Goal: Use online tool/utility: Utilize a website feature to perform a specific function

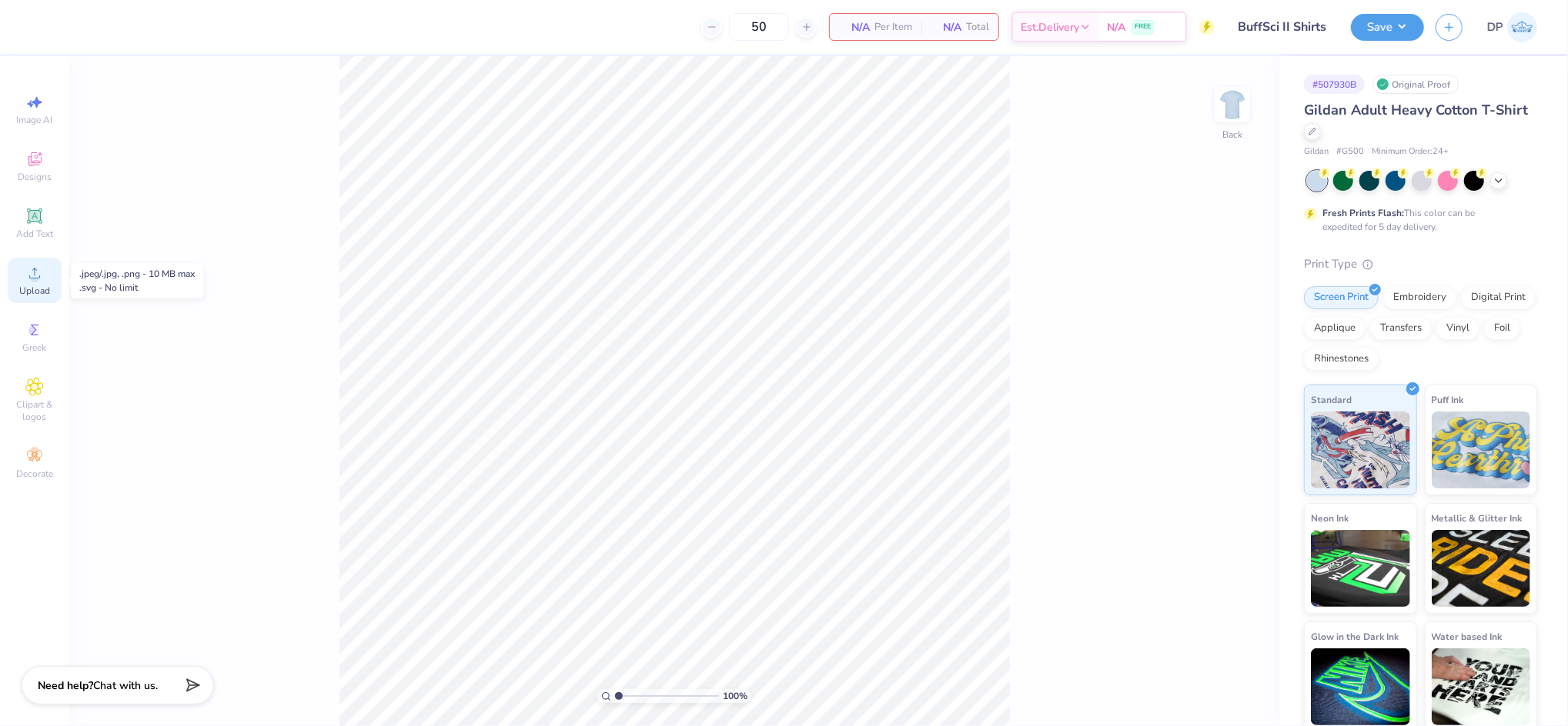
click at [25, 267] on div "Upload" at bounding box center [34, 280] width 54 height 46
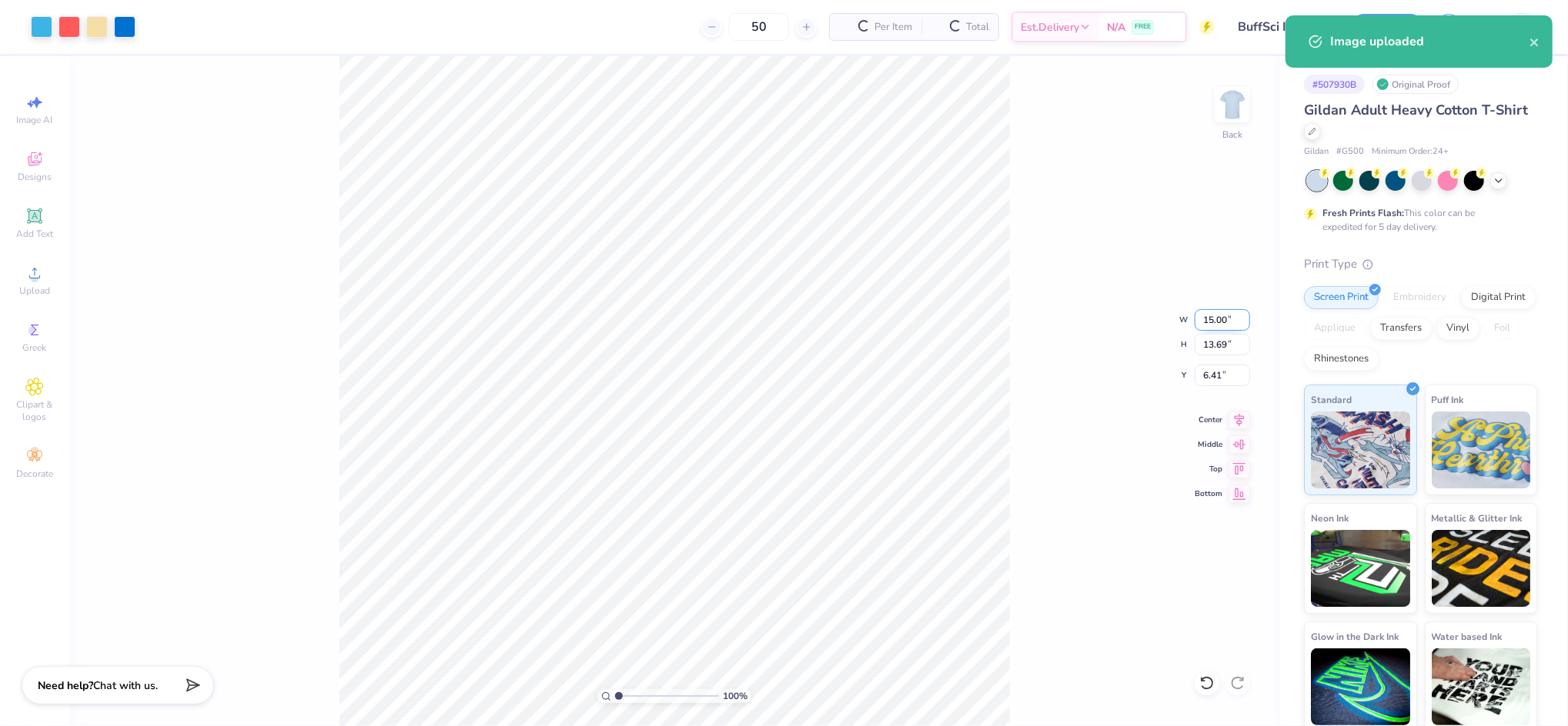
click at [1204, 315] on input "15.00" at bounding box center [1222, 320] width 55 height 21
type input "12.00"
type input "10.95"
click at [1209, 375] on input "7.77" at bounding box center [1222, 375] width 55 height 21
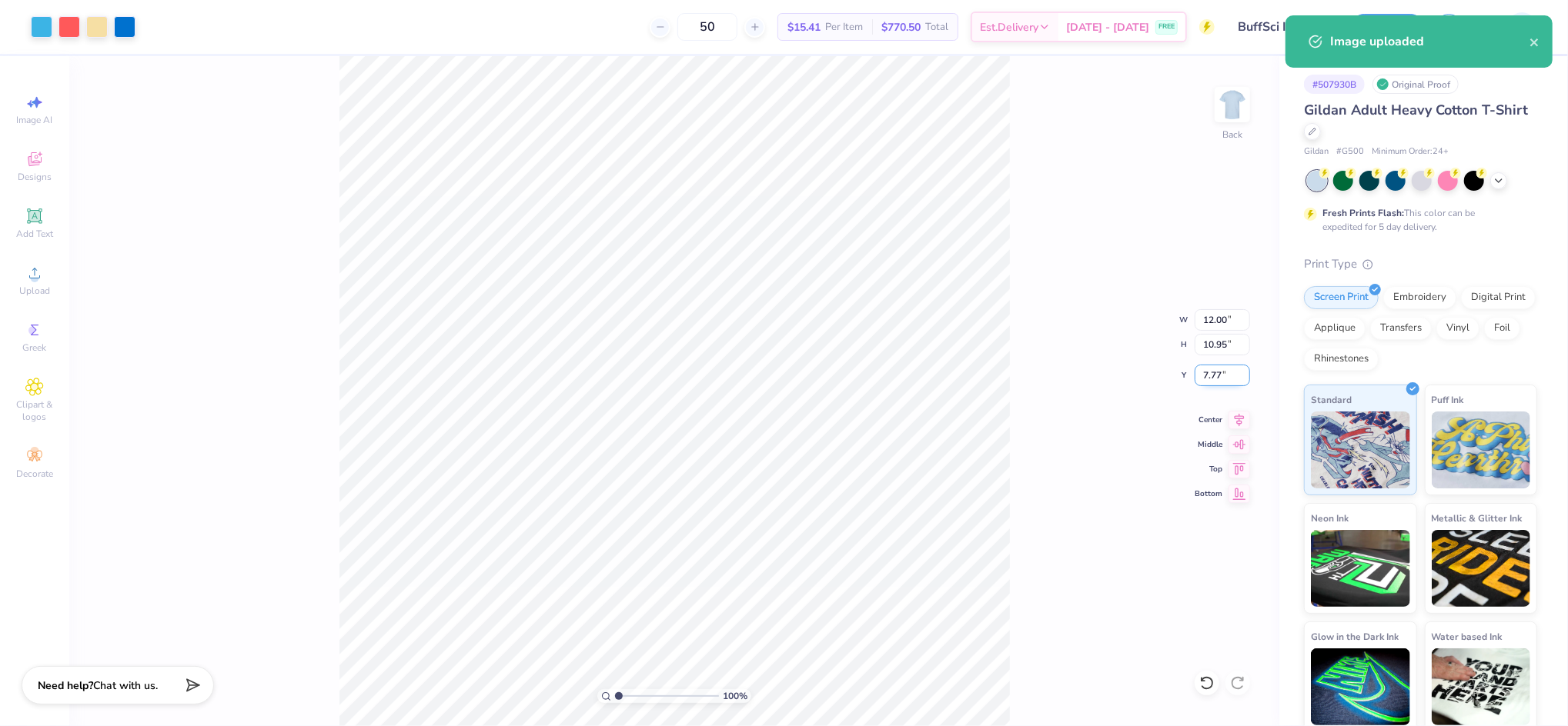
click at [1209, 375] on input "7.77" at bounding box center [1222, 375] width 55 height 21
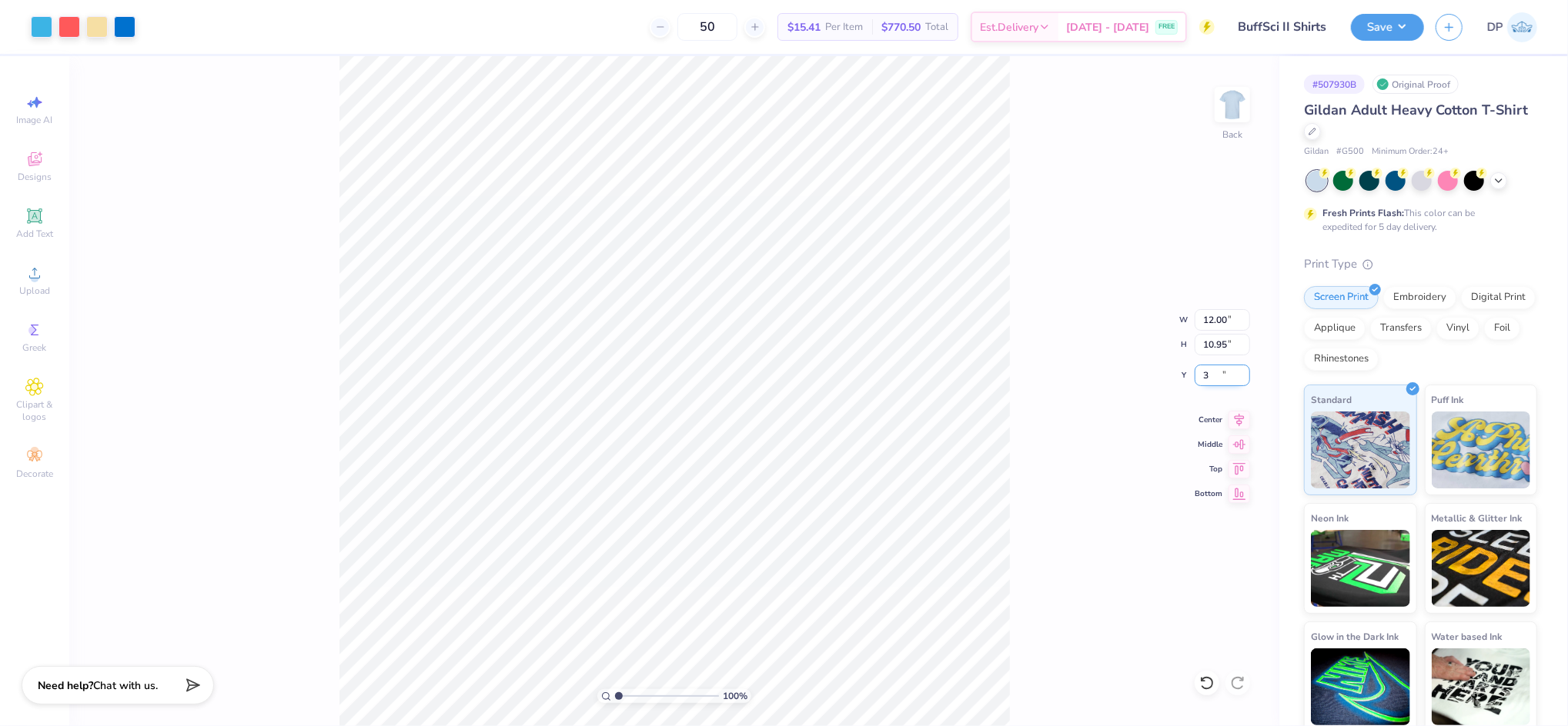
type input "3.00"
click at [1017, 249] on div "100 % Back W 12.00 12.00 " H 10.95 10.95 " Y 3.00 3.00 " Center Middle Top Bott…" at bounding box center [675, 391] width 1210 height 670
click at [1209, 372] on input "3.00" at bounding box center [1222, 375] width 55 height 21
type input "2.00"
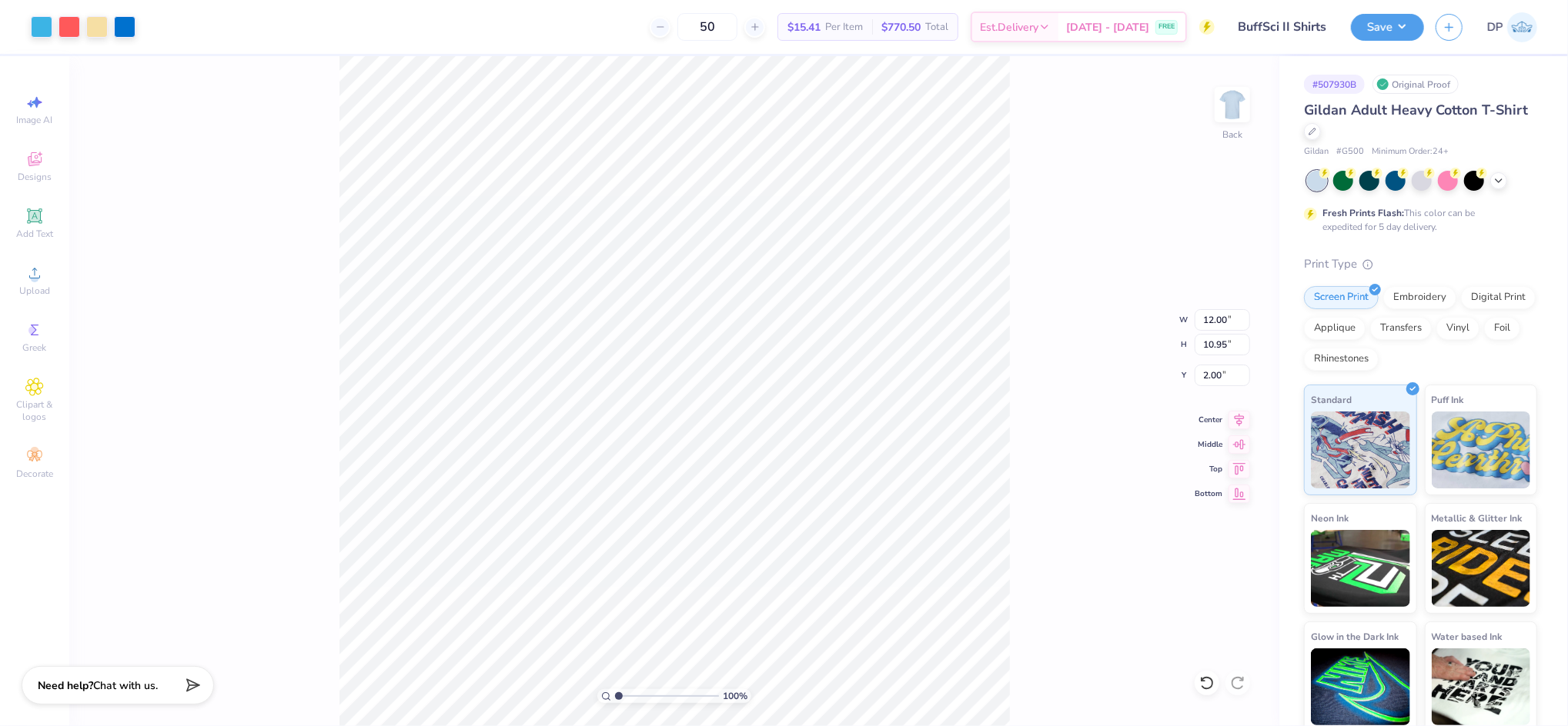
click at [1061, 289] on div "100 % Back W 12.00 12.00 " H 10.95 10.95 " Y 2.00 2.00 " Center Middle Top Bott…" at bounding box center [675, 391] width 1210 height 670
type input "1.64"
click at [625, 693] on input "range" at bounding box center [667, 696] width 104 height 14
click at [100, 27] on div at bounding box center [96, 25] width 21 height 21
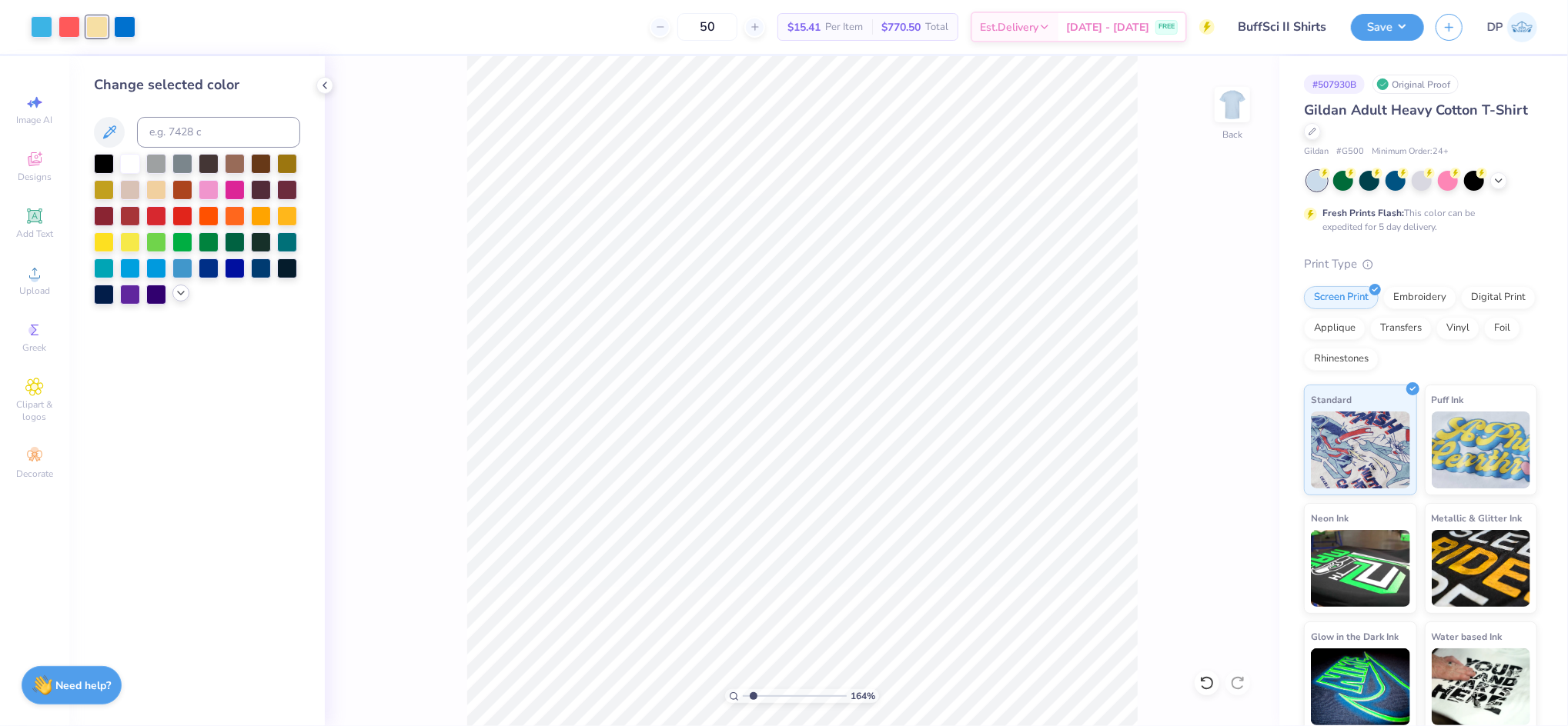
click at [179, 293] on icon at bounding box center [181, 293] width 12 height 12
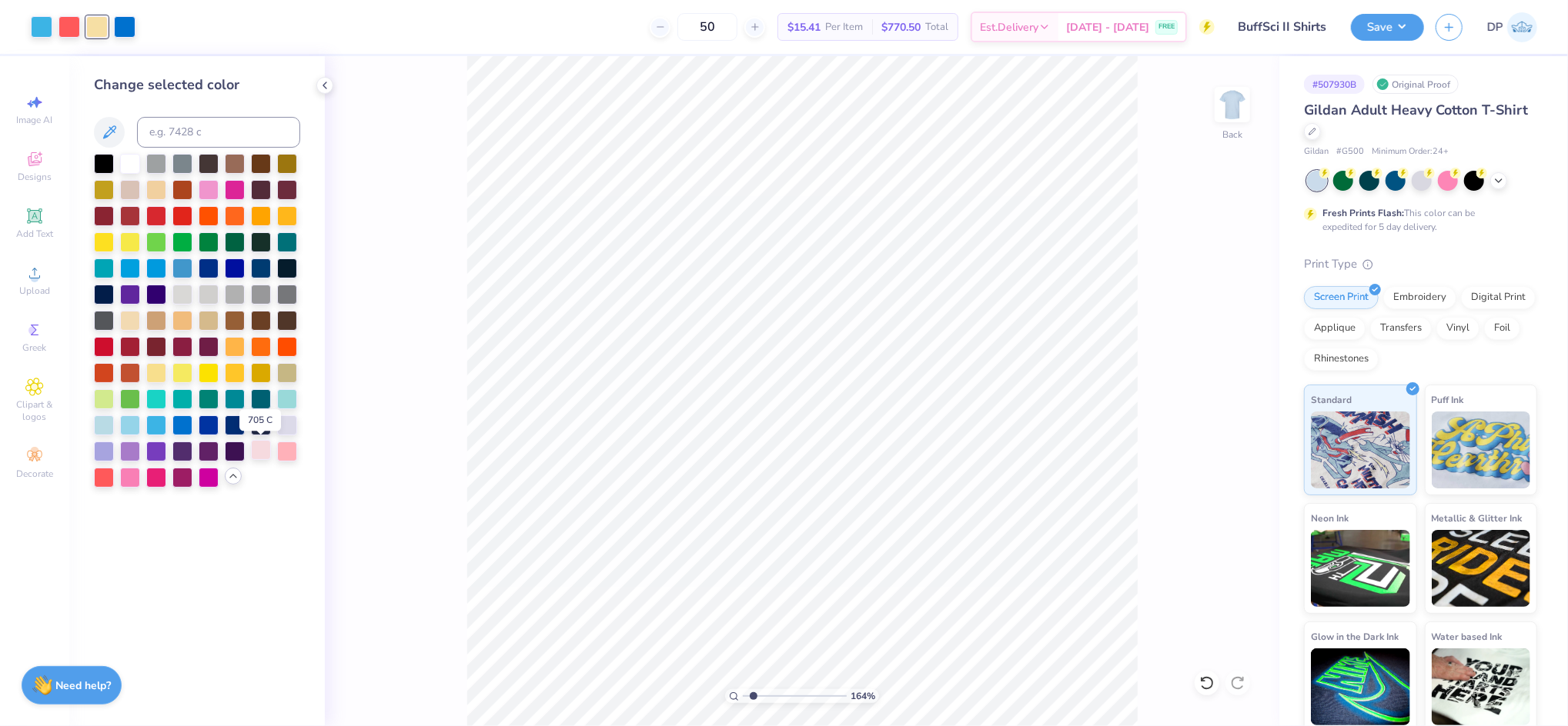
click at [262, 454] on div at bounding box center [260, 449] width 20 height 20
click at [1210, 675] on icon at bounding box center [1207, 683] width 15 height 15
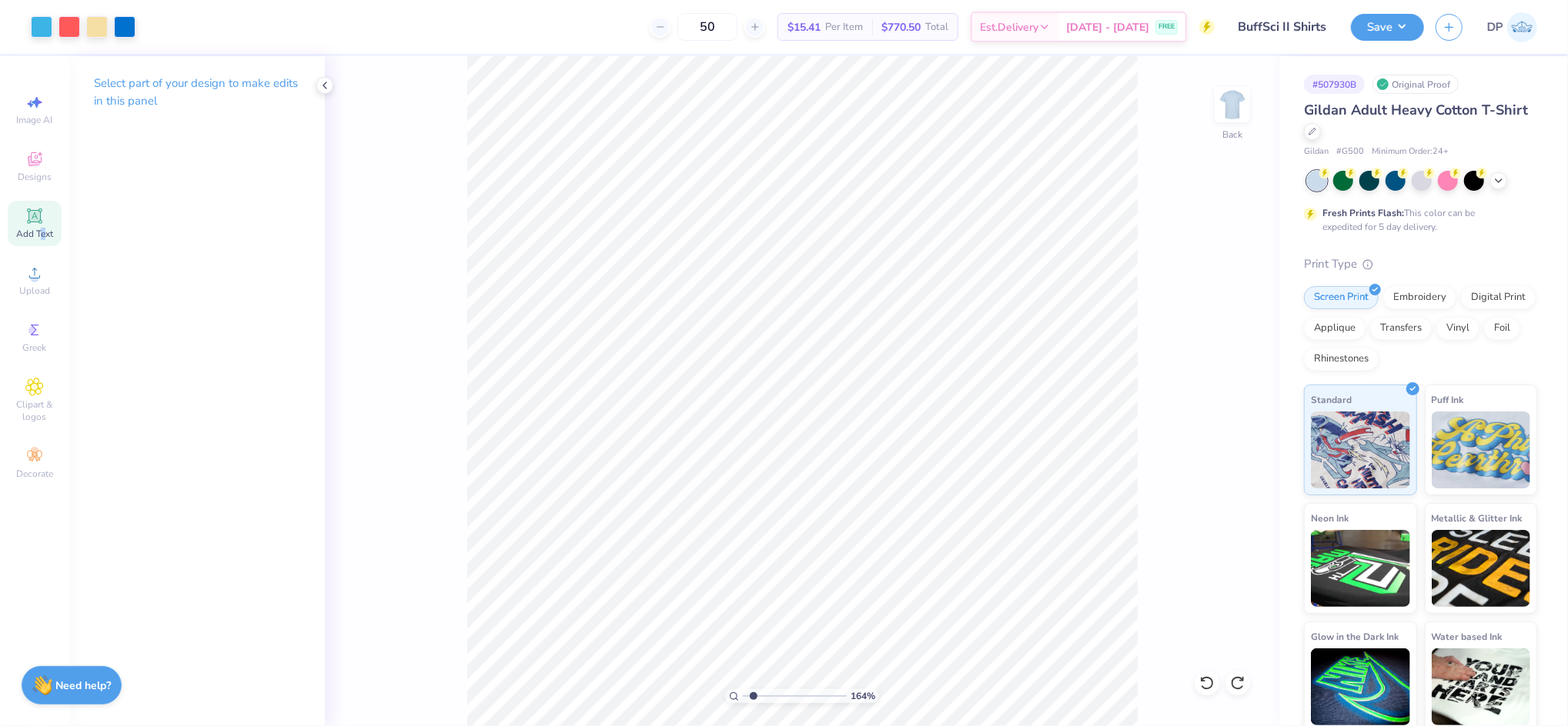
click at [43, 235] on span "Add Text" at bounding box center [34, 234] width 37 height 12
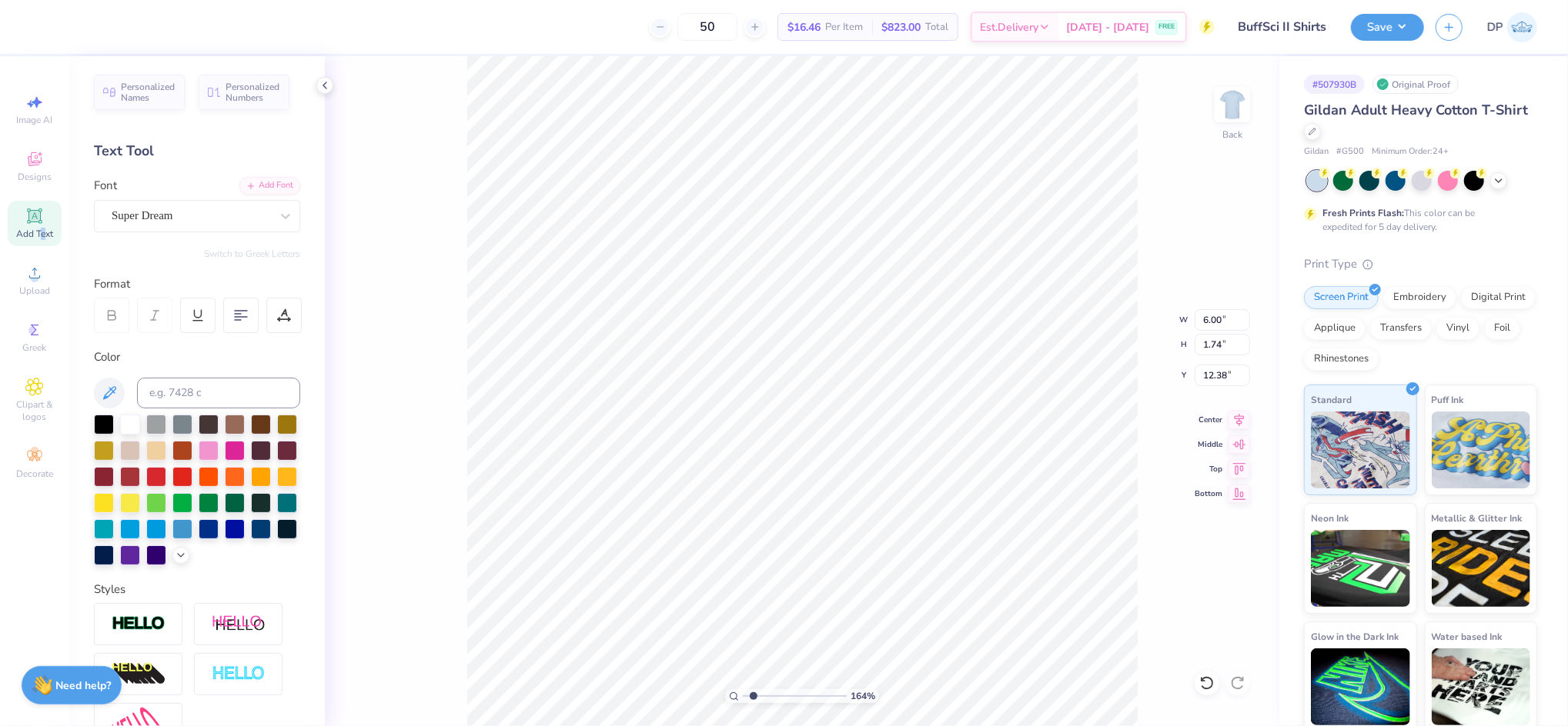
type input "3.87"
type input "1.12"
type input "14.38"
type input "2.09"
type input "0.61"
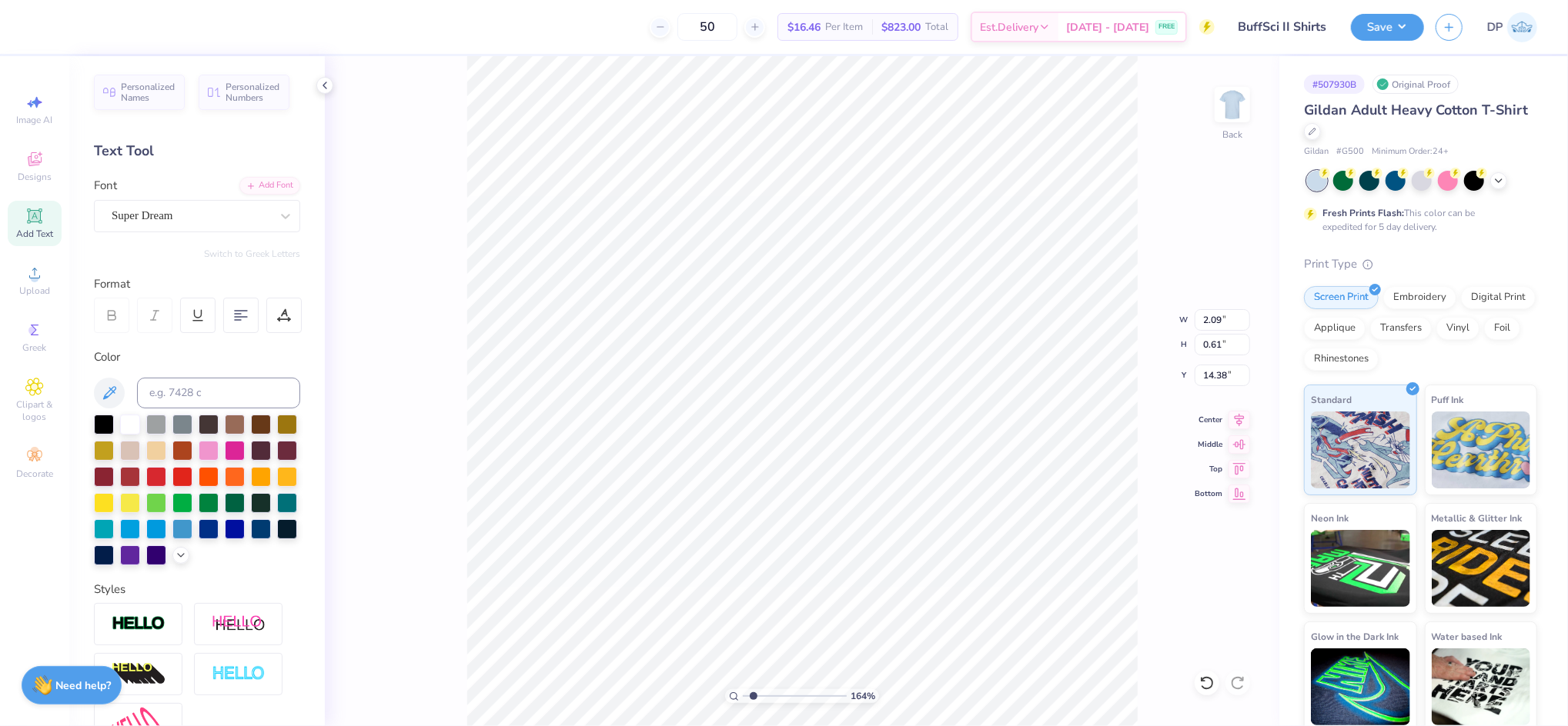
scroll to position [17, 3]
type textarea "Character Kid"
click at [266, 185] on div "Add Font" at bounding box center [270, 184] width 61 height 18
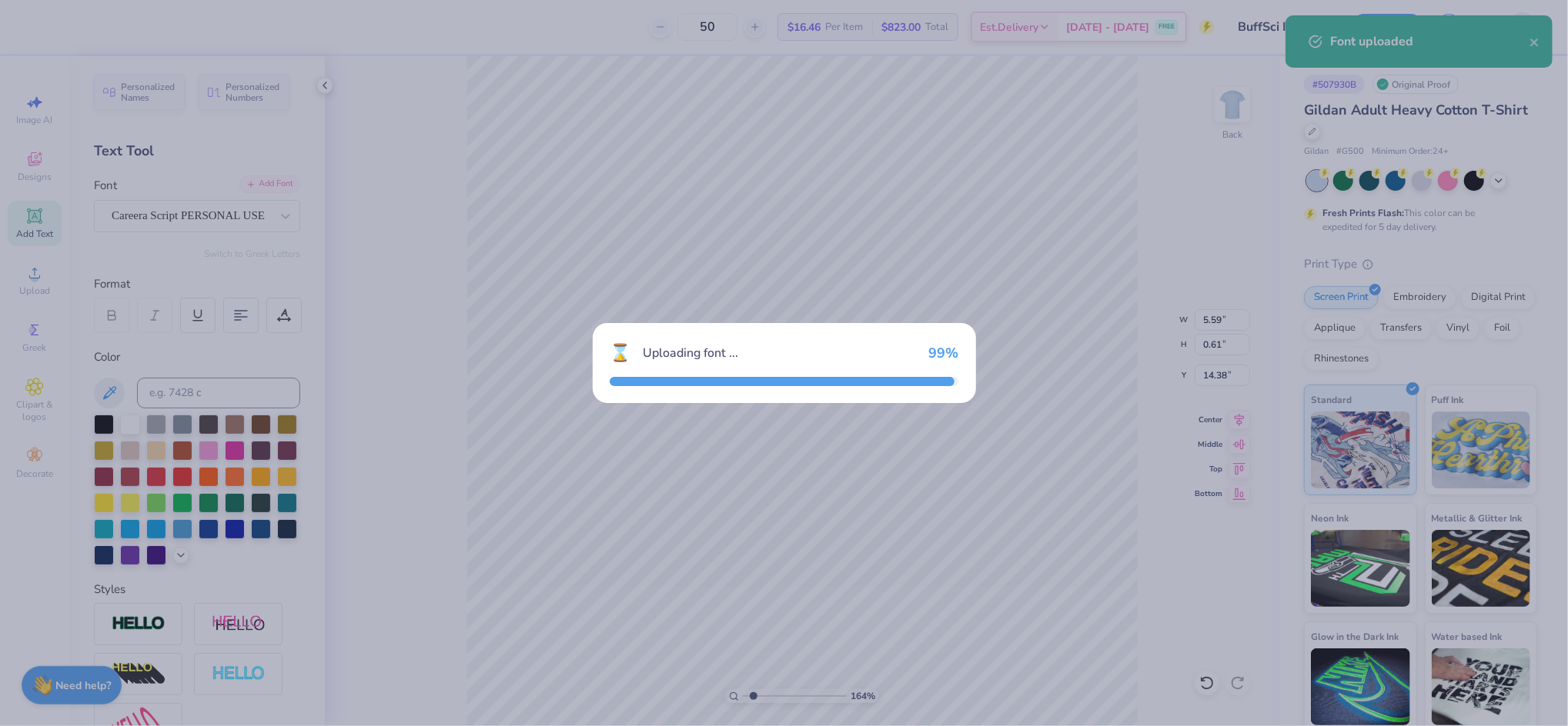
type input "4.79"
type input "0.70"
type input "14.33"
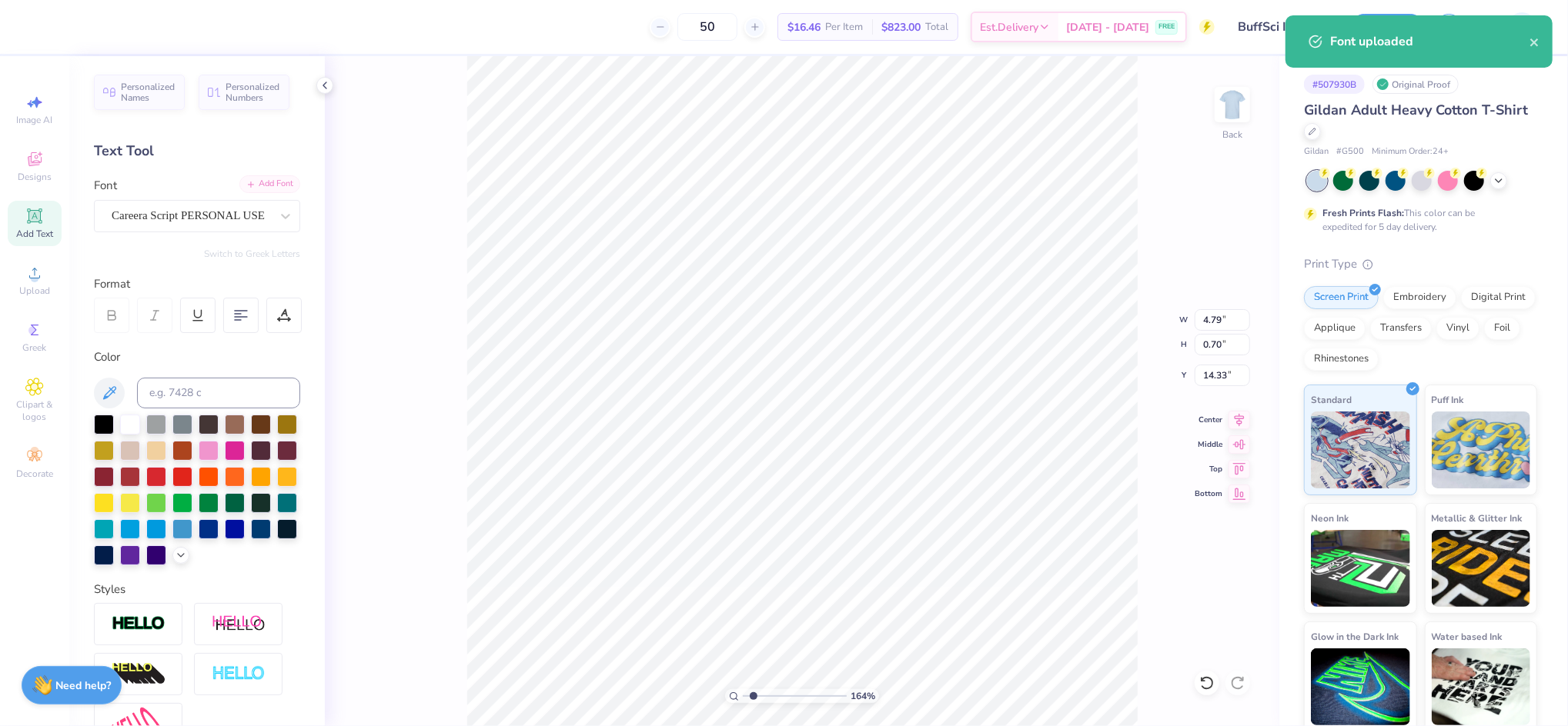
type input "8.78"
type input "1.28"
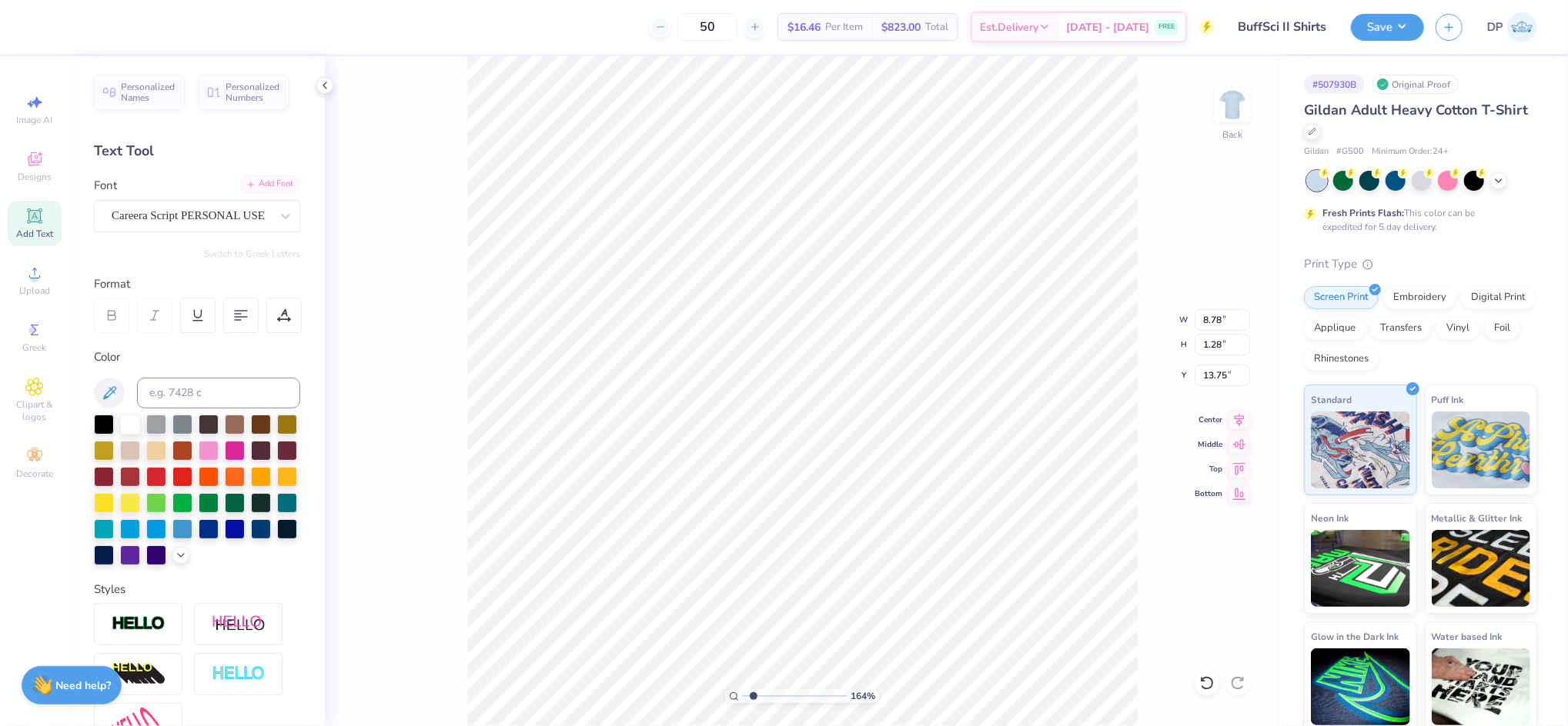
type input "2.36"
type input "9.24"
type input "1.35"
type input "2.29"
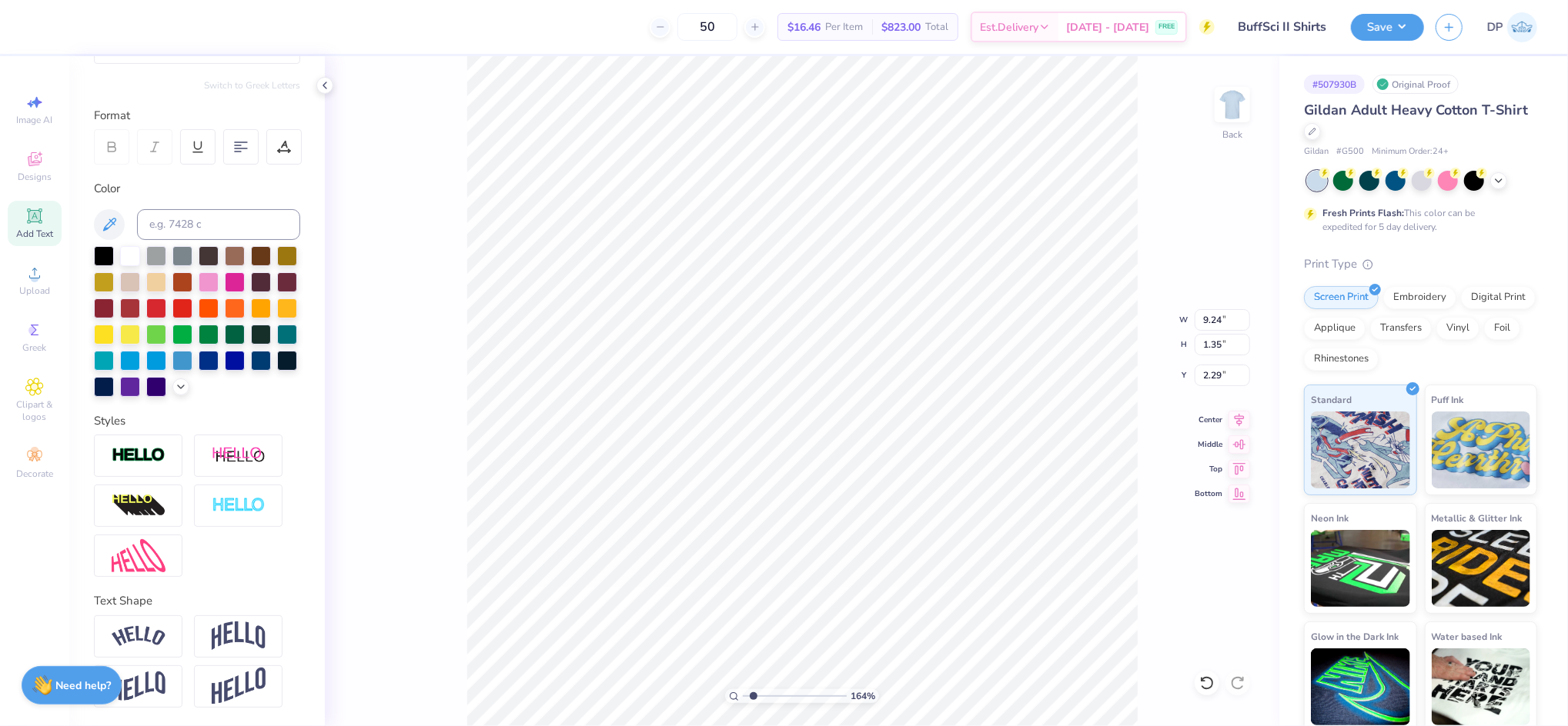
scroll to position [194, 0]
click at [244, 638] on img at bounding box center [238, 637] width 54 height 29
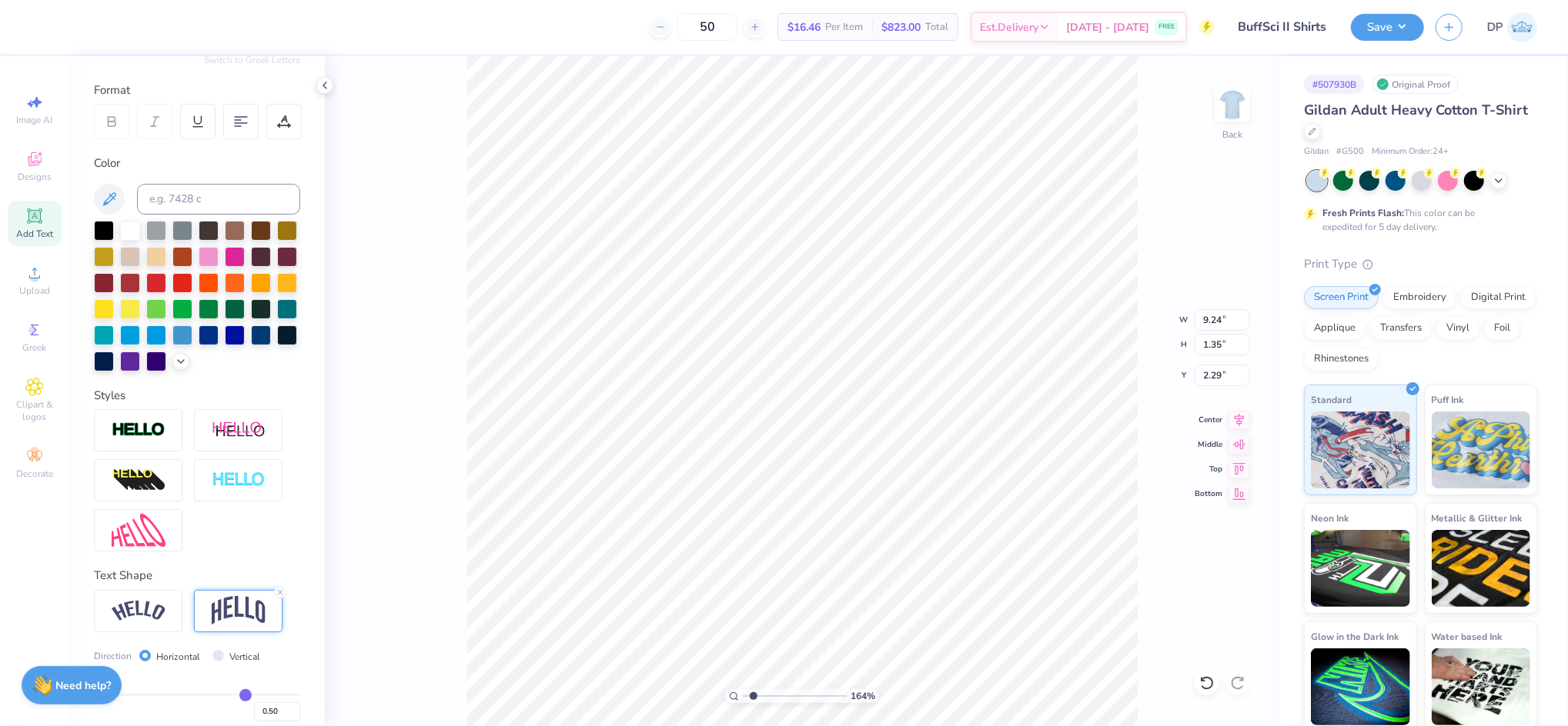
type input "2.85"
type input "1.54"
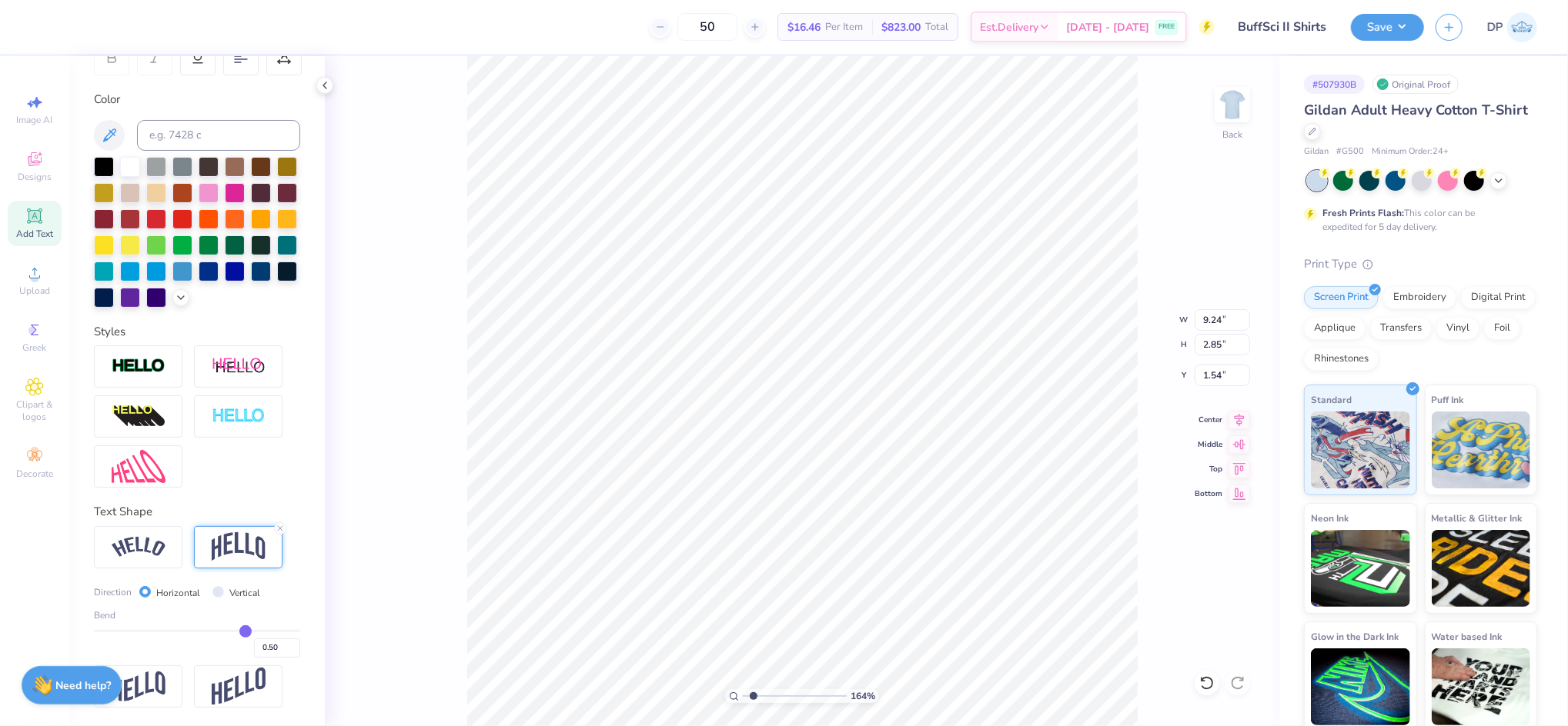
scroll to position [284, 0]
click at [188, 629] on div "Bend 0.50" at bounding box center [197, 632] width 206 height 49
type input "0"
type input "0.00"
type input "0"
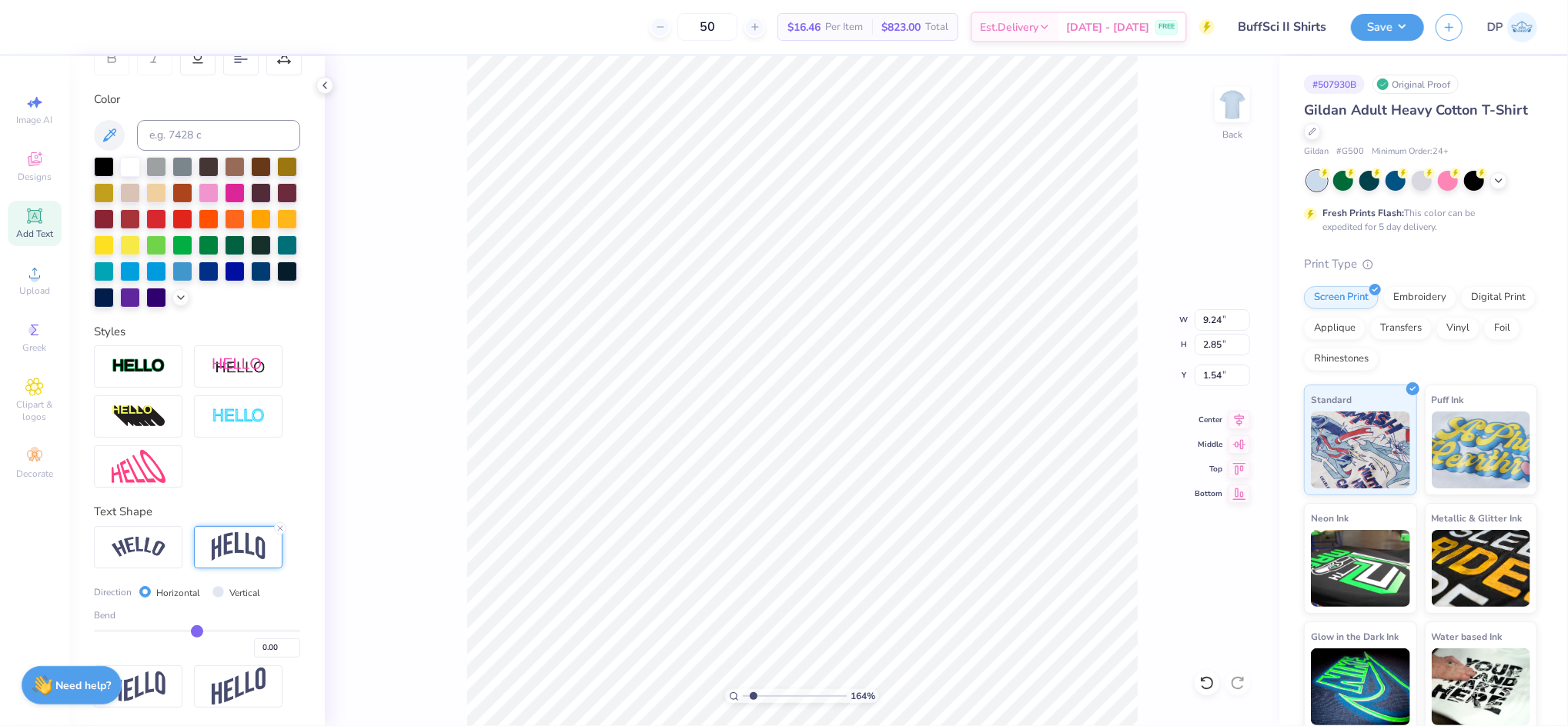
click at [188, 631] on input "range" at bounding box center [197, 631] width 206 height 3
type input "1.35"
type input "2.29"
type input "0.01"
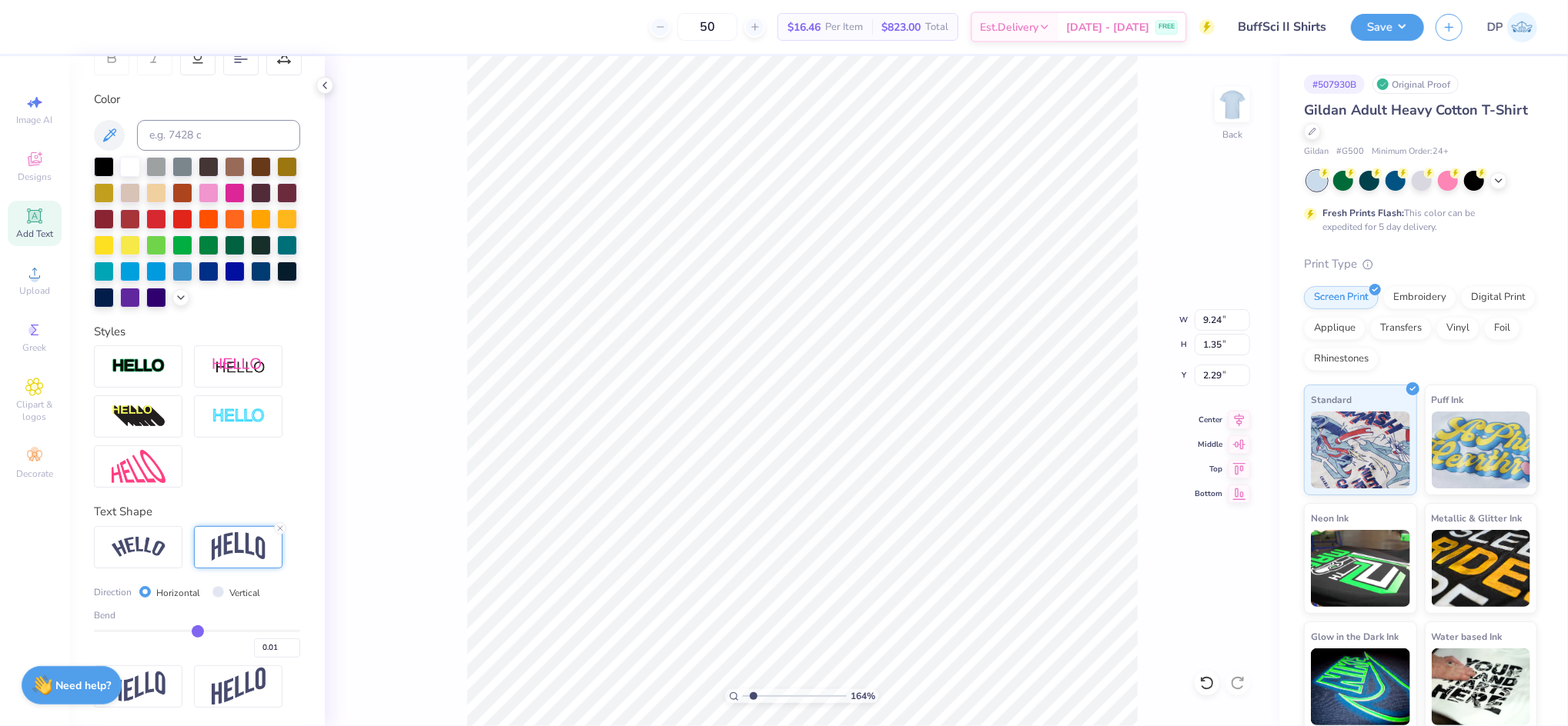
type input "0.02"
type input "0.03"
type input "0.04"
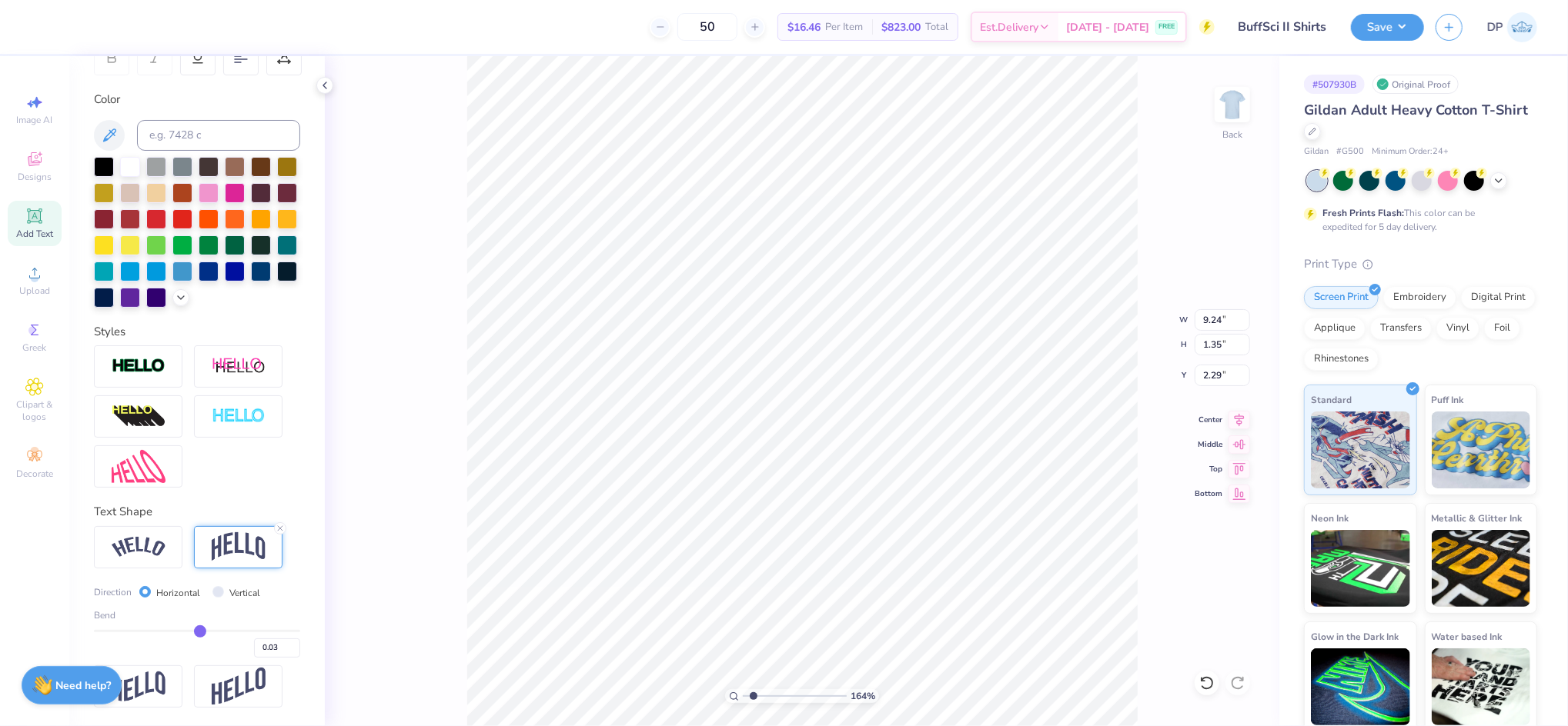
type input "0.04"
type input "0.05"
type input "0.06"
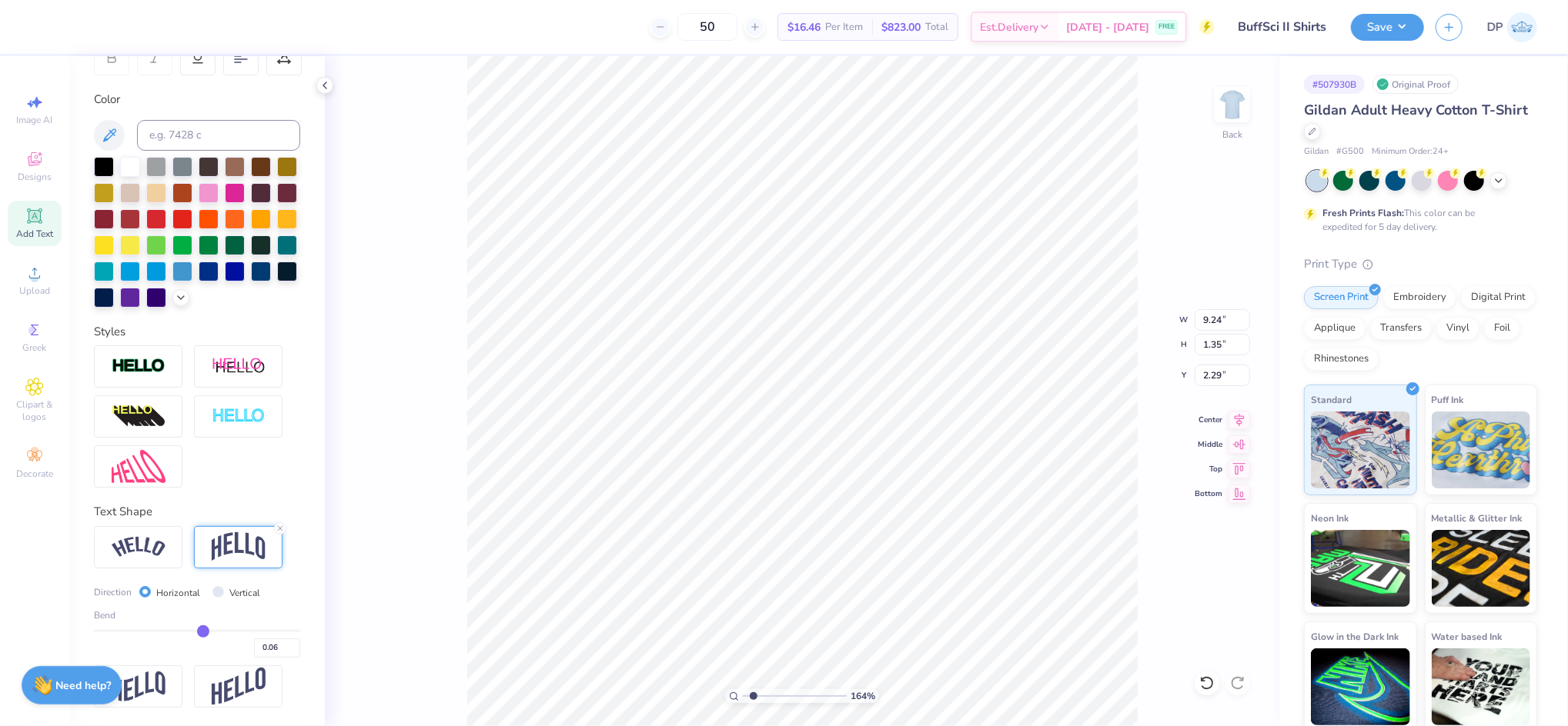
type input "0.07"
type input "0.08"
type input "0.09"
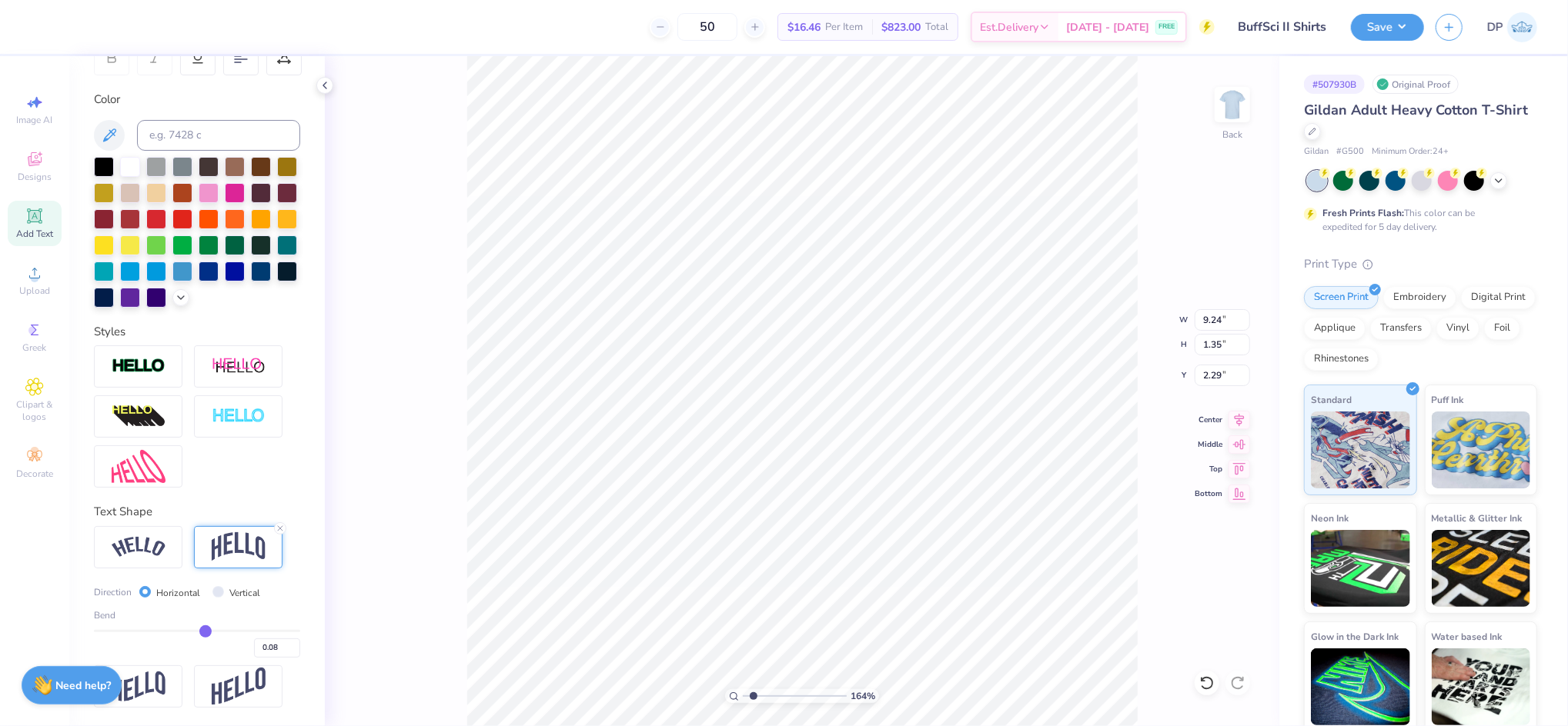
type input "0.09"
type input "0.1"
type input "0.10"
type input "0.11"
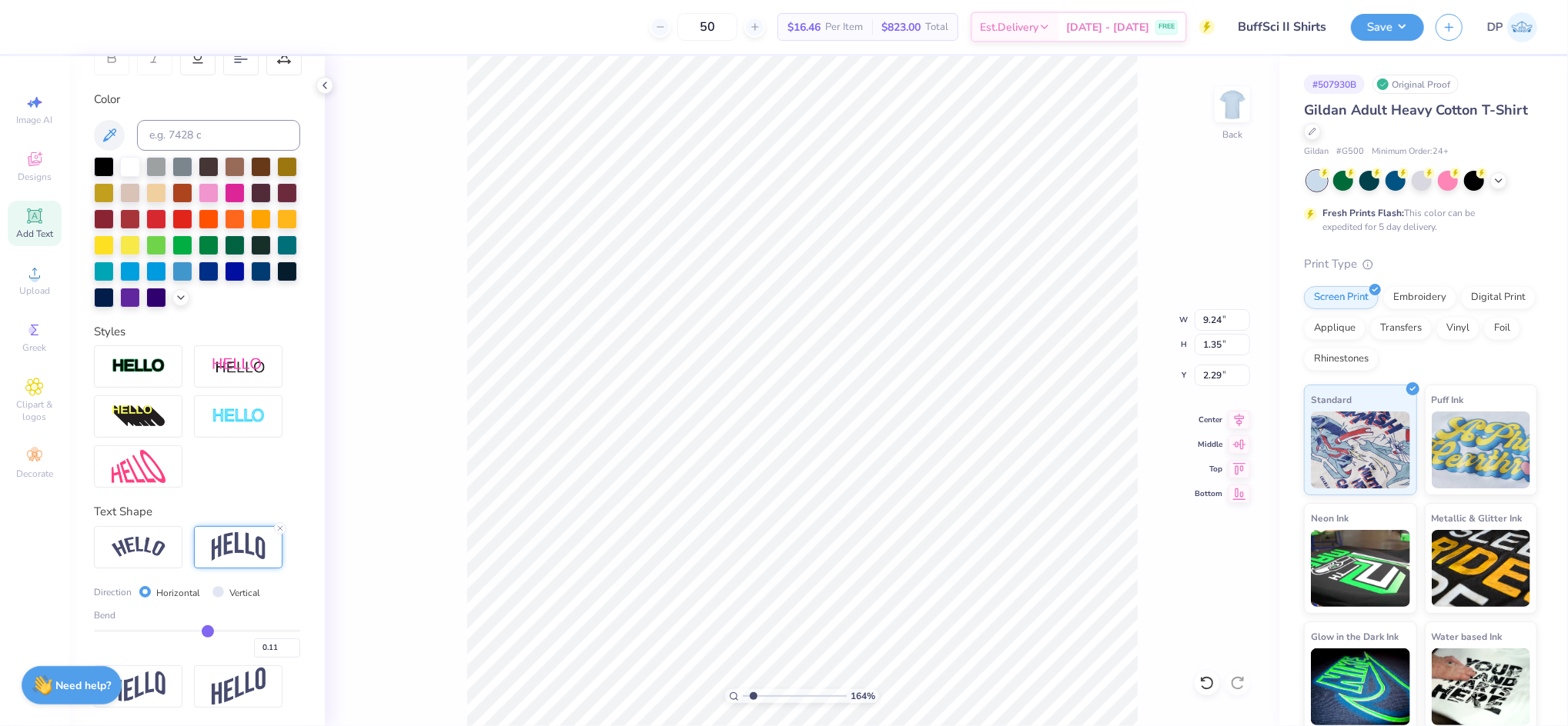
type input "0.12"
type input "0.13"
drag, startPoint x: 188, startPoint y: 631, endPoint x: 201, endPoint y: 633, distance: 13.2
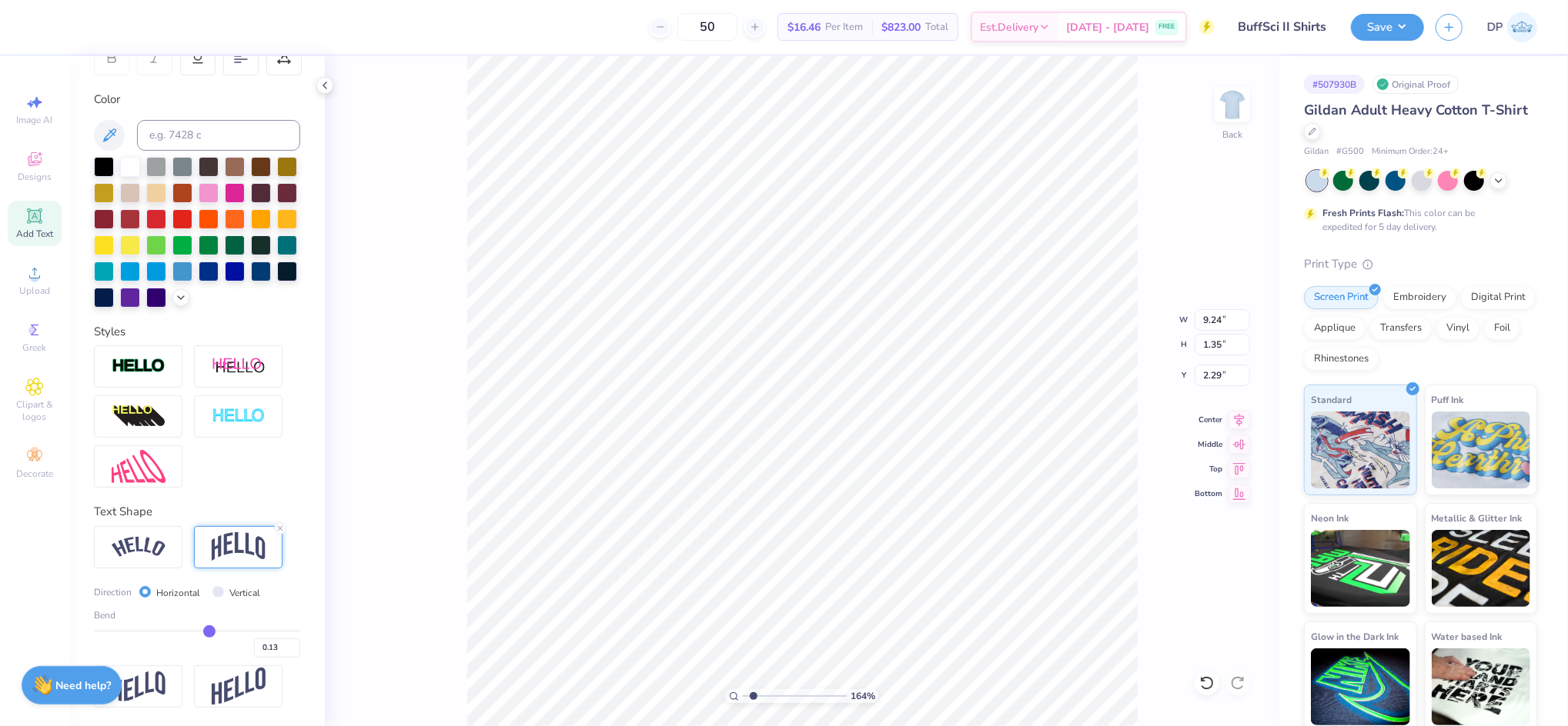
type input "0.13"
click at [201, 632] on input "range" at bounding box center [197, 631] width 206 height 3
type input "1.54"
type input "2.20"
type input "9.52"
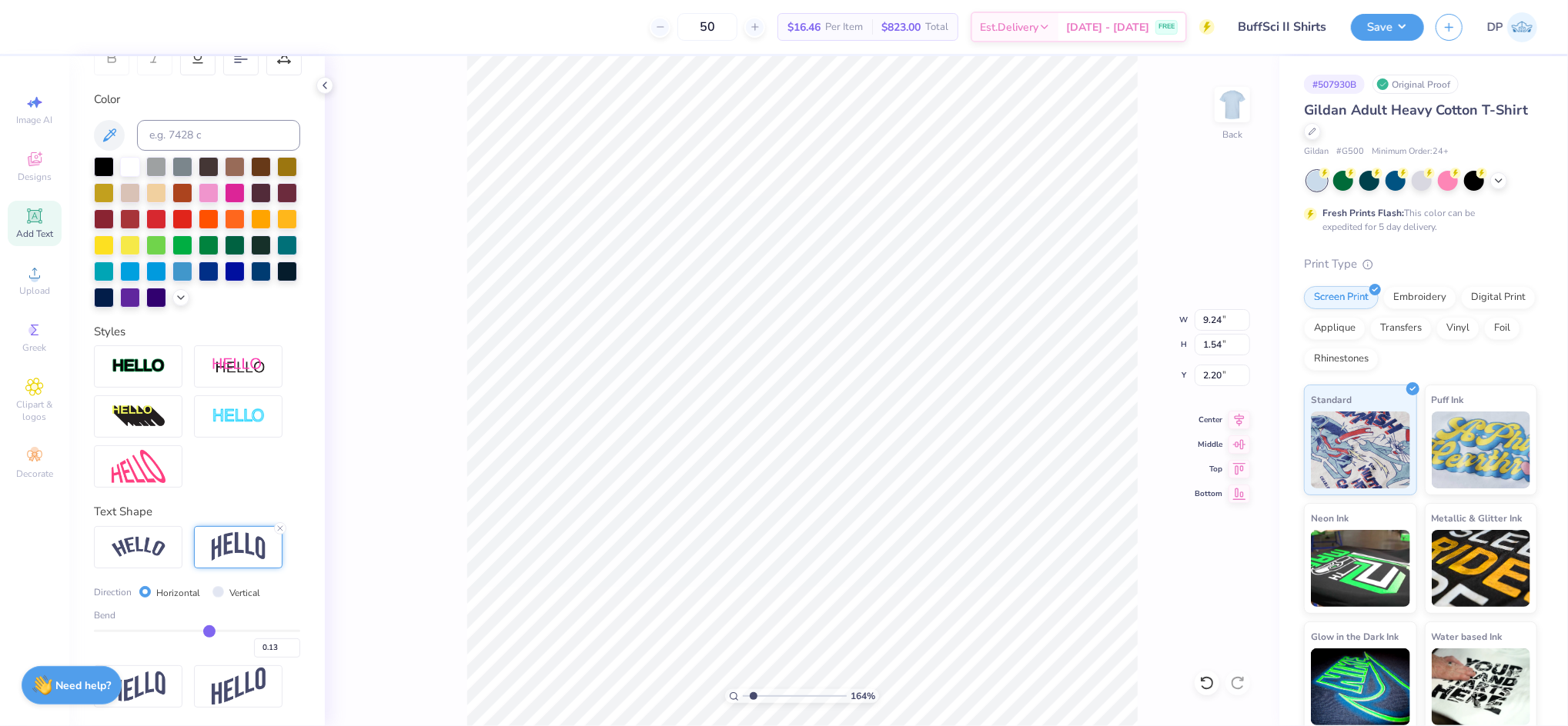
type input "1.59"
type input "2.00"
type input "0.2"
type input "0.20"
type input "0.21"
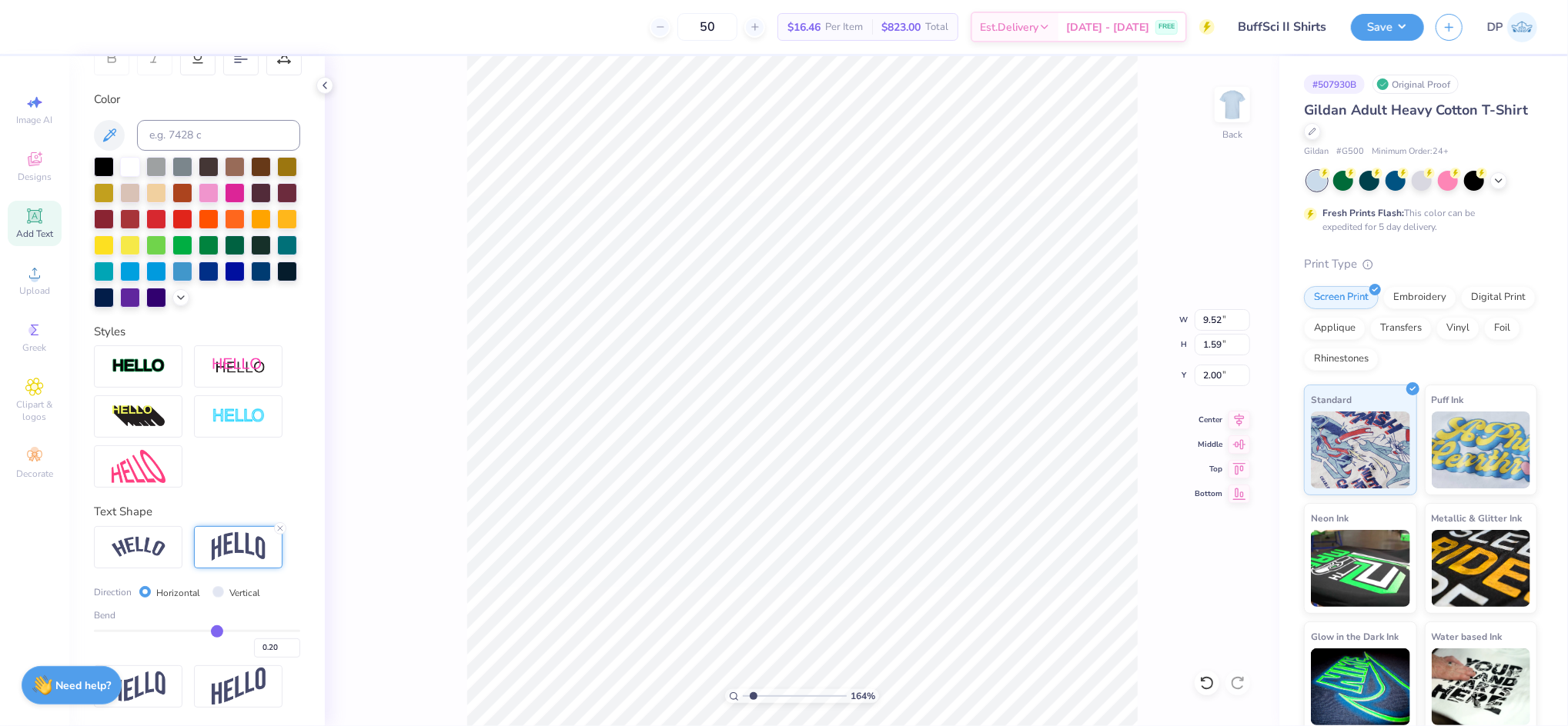
type input "0.21"
type input "0.23"
type input "0.24"
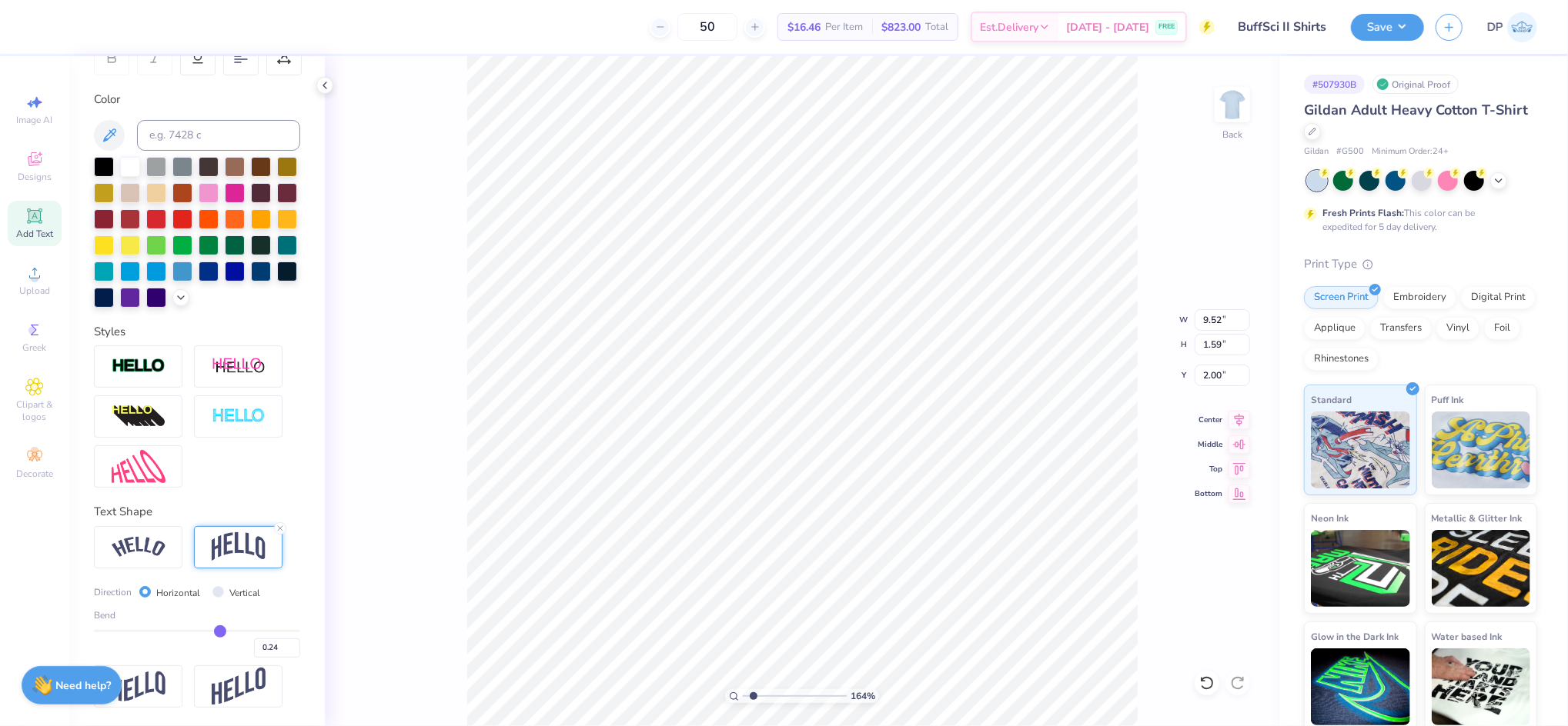
type input "0.25"
type input "0.26"
type input "0.27"
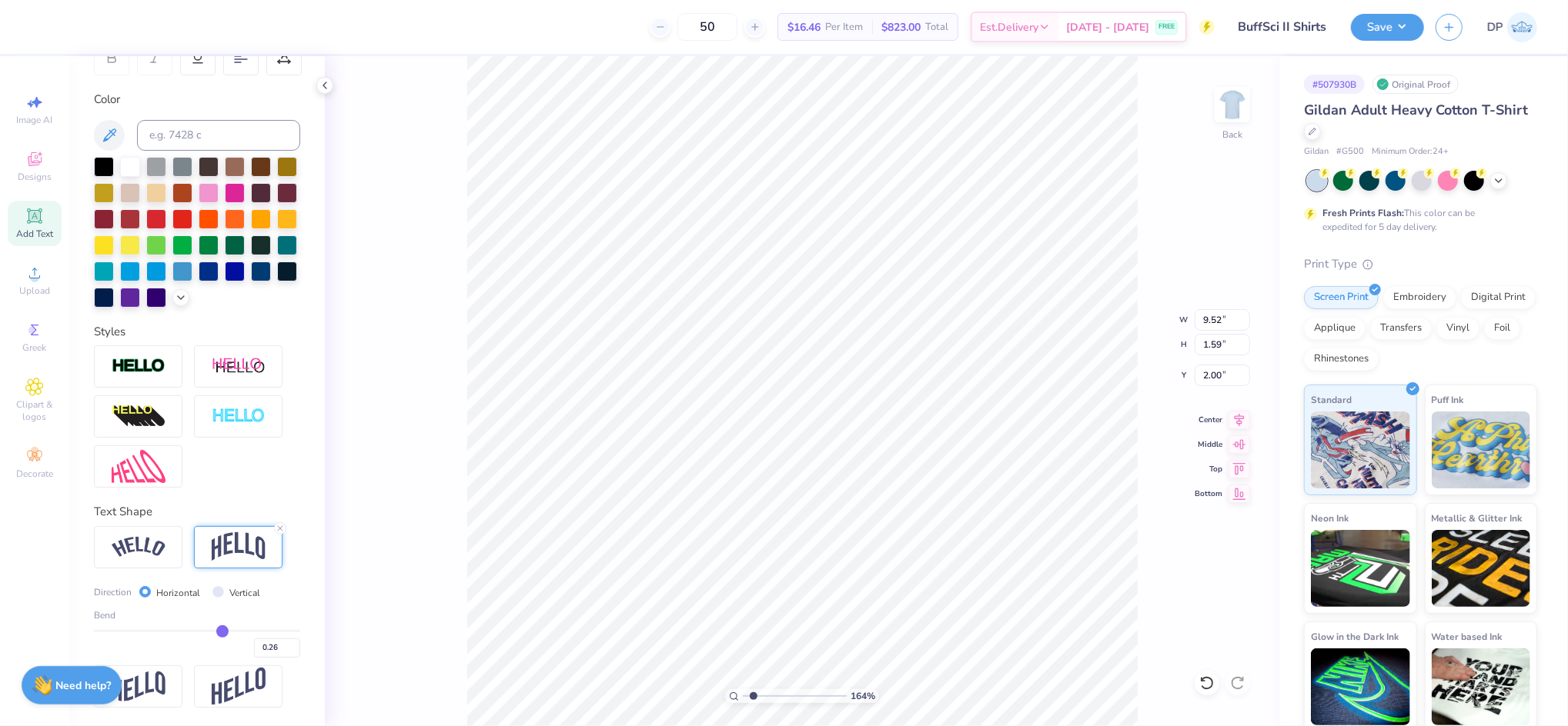
type input "0.27"
type input "0.28"
type input "0.29"
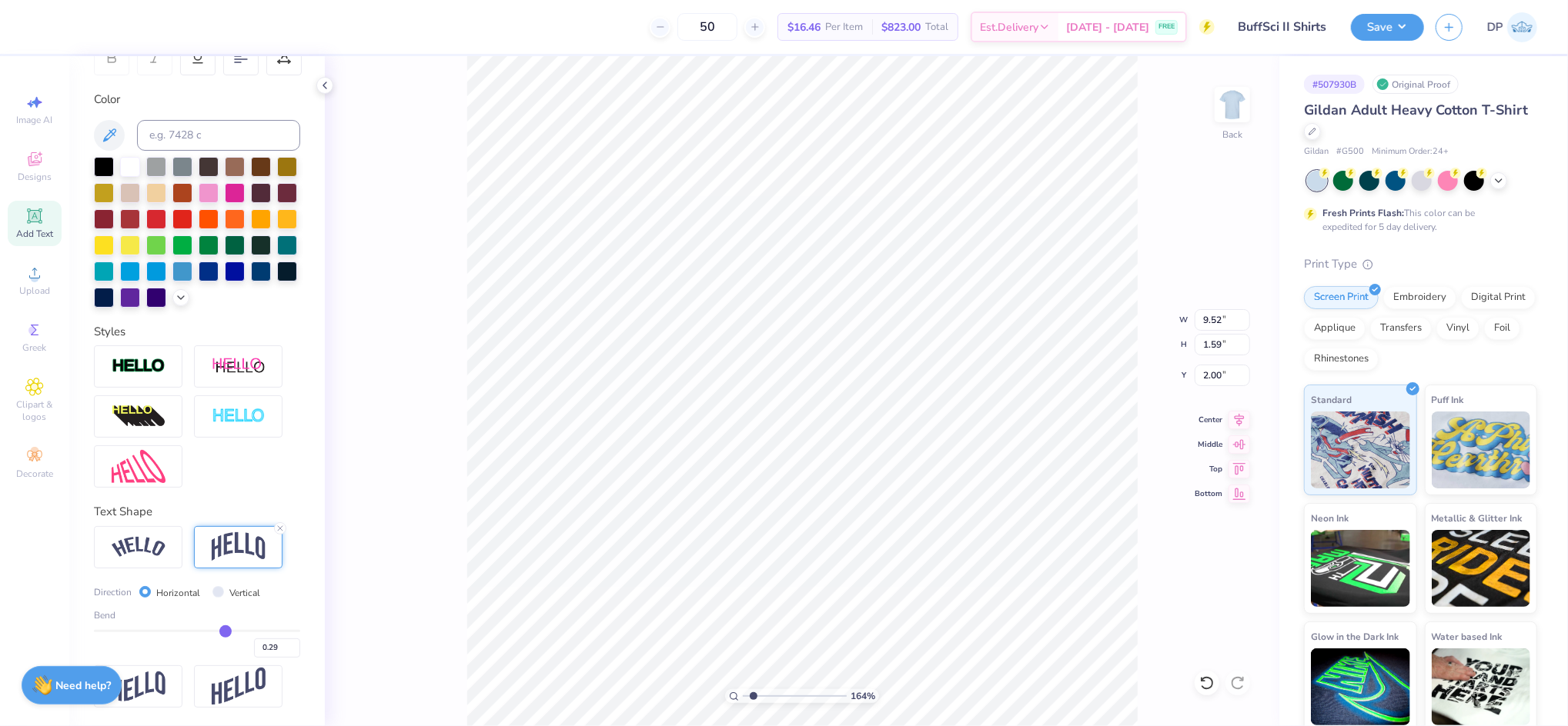
drag, startPoint x: 205, startPoint y: 631, endPoint x: 216, endPoint y: 631, distance: 11.0
type input "0.29"
click at [215, 631] on input "range" at bounding box center [197, 631] width 206 height 3
type input "2.14"
type input "1.72"
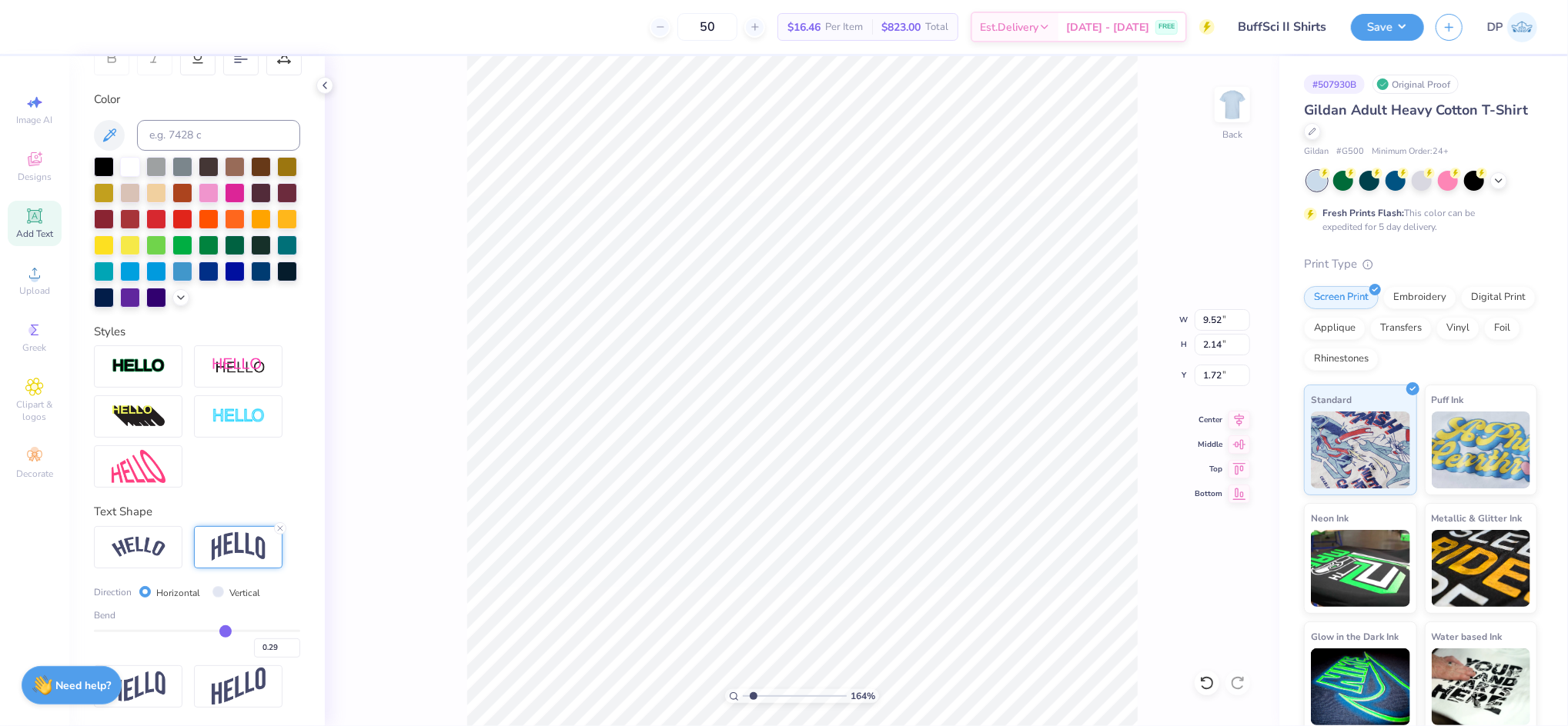
type input "0.28"
type input "0.27"
type input "0.26"
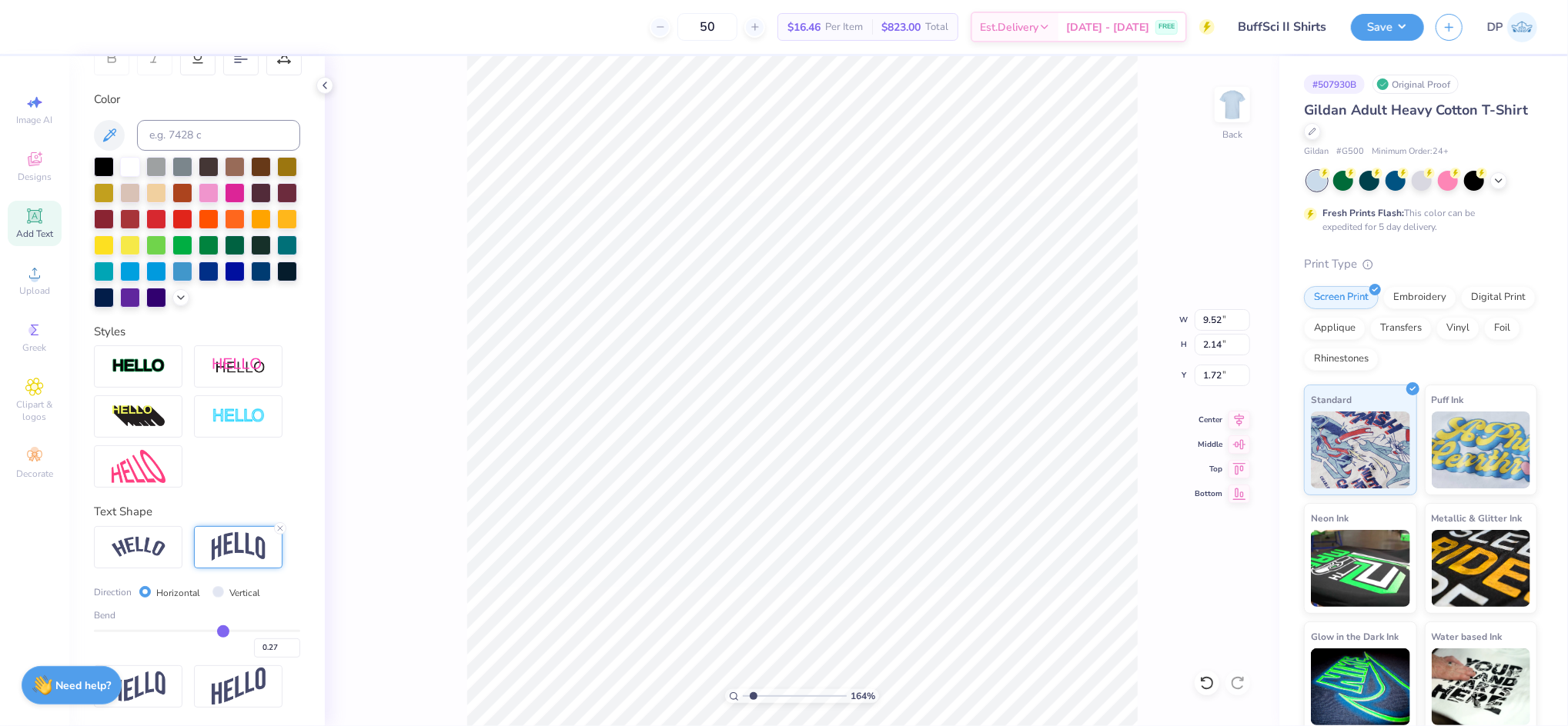
type input "0.26"
type input "0.25"
click at [211, 631] on input "range" at bounding box center [197, 631] width 206 height 3
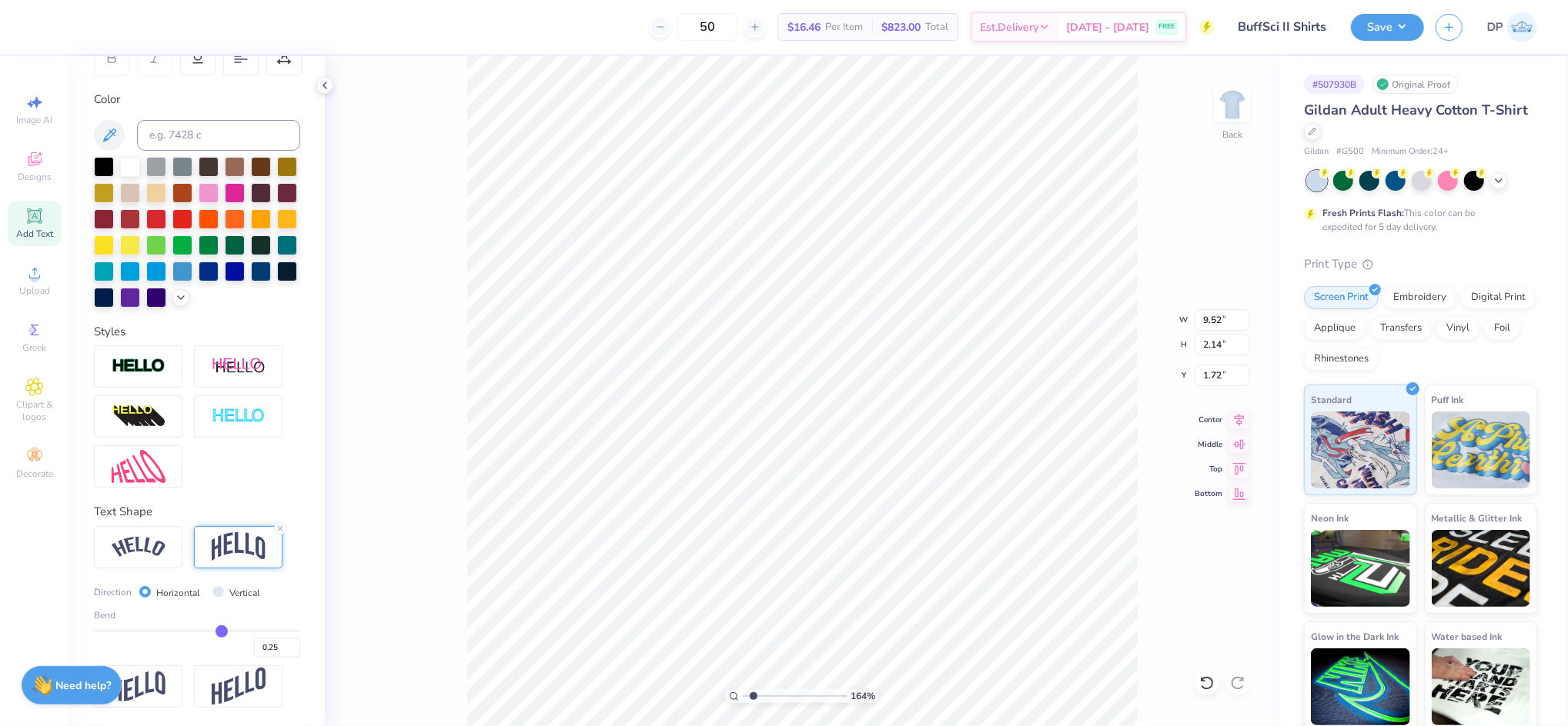
type input "2.00"
type input "0.2"
type input "0.20"
type input "0.19"
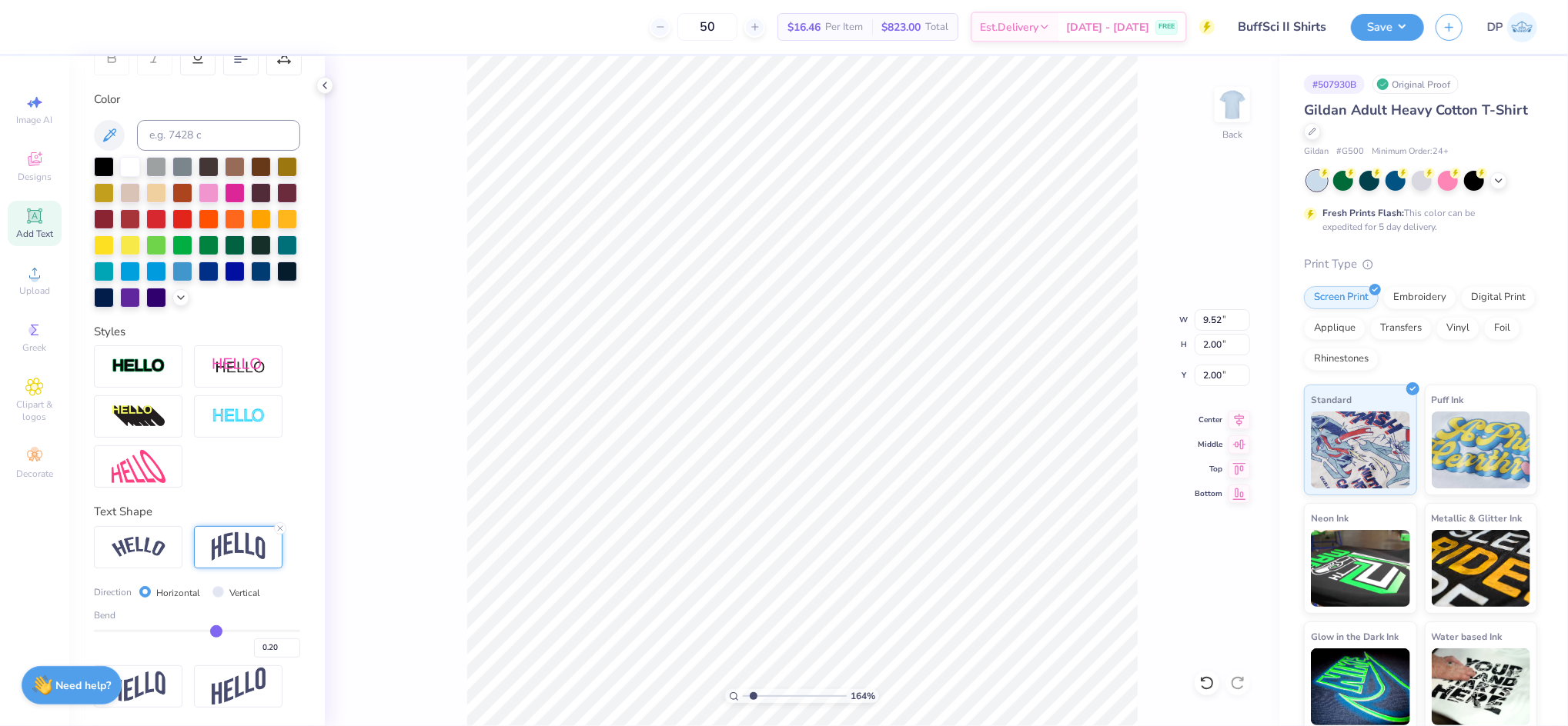
type input "0.19"
type input "0.18"
type input "0.17"
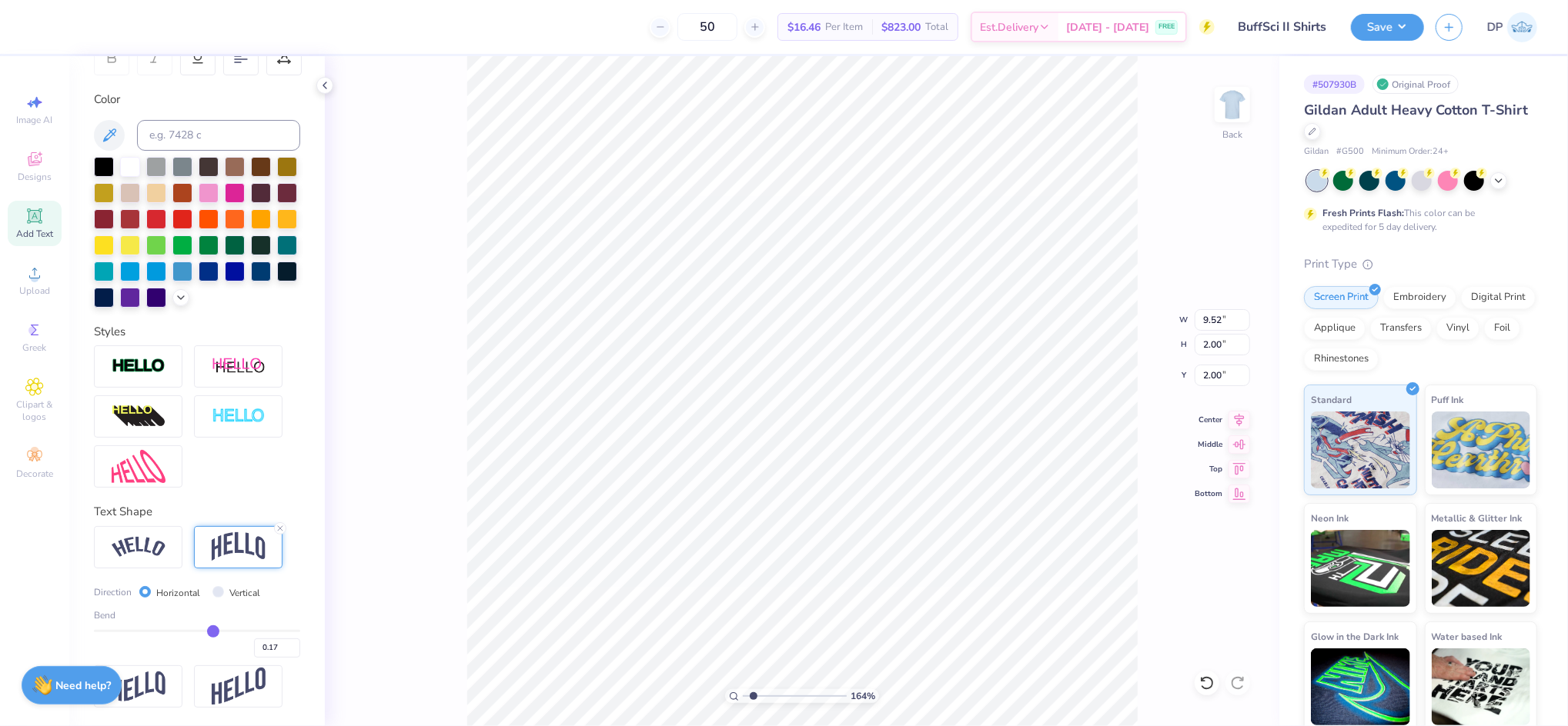
type input "0.16"
type input "0.15"
type input "0.14"
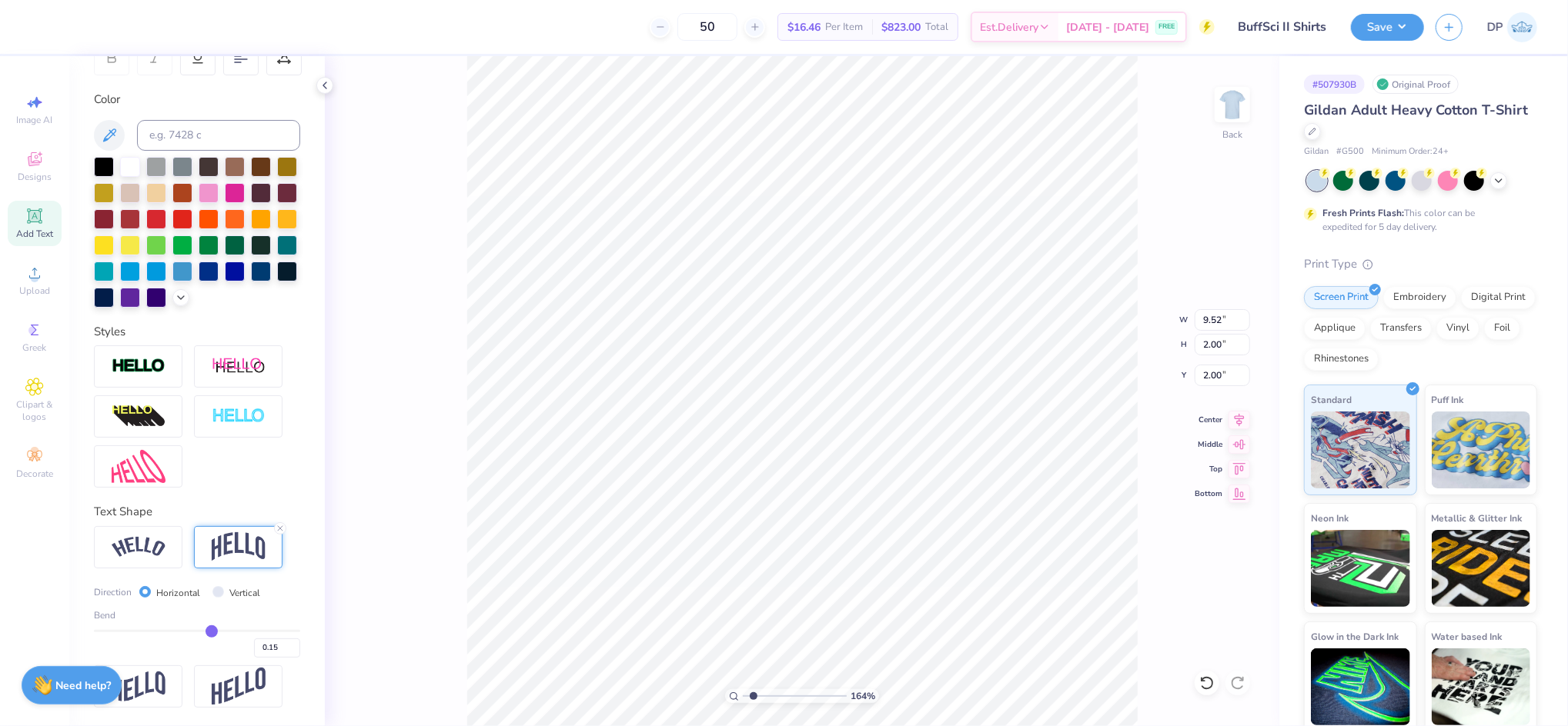
type input "0.14"
type input "0.13"
type input "0.12"
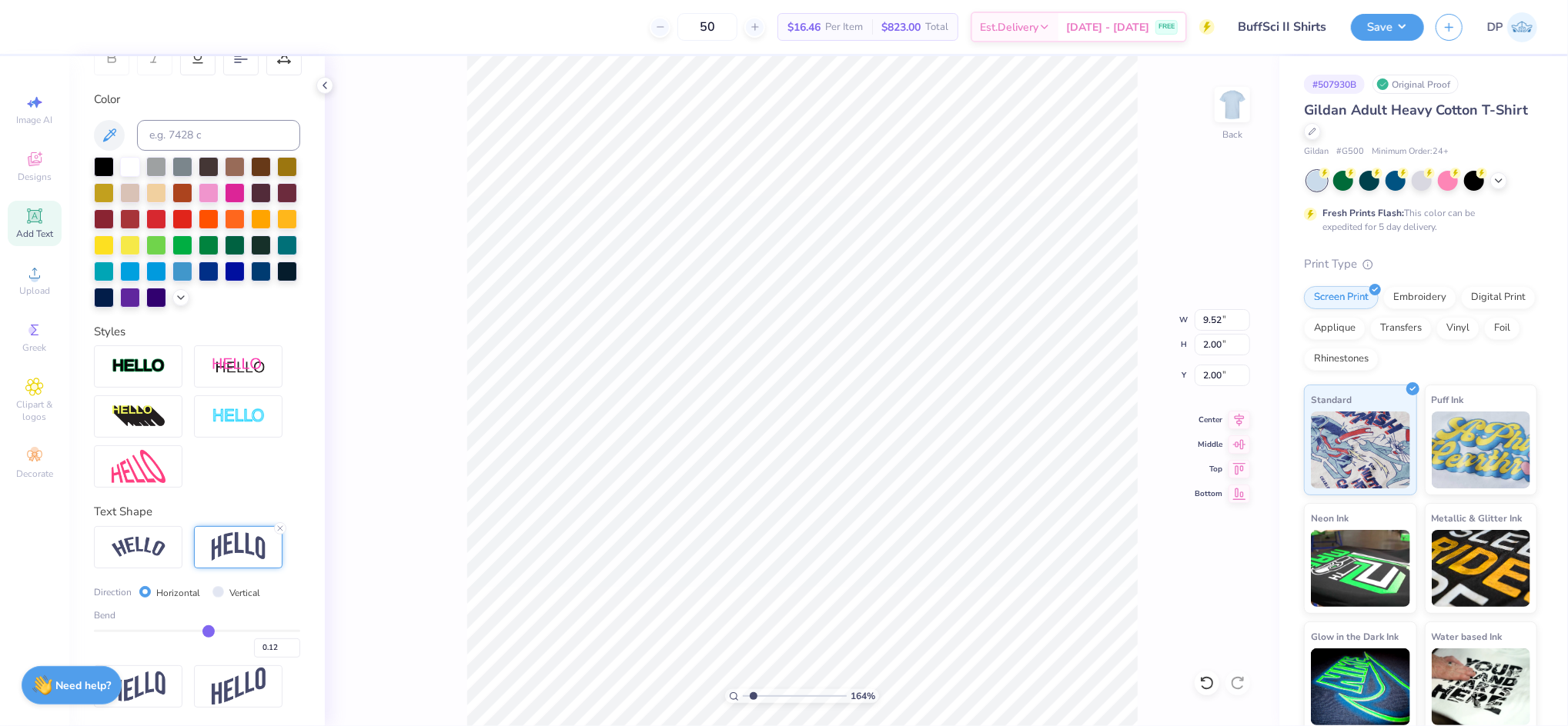
type input "0.12"
click at [200, 632] on input "range" at bounding box center [197, 631] width 206 height 3
type input "1.55"
type input "2.22"
type input "0.13"
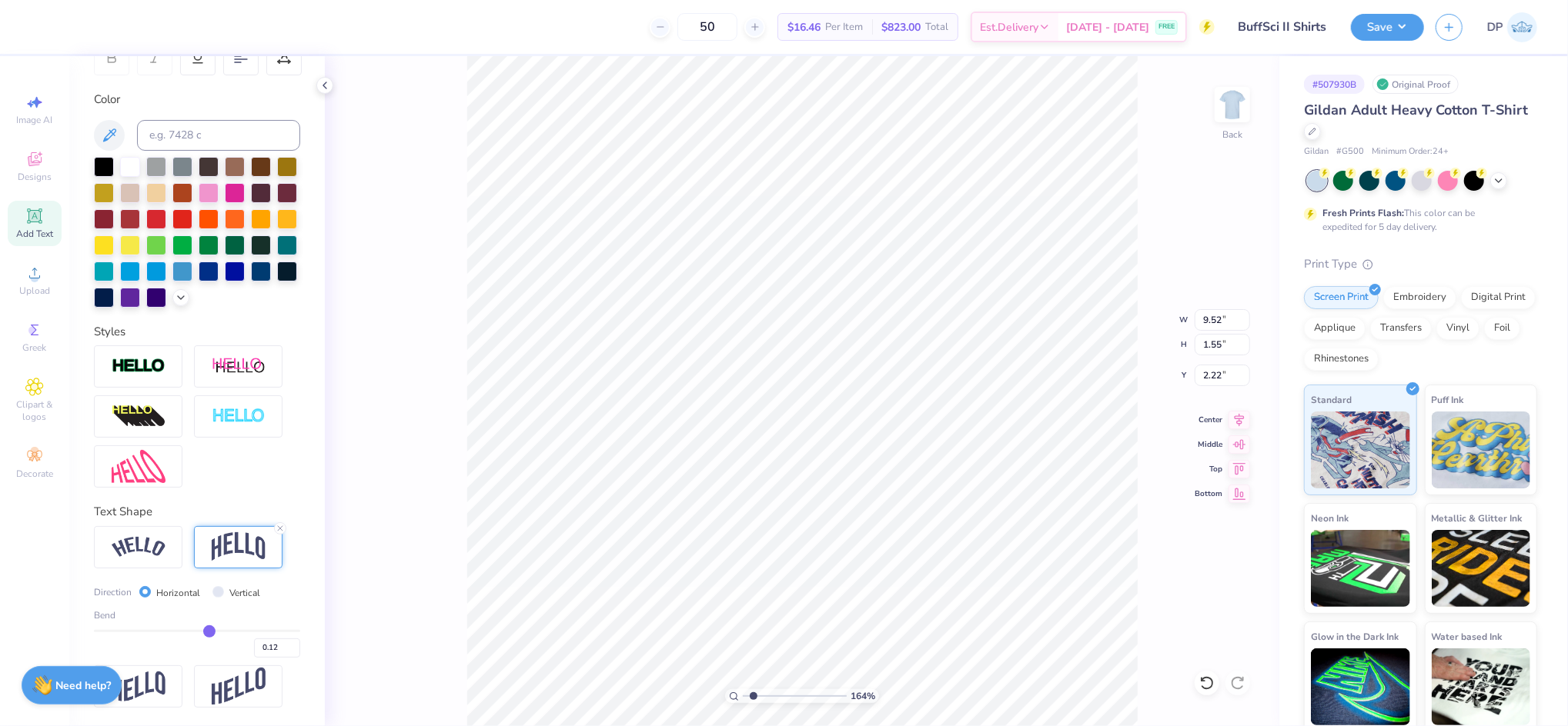
type input "0.13"
type input "0.14"
type input "0.15"
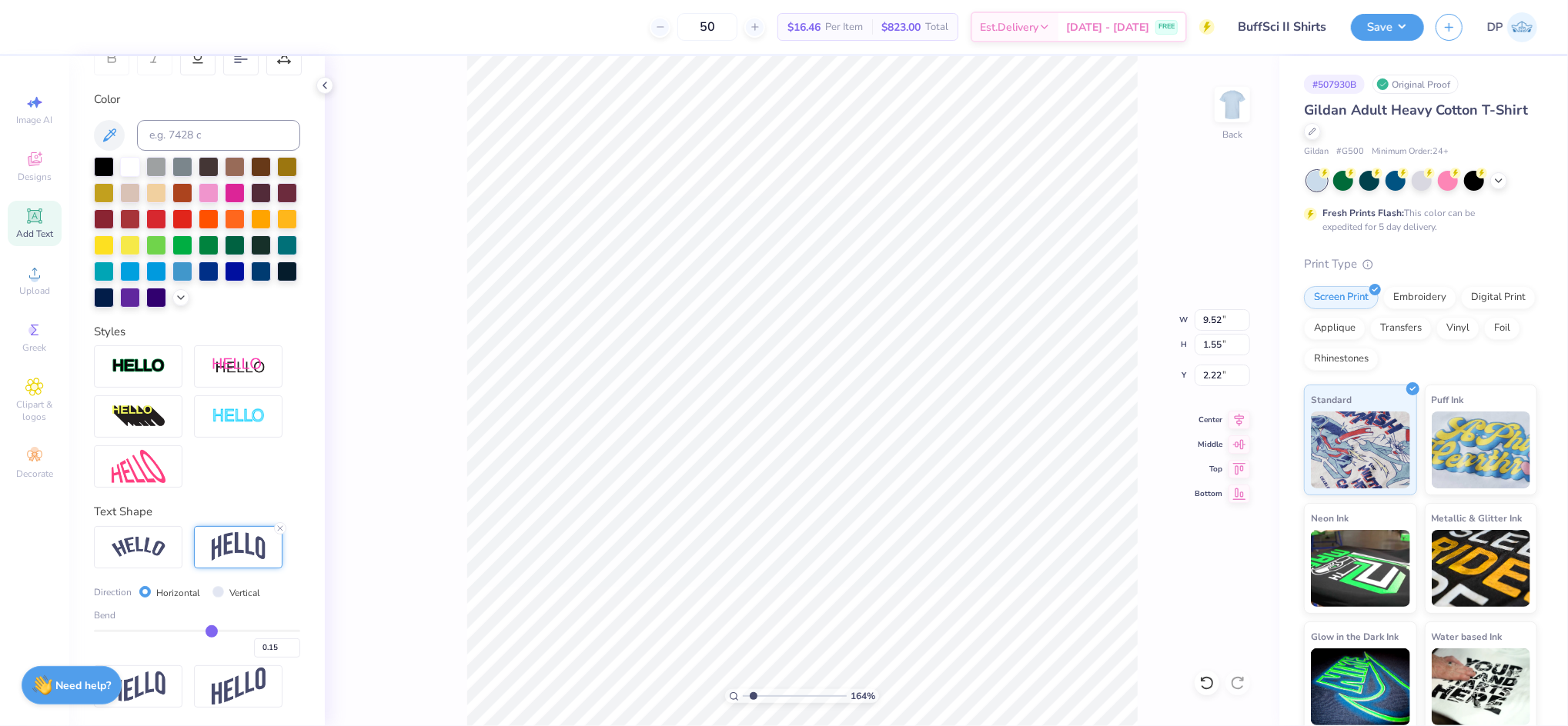
type input "0.16"
click at [203, 632] on input "range" at bounding box center [197, 631] width 206 height 3
type input "1.69"
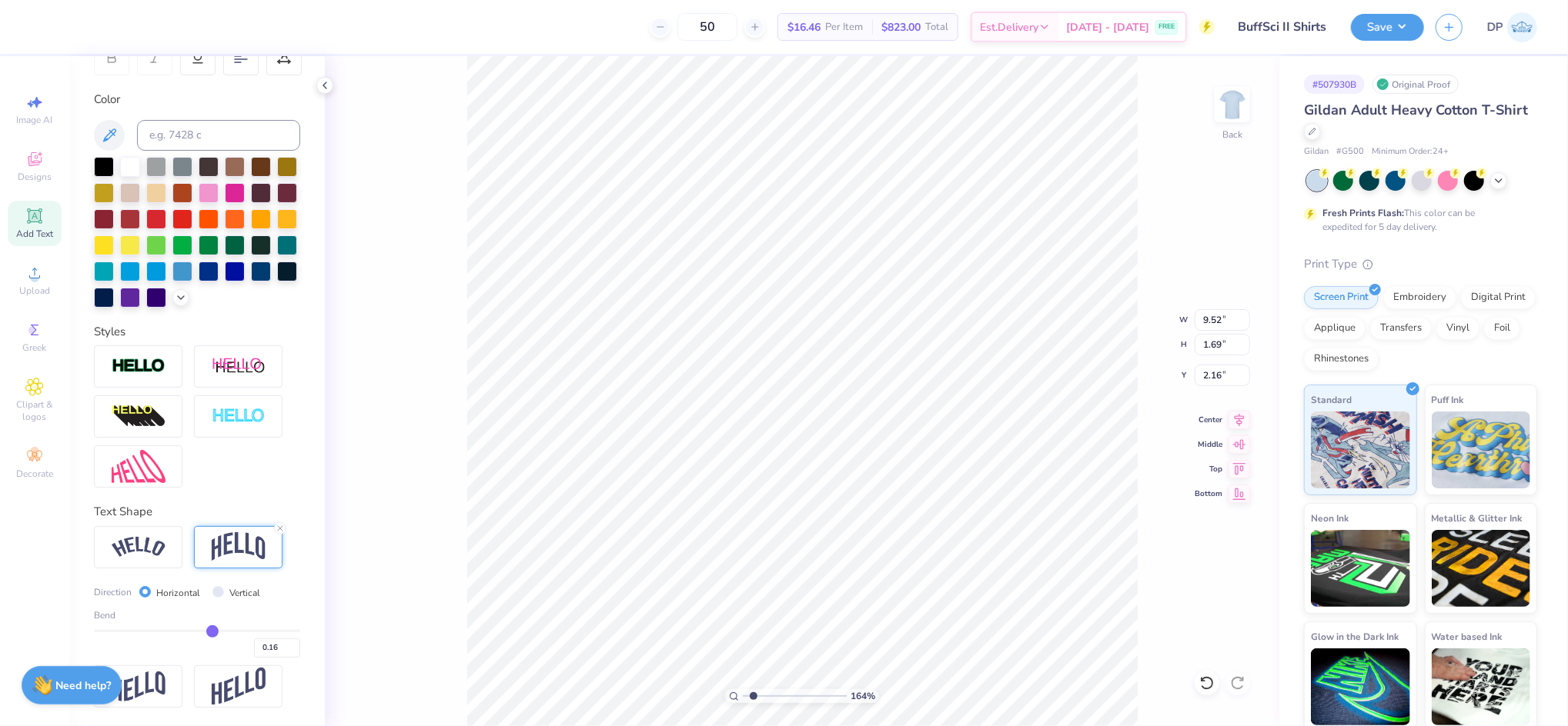
type input "2.00"
type input "0.19"
type input "0.2"
type input "0.20"
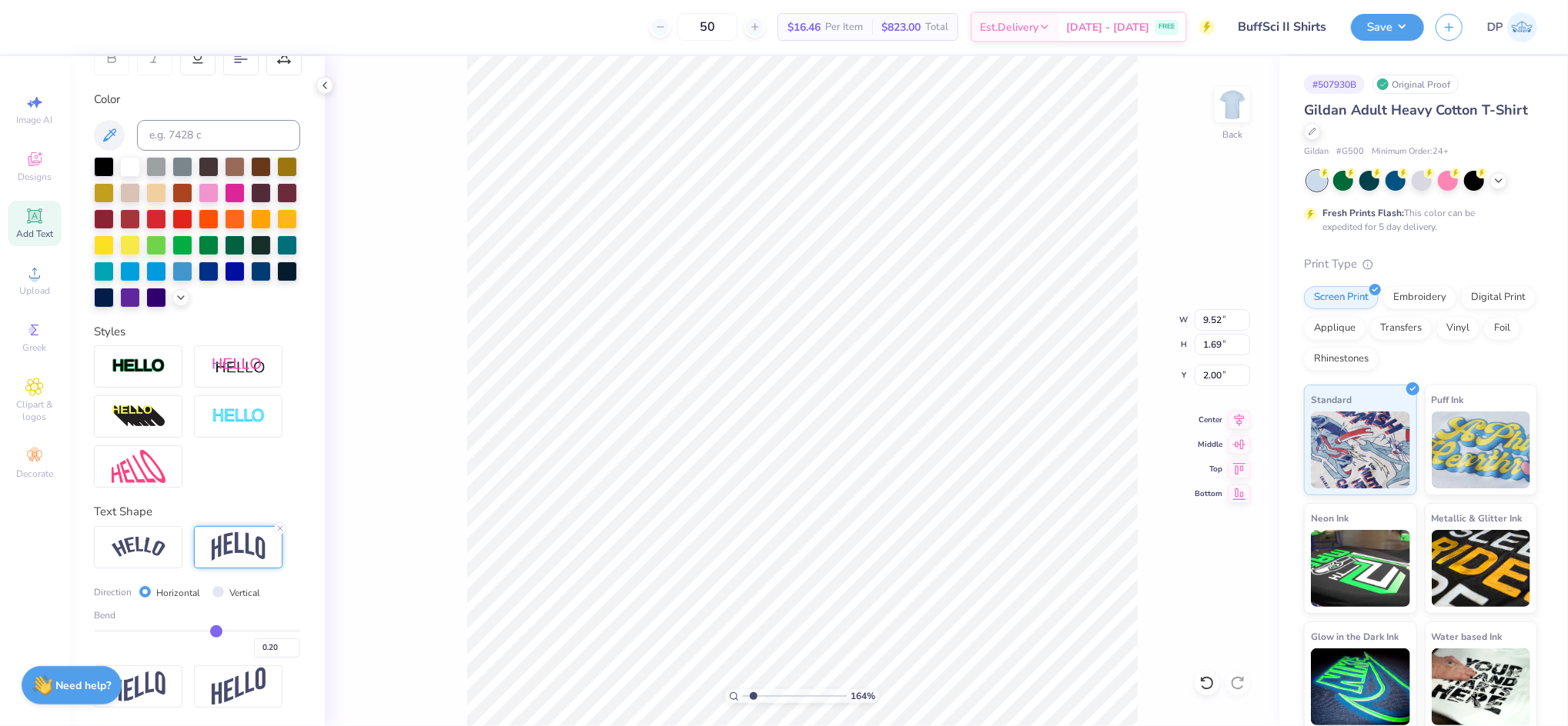
type input "0.21"
click at [207, 632] on input "range" at bounding box center [197, 631] width 206 height 3
type input "1.86"
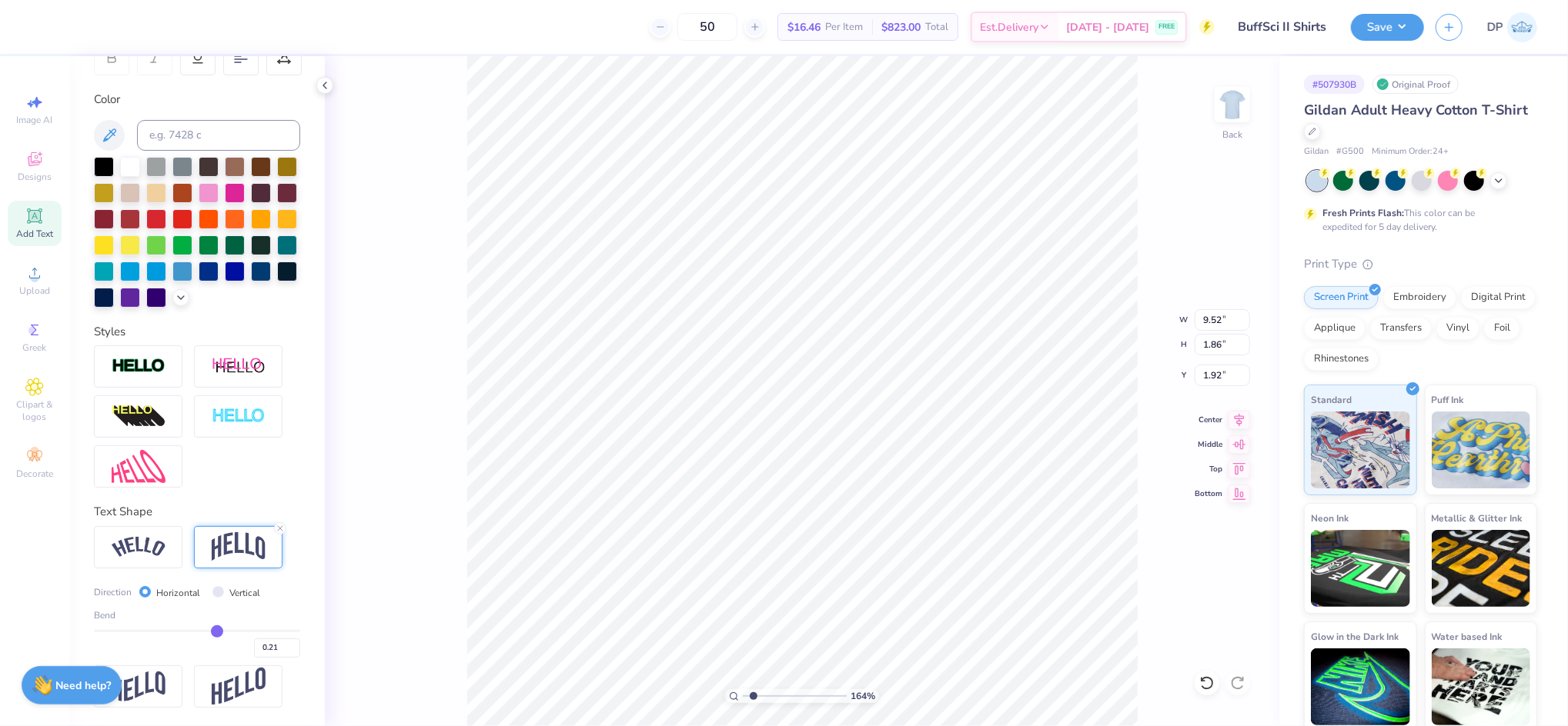
type input "1.87"
drag, startPoint x: 753, startPoint y: 697, endPoint x: 760, endPoint y: 693, distance: 8.1
type input "2.47"
click at [762, 698] on input "range" at bounding box center [794, 696] width 104 height 14
type input "2.07"
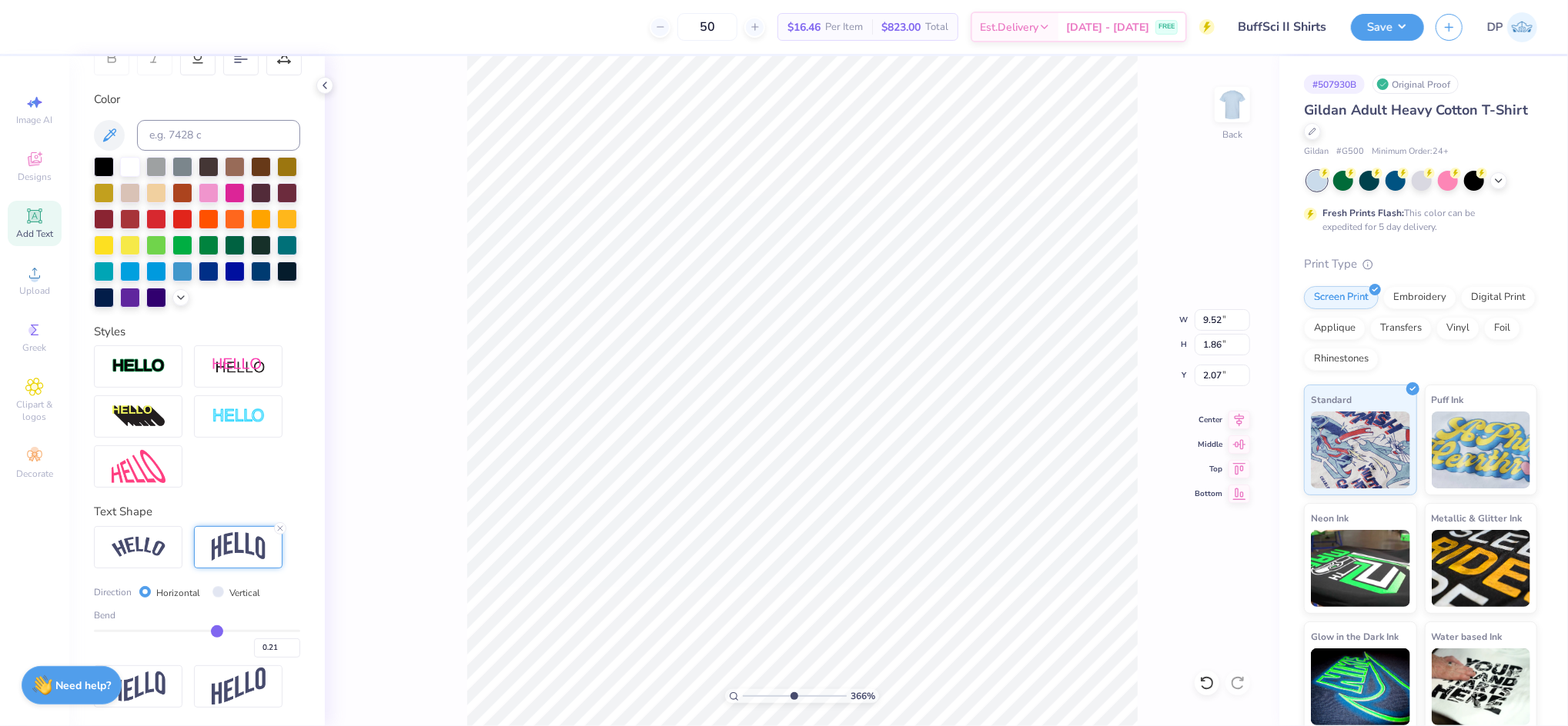
drag, startPoint x: 762, startPoint y: 696, endPoint x: 804, endPoint y: 697, distance: 42.0
type input "6.44"
click at [803, 697] on input "range" at bounding box center [794, 696] width 104 height 14
type input "2.03"
drag, startPoint x: 802, startPoint y: 699, endPoint x: 755, endPoint y: 698, distance: 47.0
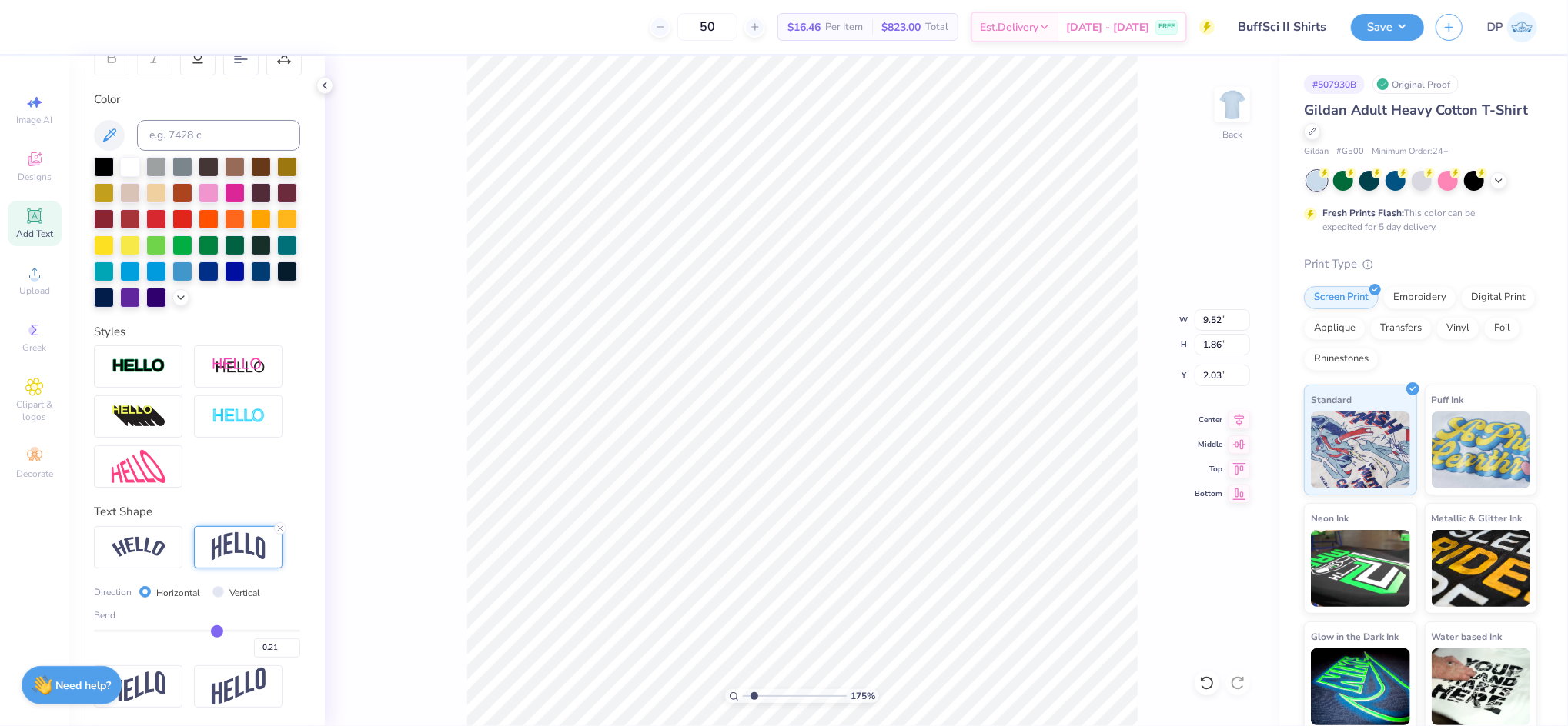
type input "1.75"
click at [755, 698] on input "range" at bounding box center [794, 696] width 104 height 14
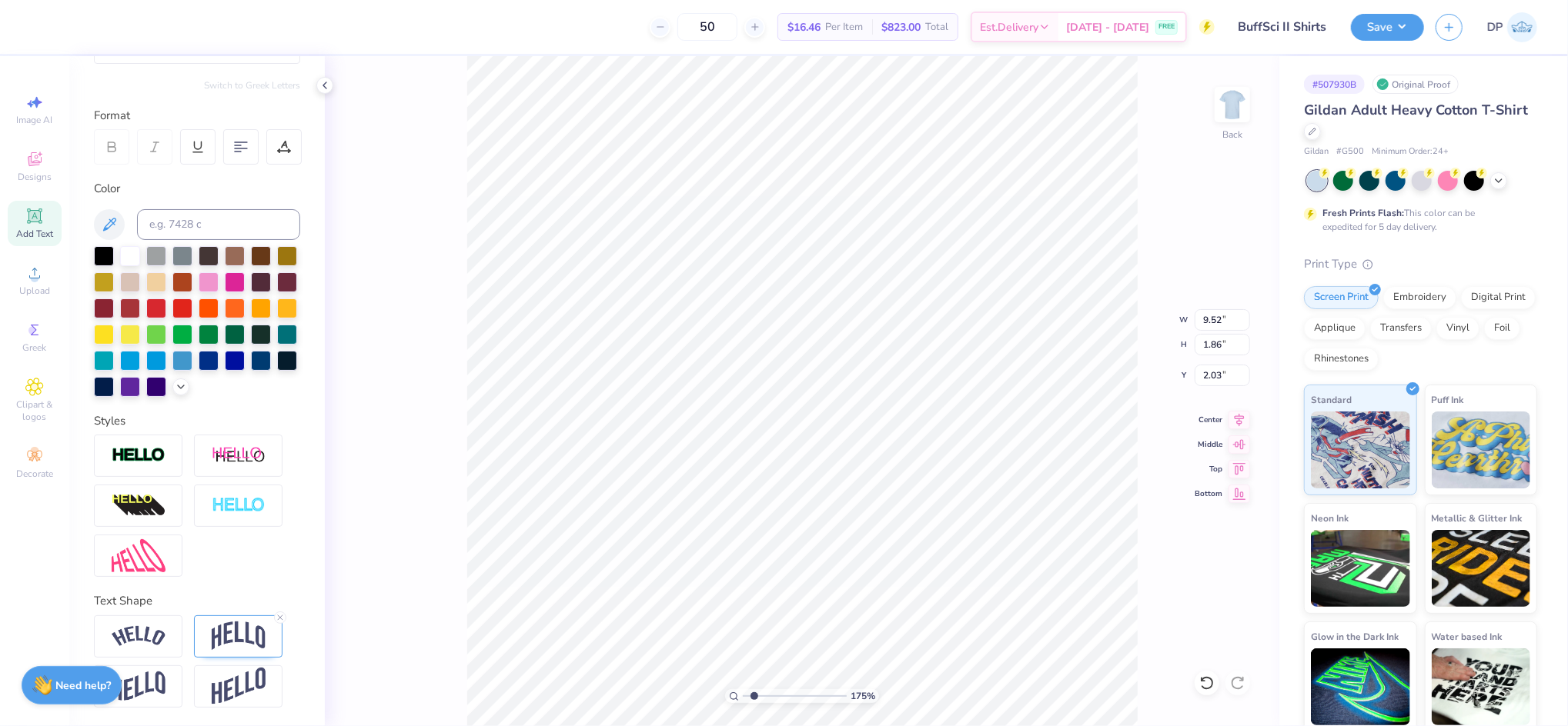
scroll to position [194, 0]
type input "3.47"
paste textarea "OF THE MONTH"
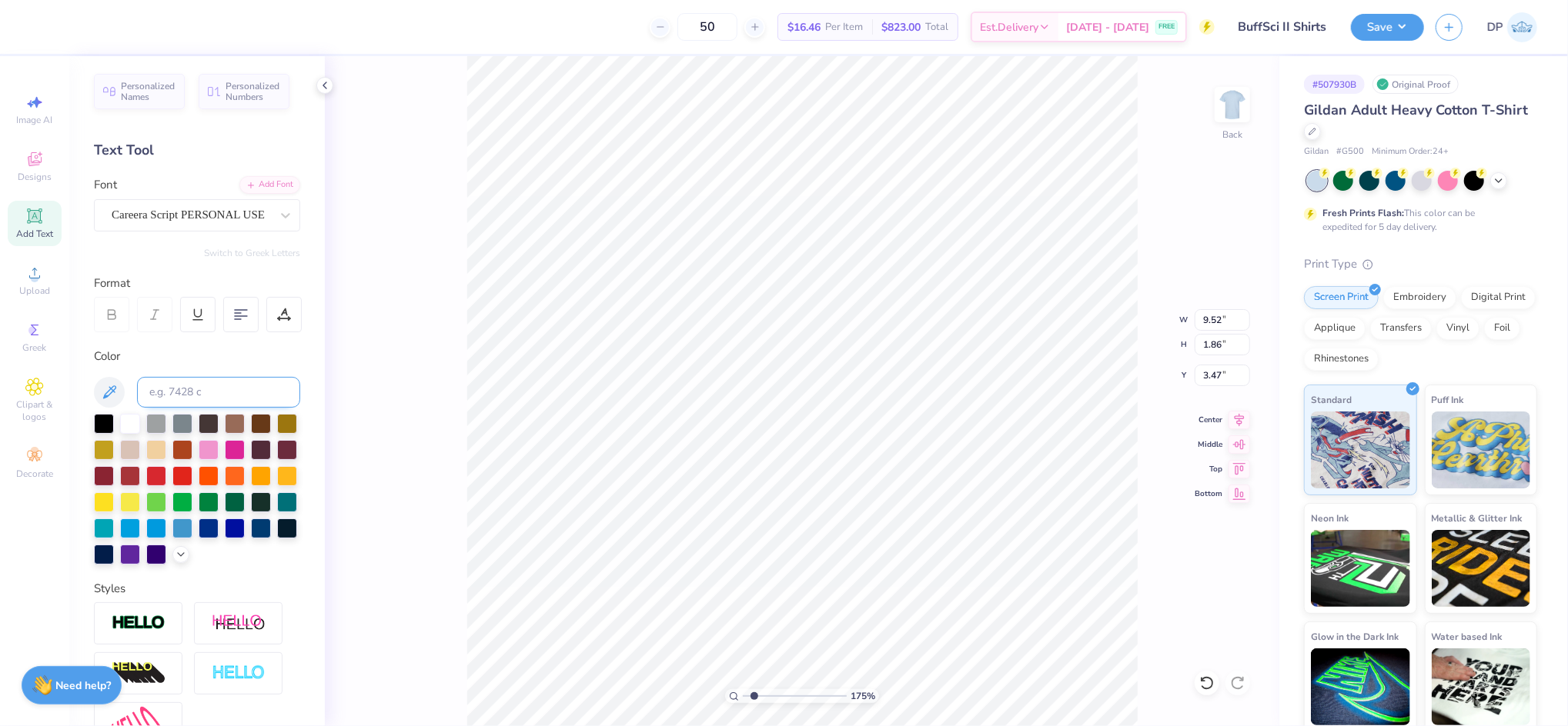
scroll to position [0, 0]
type textarea "OF THE MONTH"
click at [268, 183] on div "Add Font" at bounding box center [270, 184] width 61 height 18
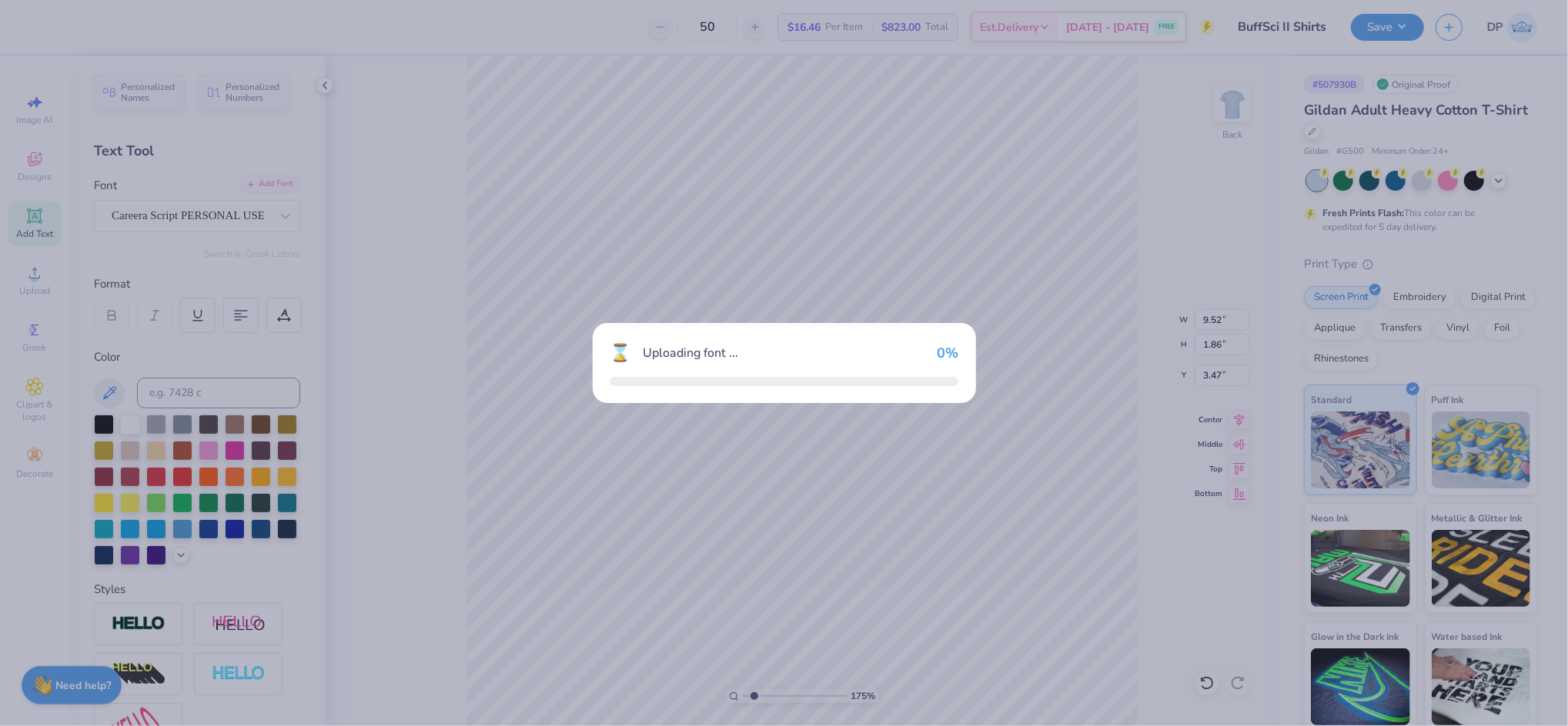
type input "13.06"
type input "2.38"
type input "3.21"
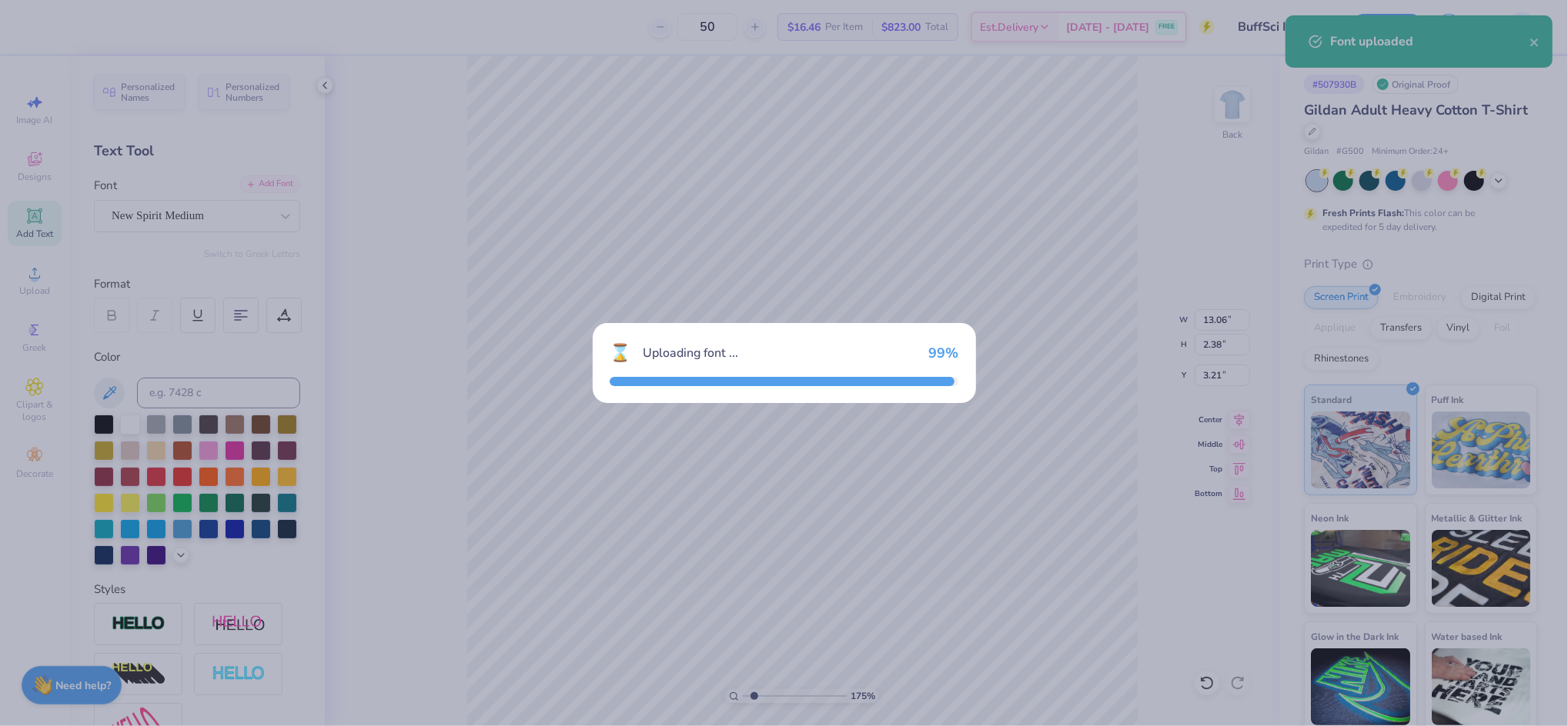
type input "14.01"
type input "2.40"
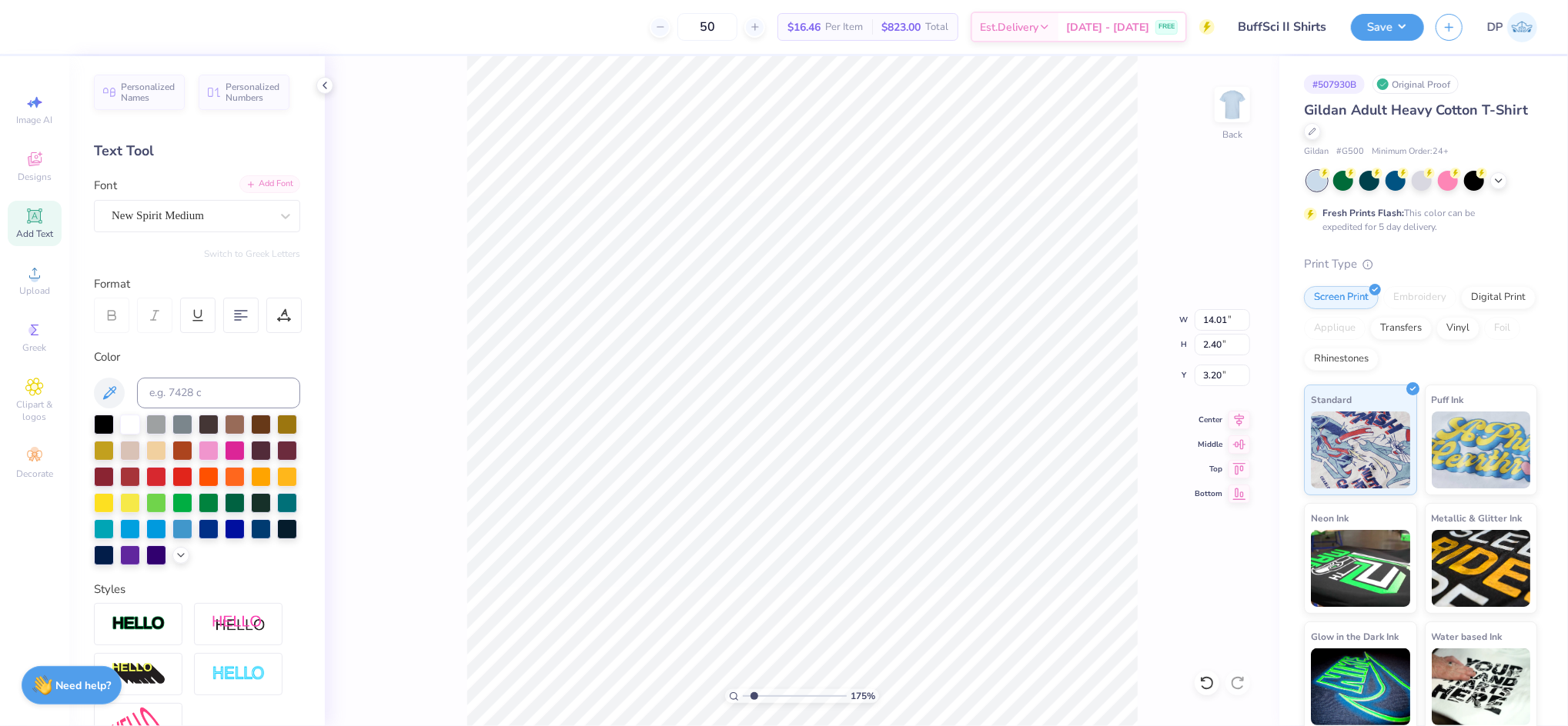
type input "3.41"
type input "7.83"
type input "1.34"
type input "3.51"
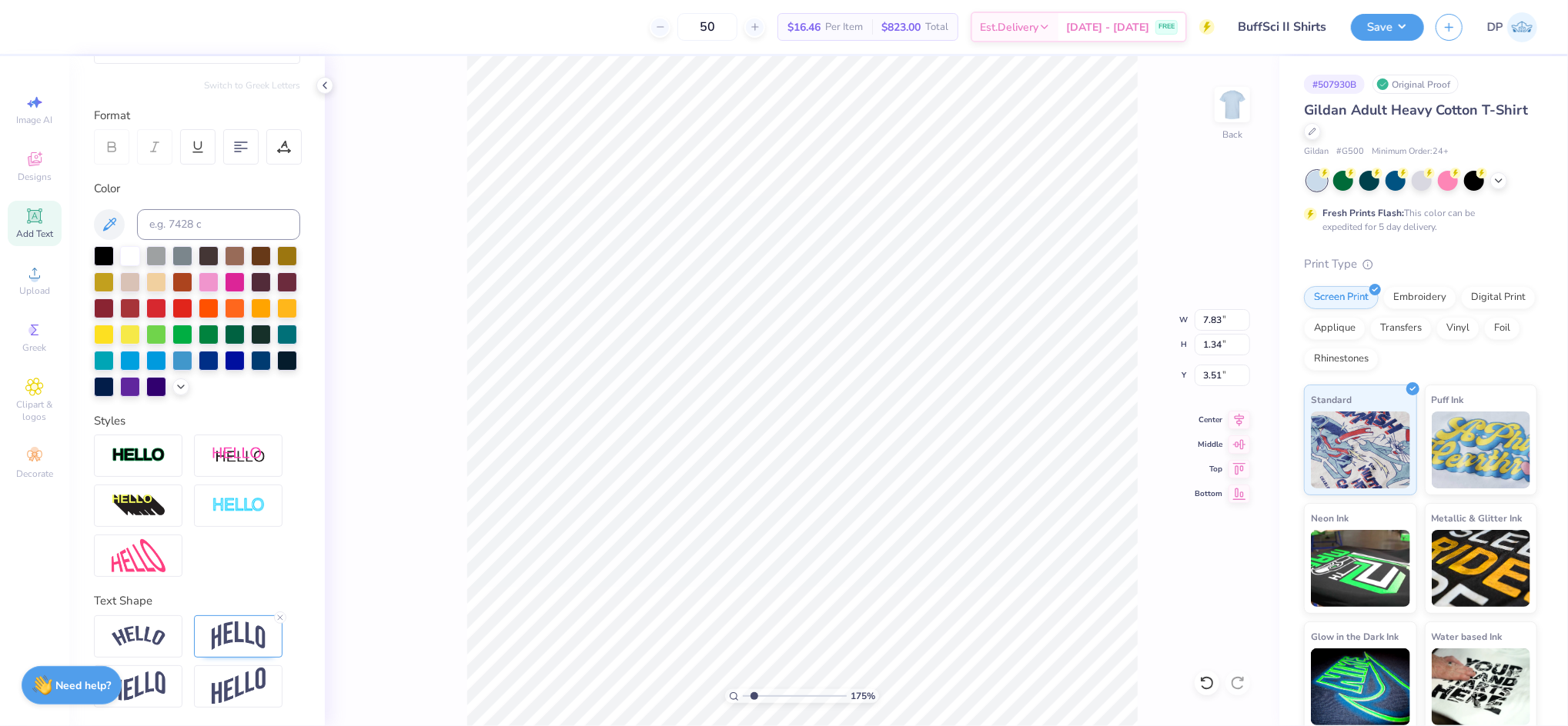
scroll to position [194, 0]
drag, startPoint x: 277, startPoint y: 616, endPoint x: 155, endPoint y: 637, distance: 123.8
click at [277, 616] on icon at bounding box center [280, 618] width 9 height 9
type input "0.72"
type input "3.82"
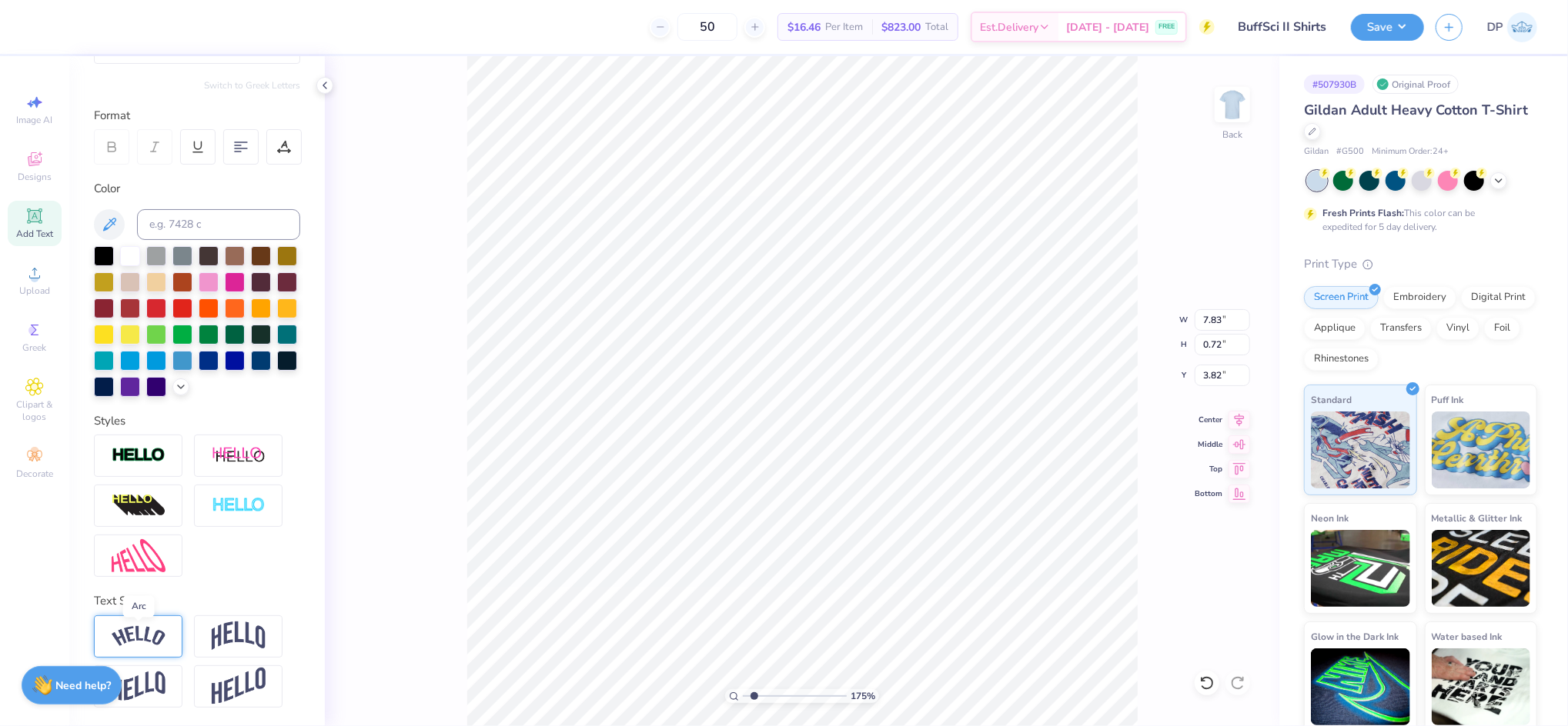
click at [155, 637] on img at bounding box center [138, 637] width 54 height 21
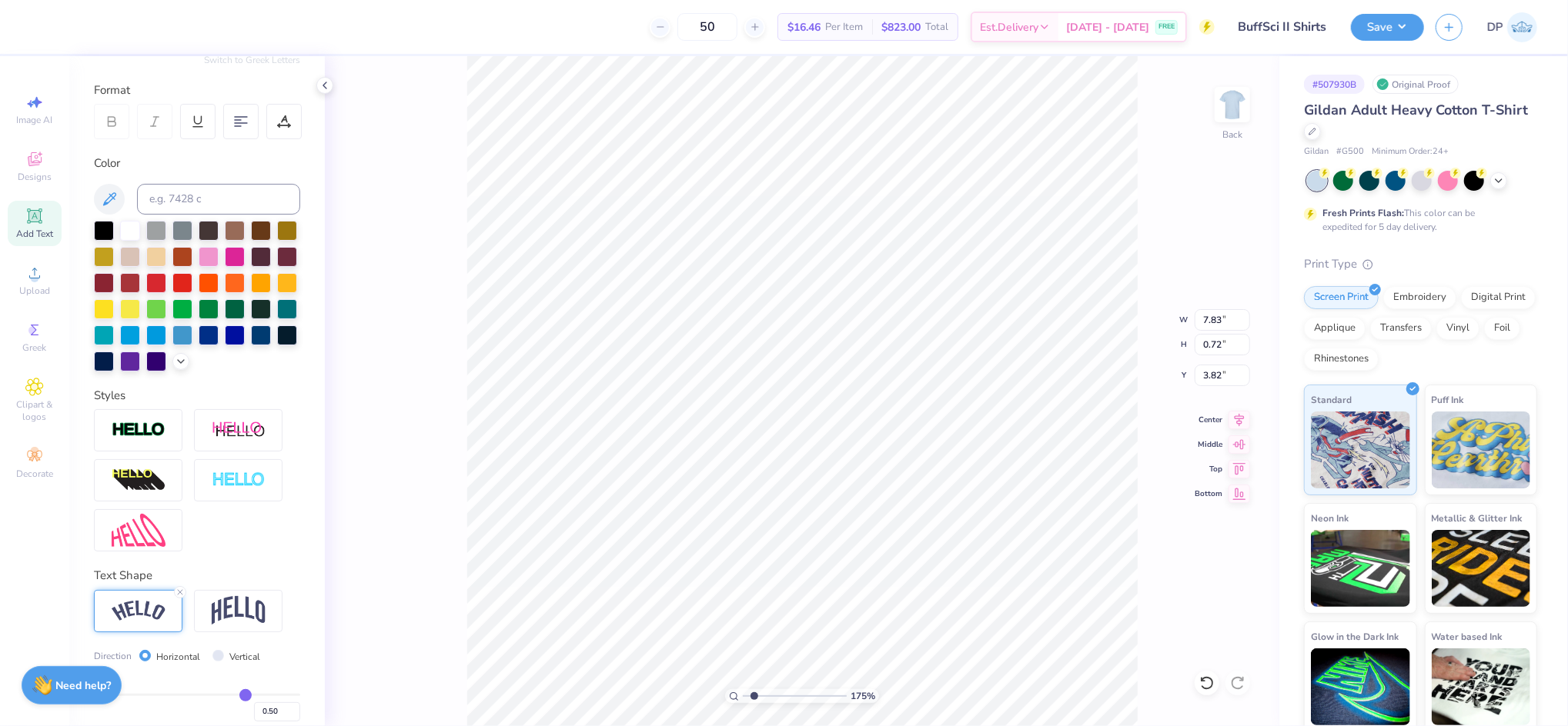
type input "8.66"
type input "1.83"
type input "3.26"
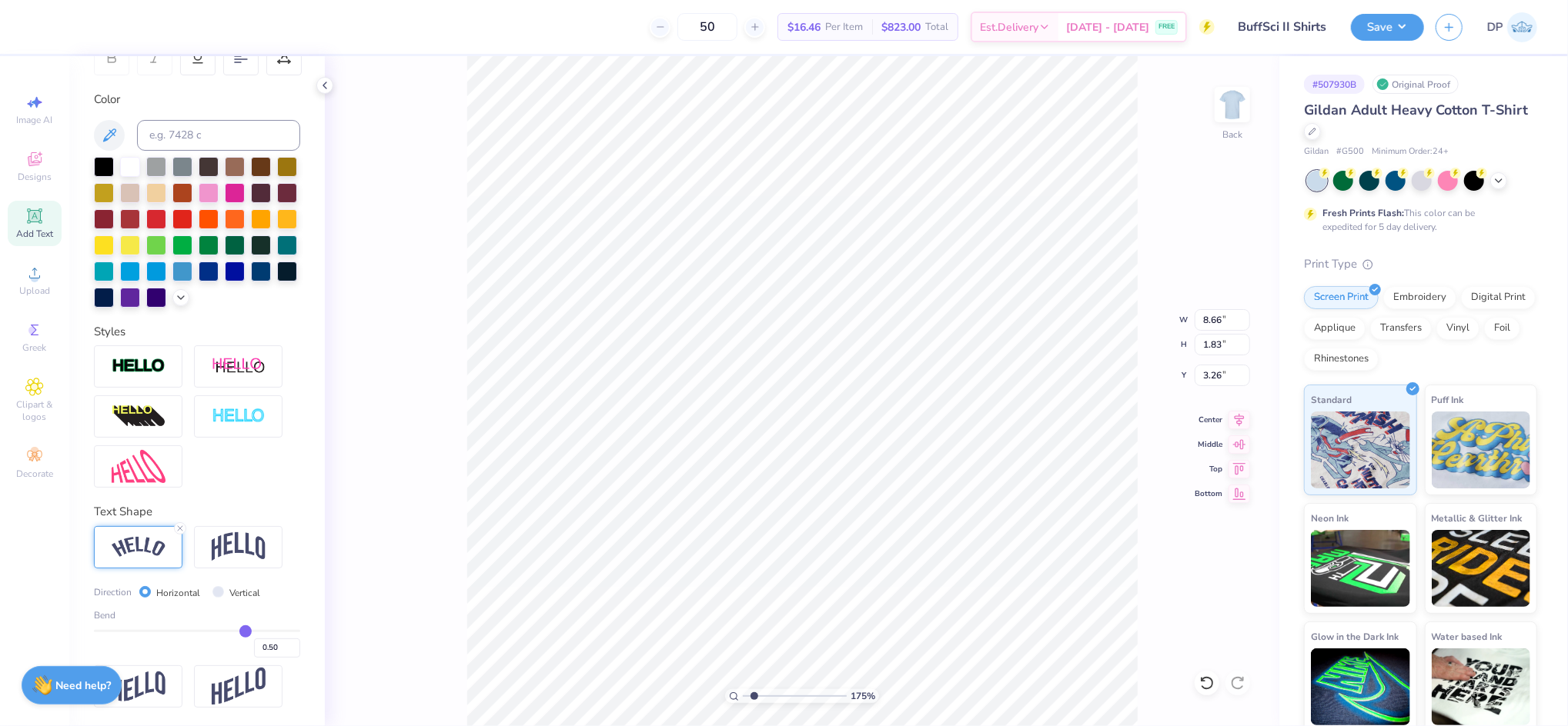
scroll to position [284, 0]
type input "0.45"
type input "0.43"
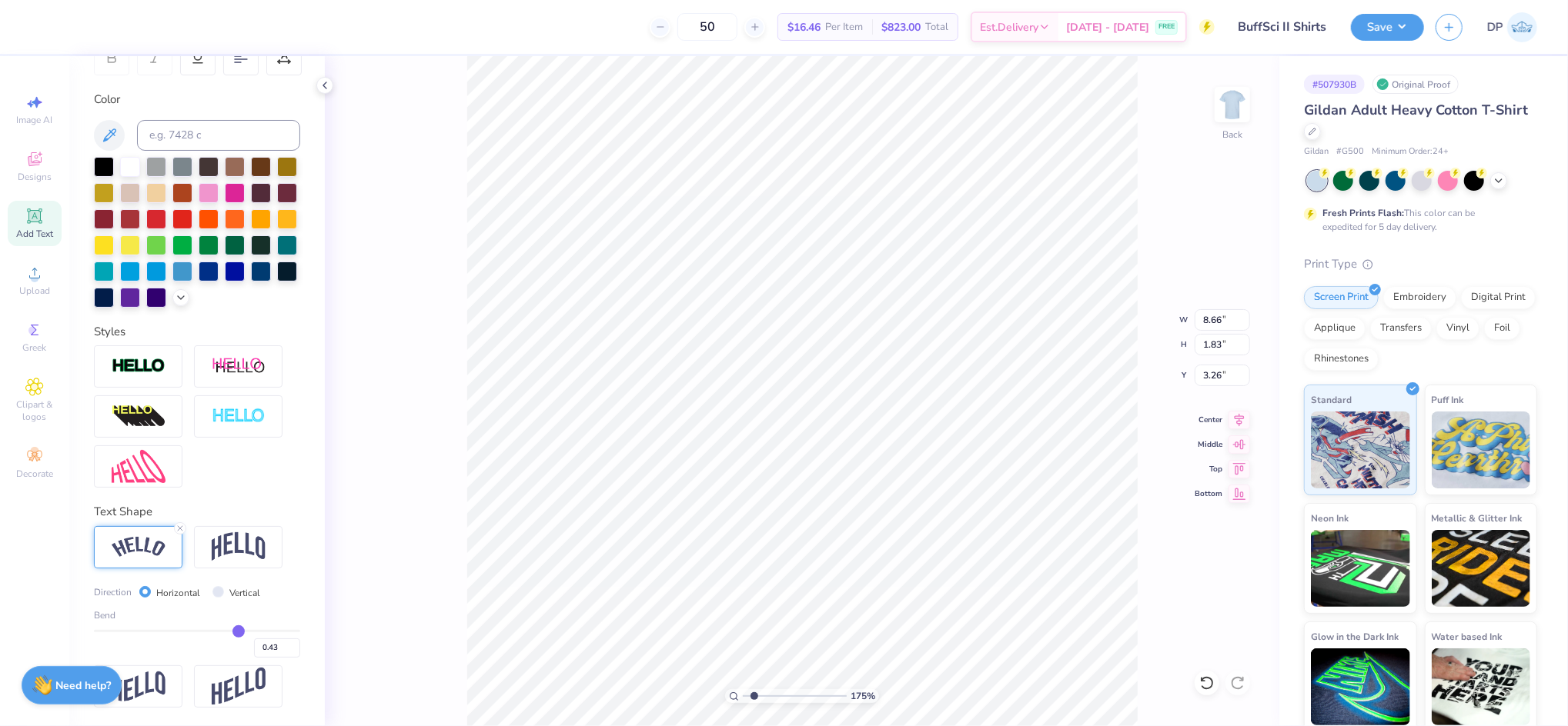
type input "0.41"
type input "0.36"
type input "0.35"
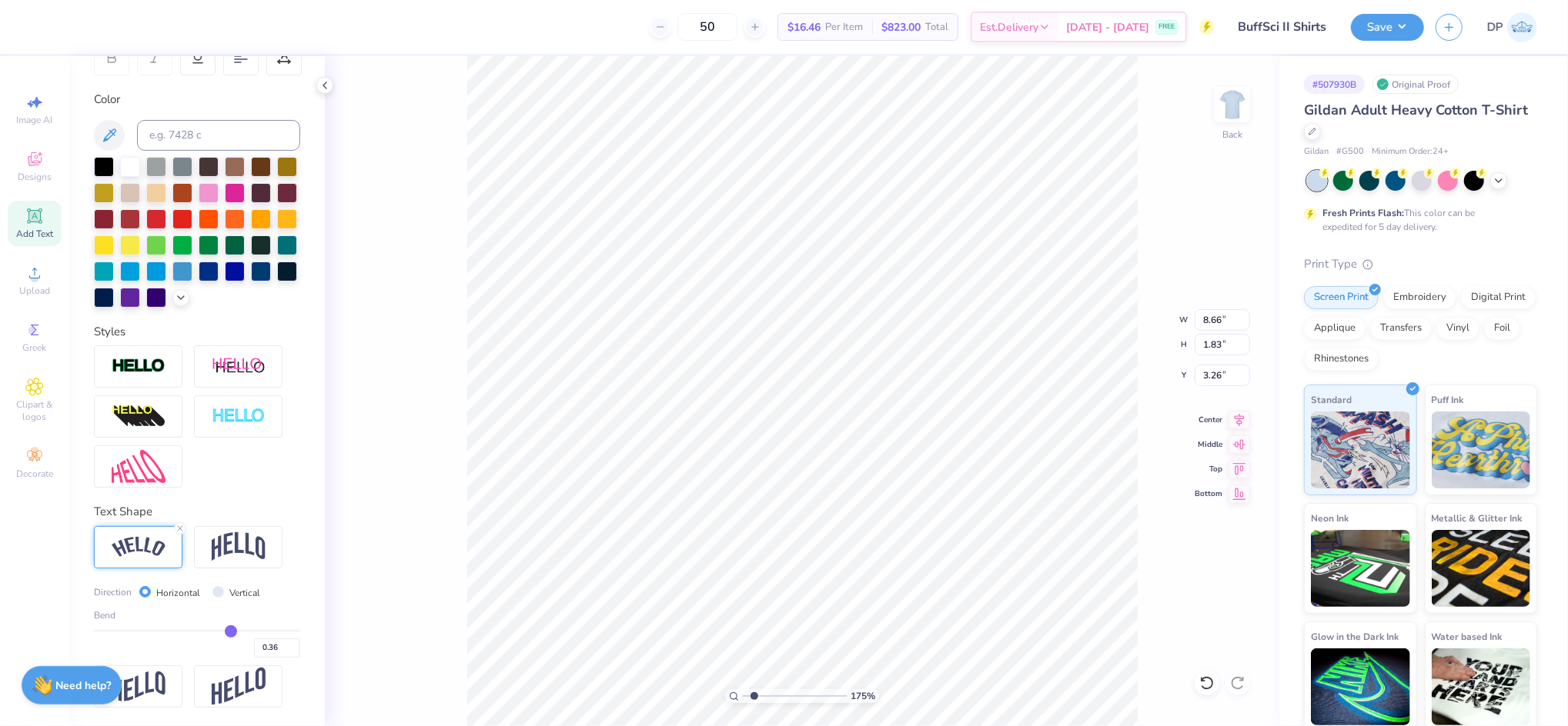
type input "0.35"
type input "0.34"
type input "0.32"
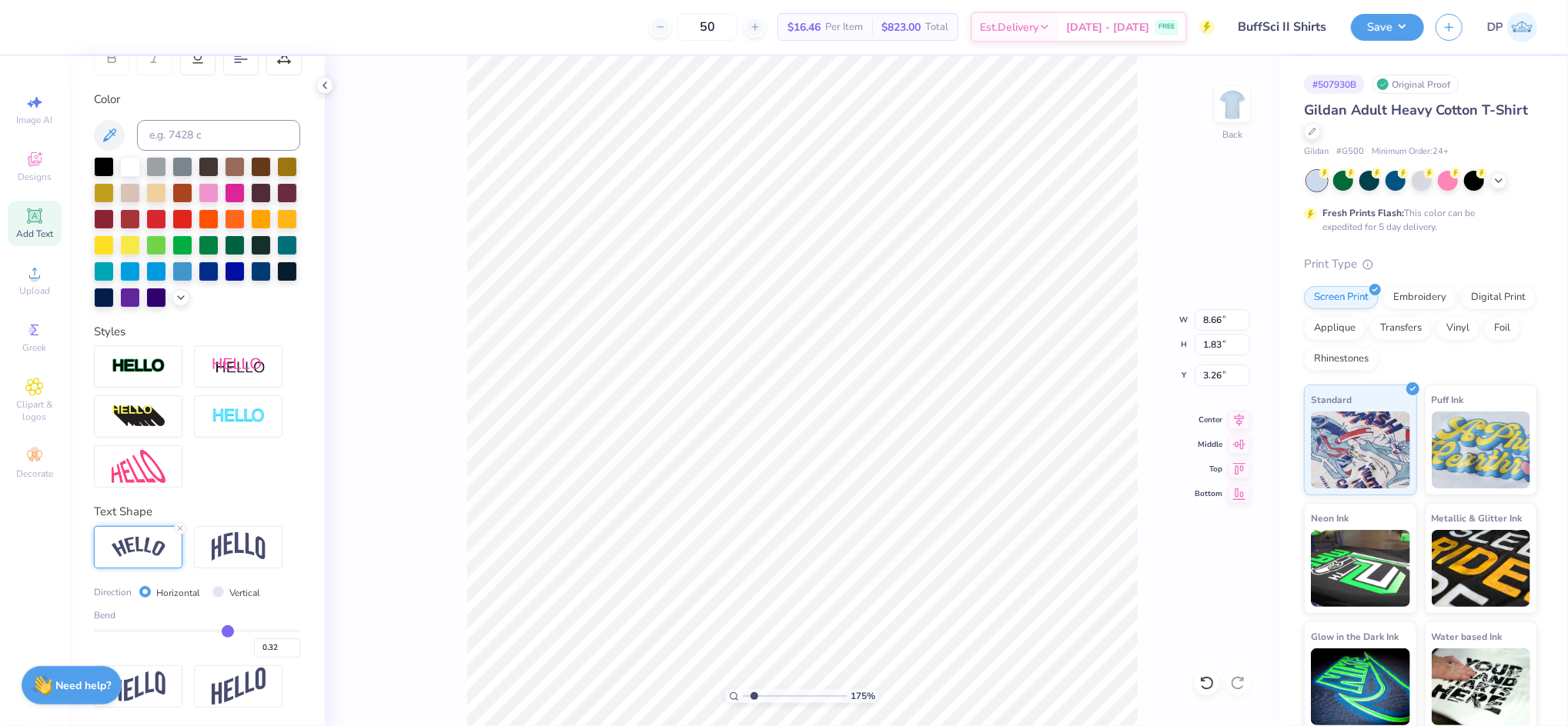
type input "0.31"
type input "0.3"
type input "0.30"
type input "0.29"
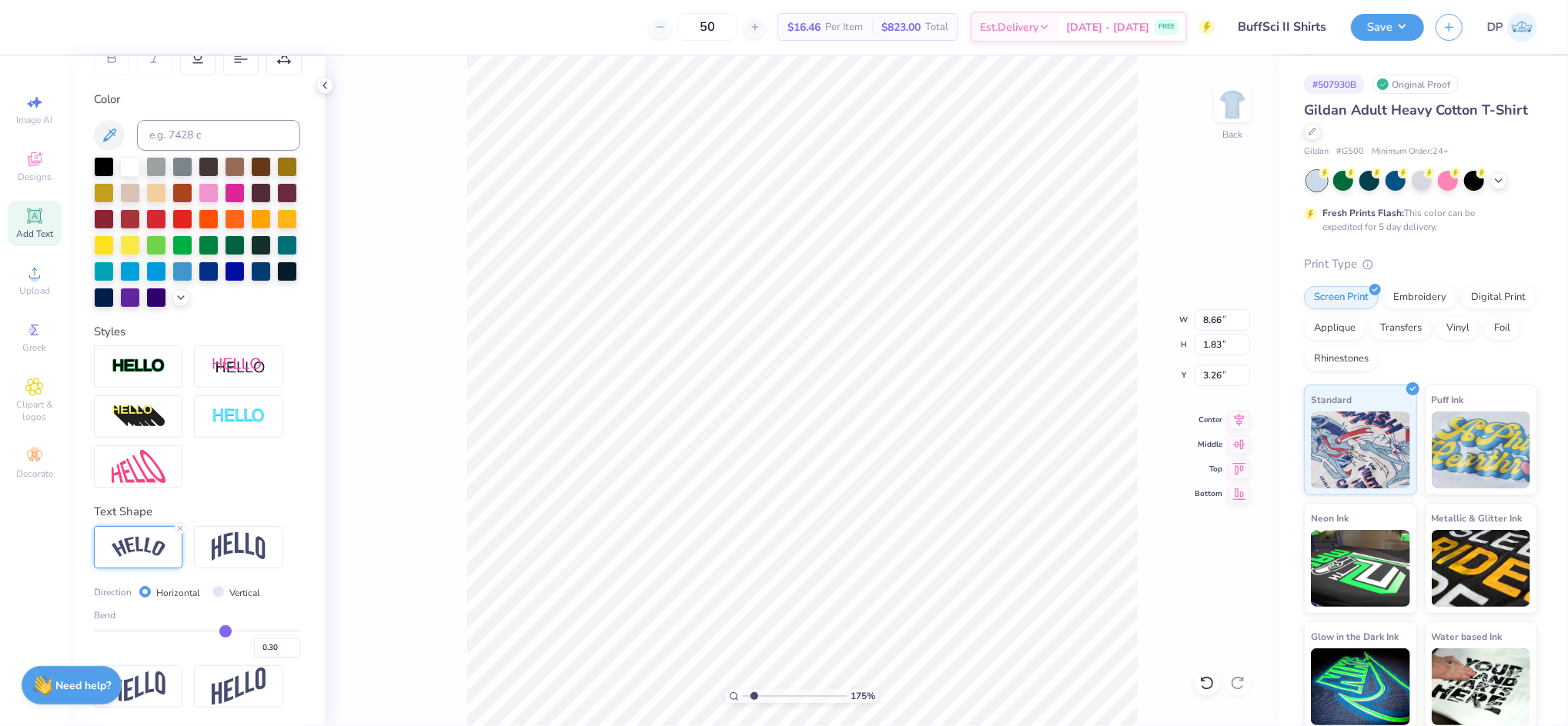
type input "0.29"
type input "0.28"
type input "0.27"
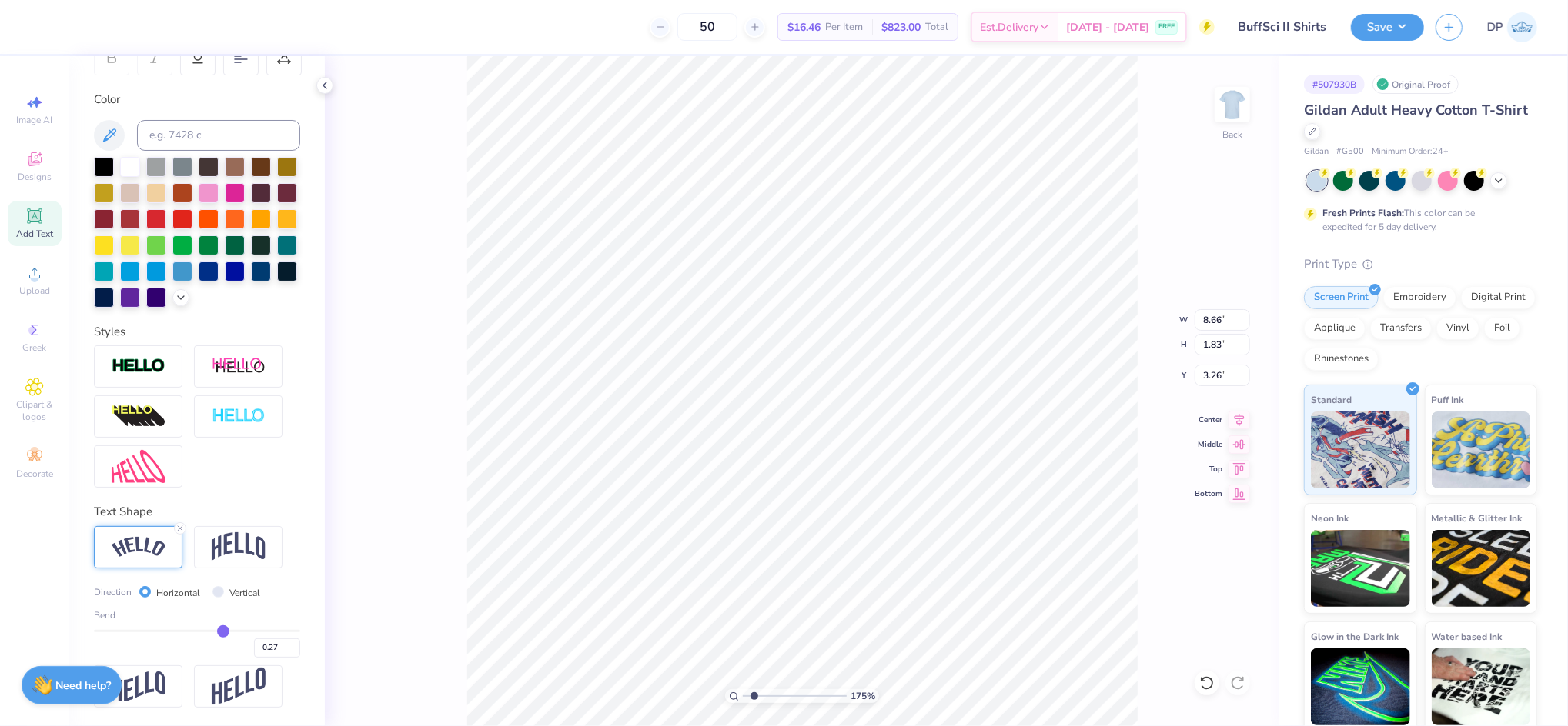
type input "0.26"
type input "0.25"
type input "0.24"
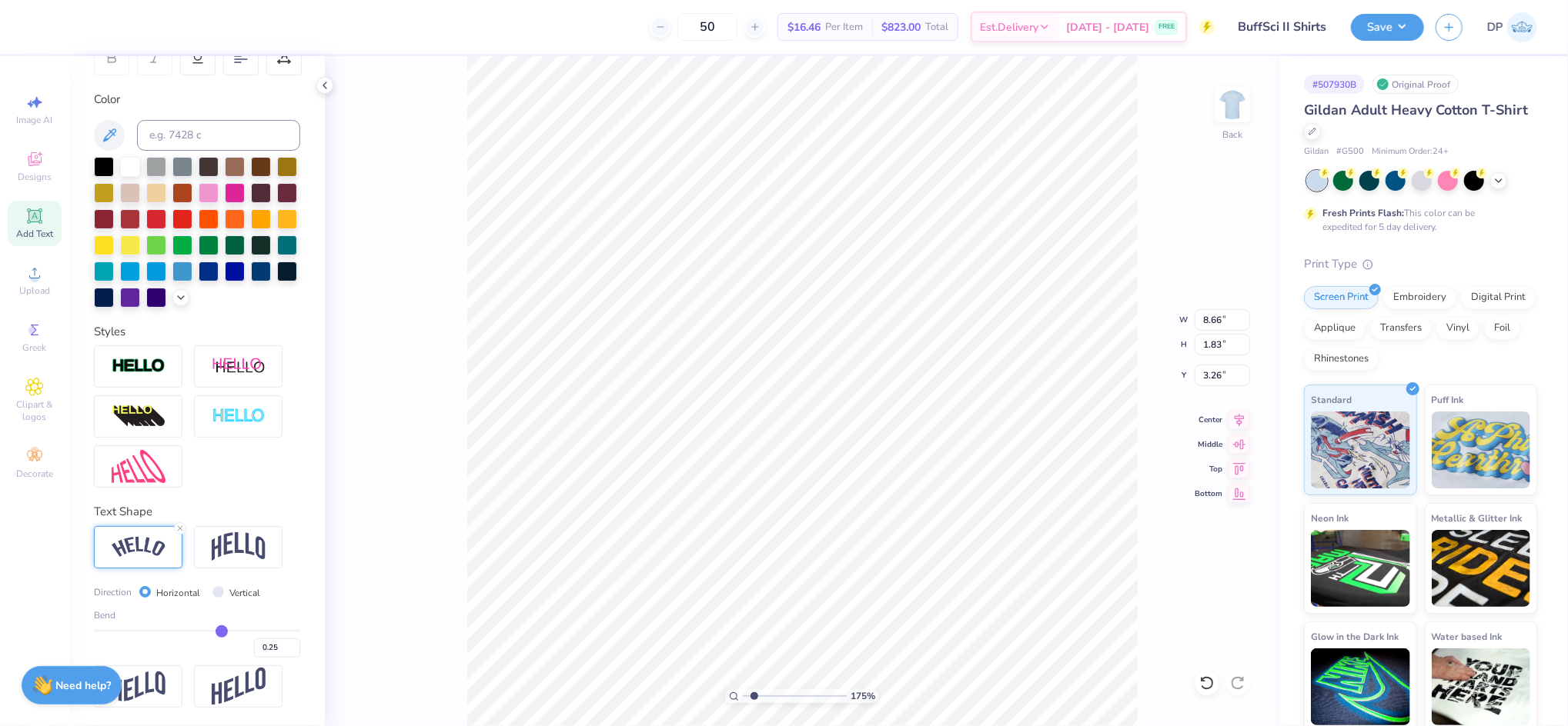
type input "0.24"
type input "0.23"
type input "0.22"
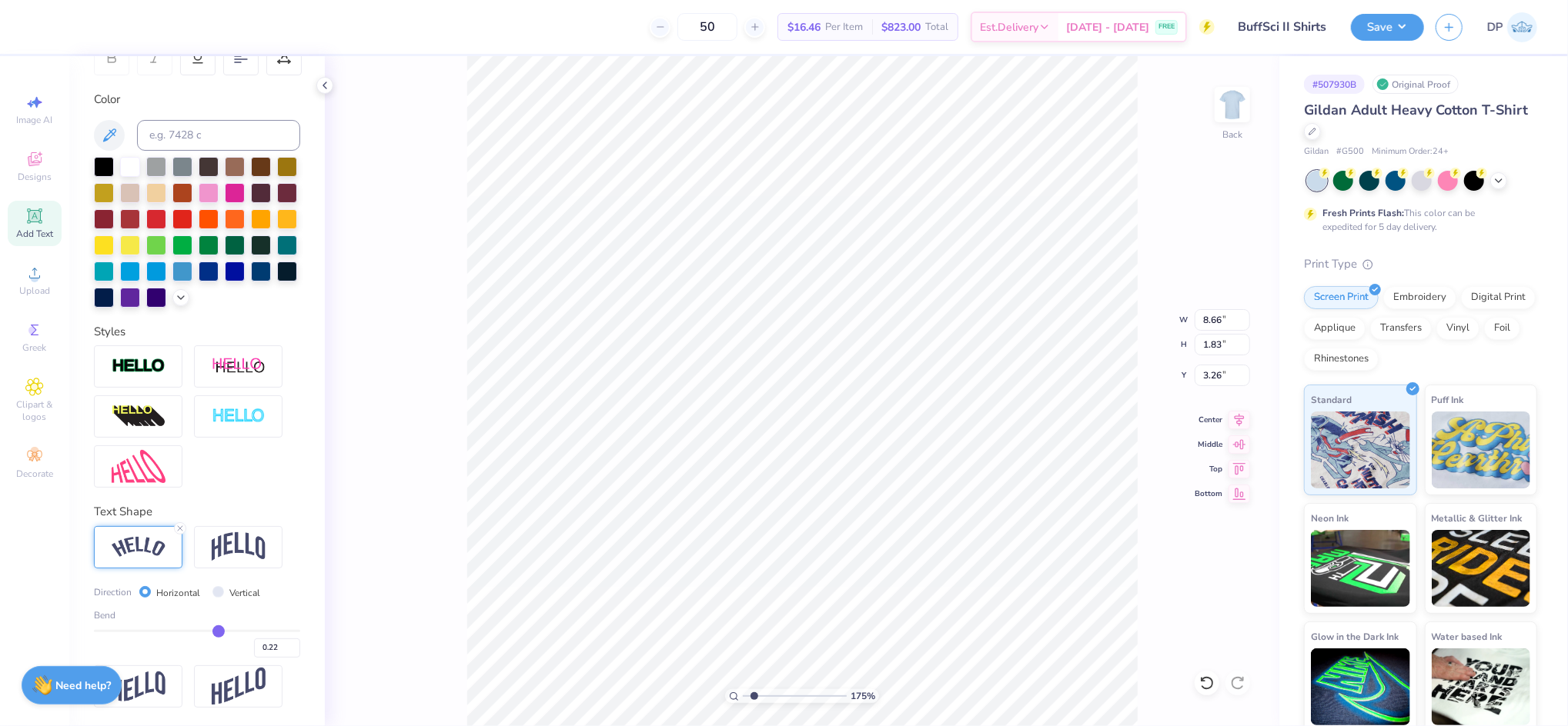
type input "0.21"
drag, startPoint x: 230, startPoint y: 626, endPoint x: 206, endPoint y: 625, distance: 24.0
type input "0.21"
click at [207, 631] on input "range" at bounding box center [197, 631] width 206 height 3
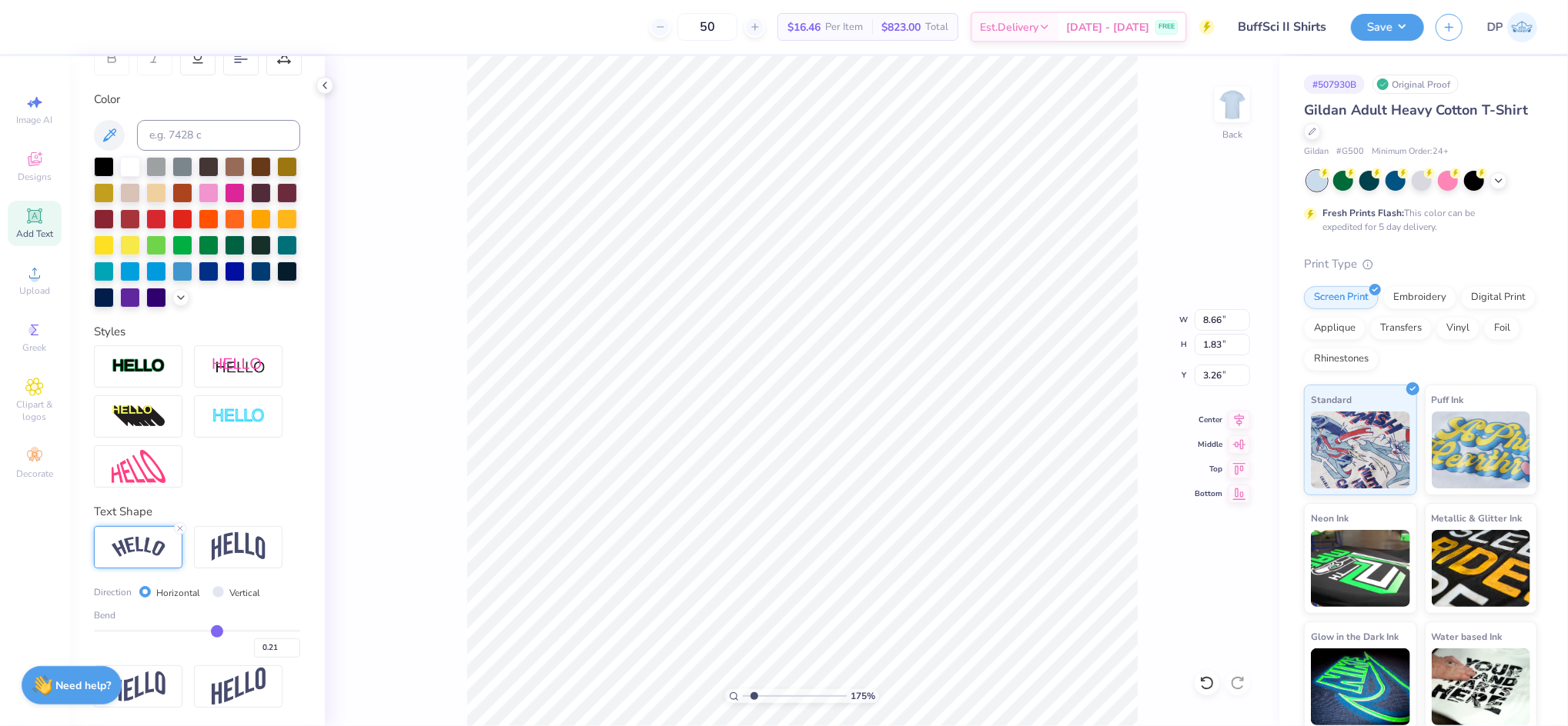
type input "8.19"
type input "0.91"
type input "3.72"
drag, startPoint x: 206, startPoint y: 623, endPoint x: 214, endPoint y: 623, distance: 8.0
click at [214, 623] on div "Bend 0.21" at bounding box center [197, 632] width 206 height 49
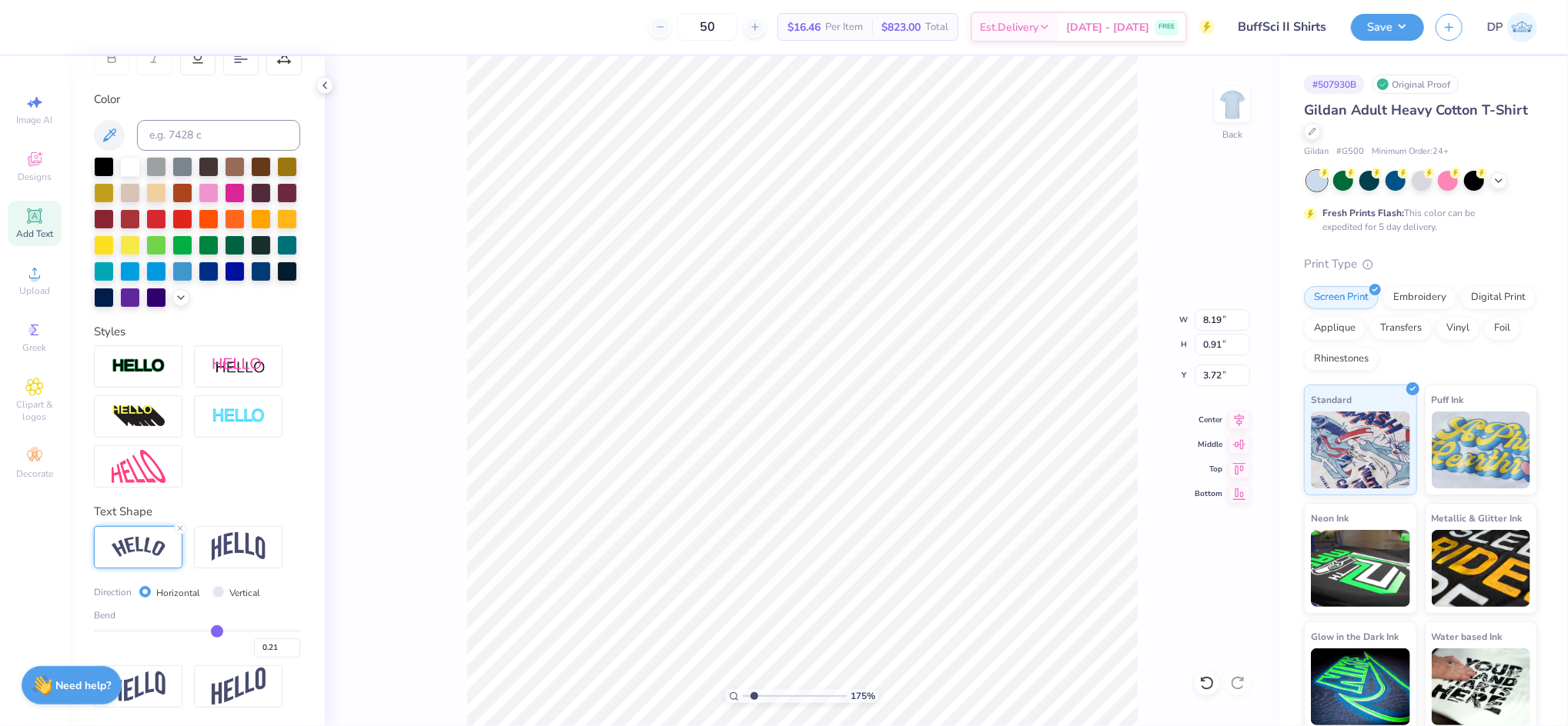
type input "0.24"
type input "0.26"
type input "0.27"
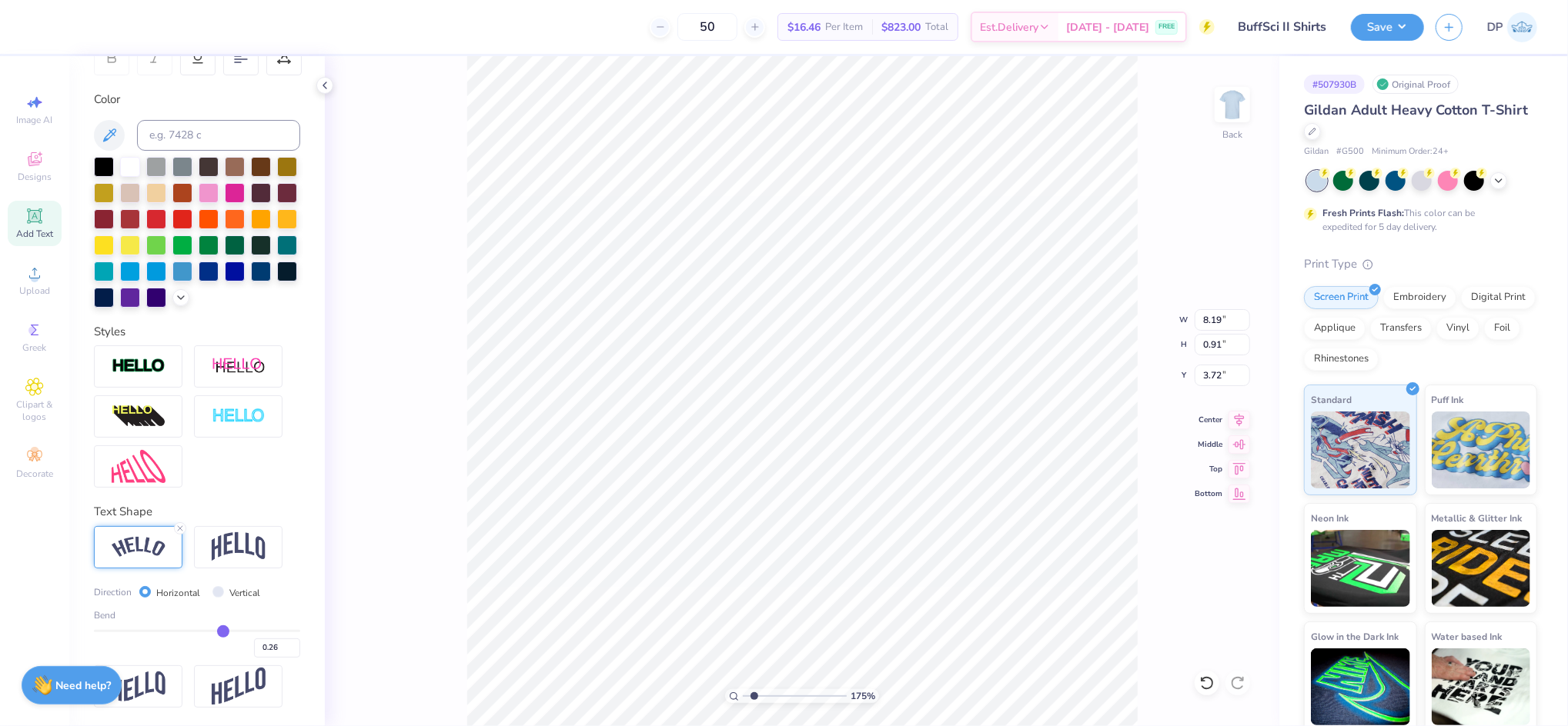
type input "0.27"
type input "0.28"
drag, startPoint x: 210, startPoint y: 629, endPoint x: 218, endPoint y: 631, distance: 8.2
click at [218, 631] on input "range" at bounding box center [197, 631] width 206 height 3
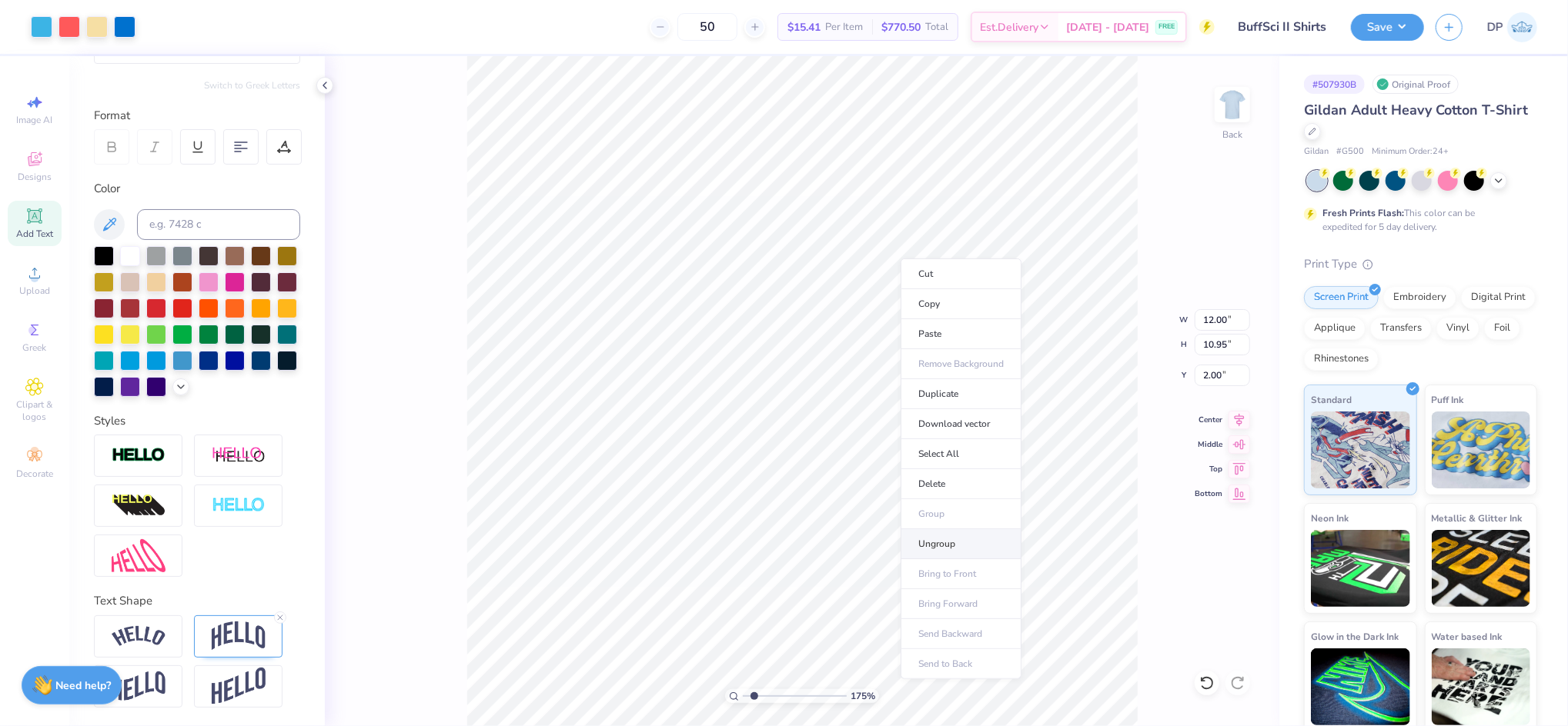
click at [952, 536] on li "Ungroup" at bounding box center [961, 544] width 121 height 30
click at [940, 558] on li "Group" at bounding box center [948, 557] width 121 height 30
click at [220, 210] on input at bounding box center [218, 225] width 163 height 31
drag, startPoint x: 752, startPoint y: 699, endPoint x: 734, endPoint y: 699, distance: 18.0
click at [743, 699] on input "range" at bounding box center [794, 696] width 104 height 14
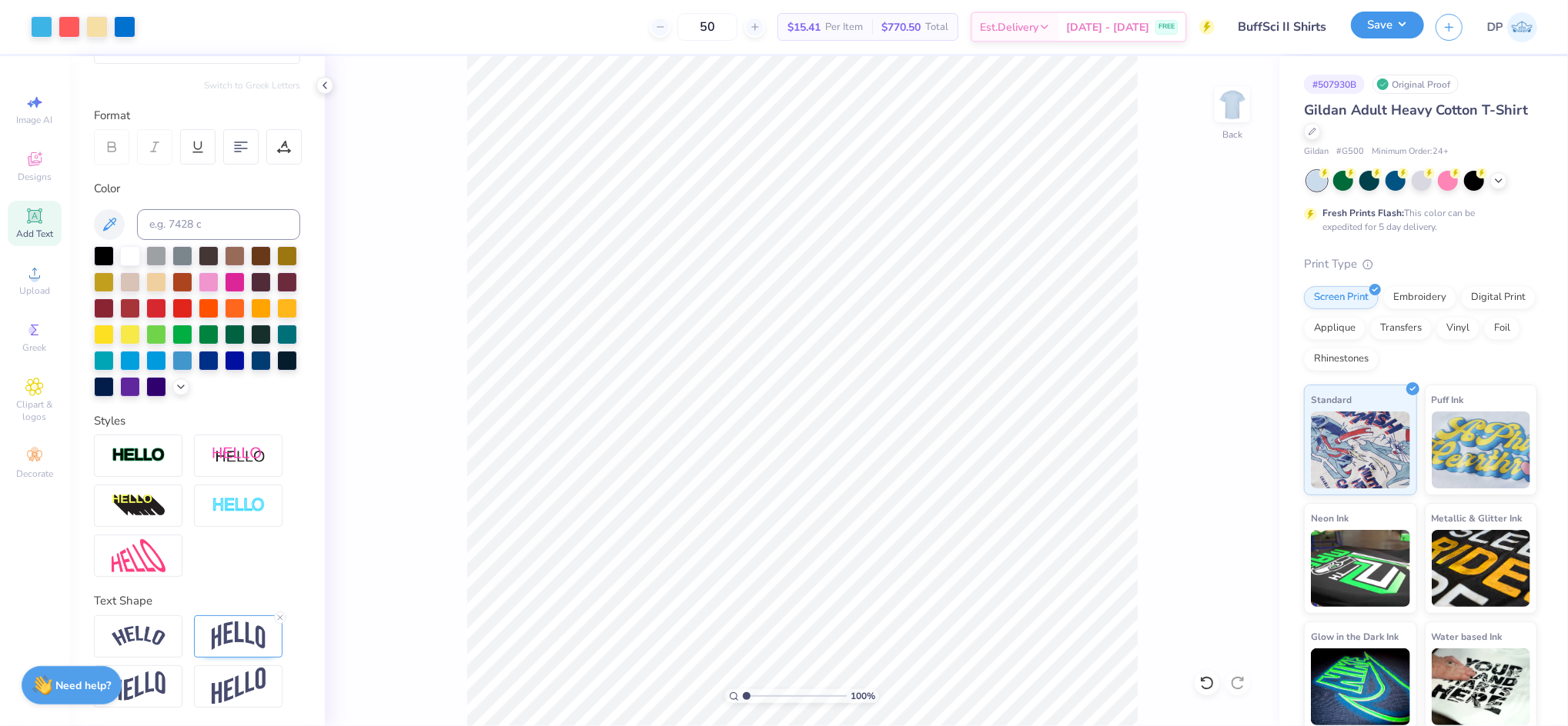
click at [1389, 22] on button "Save" at bounding box center [1387, 24] width 73 height 27
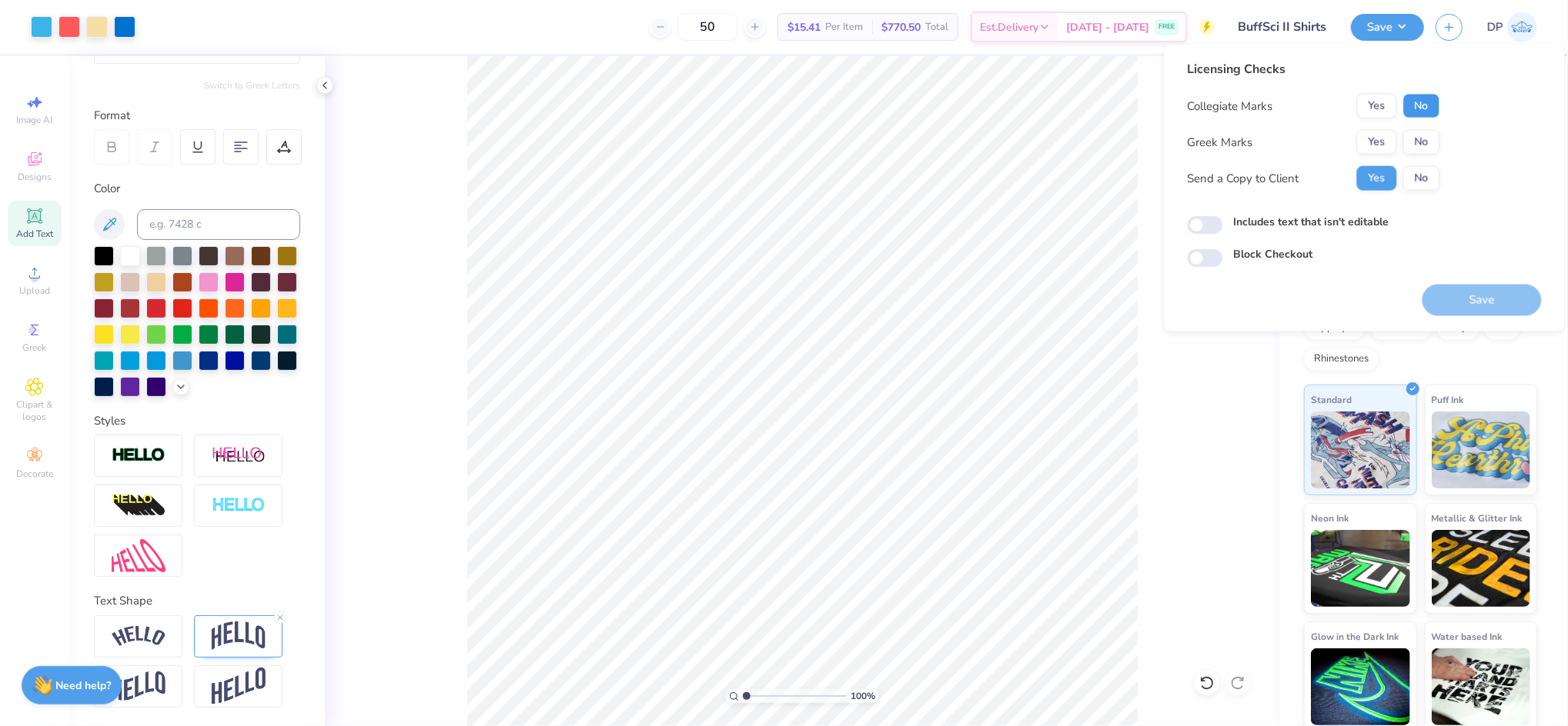
click at [1410, 101] on button "No" at bounding box center [1422, 106] width 37 height 25
click at [1408, 138] on button "No" at bounding box center [1422, 142] width 37 height 25
click at [1323, 219] on label "Includes text that isn't editable" at bounding box center [1312, 222] width 156 height 16
click at [1223, 219] on input "Includes text that isn't editable" at bounding box center [1205, 225] width 35 height 18
click at [1467, 299] on button "Save" at bounding box center [1482, 300] width 119 height 32
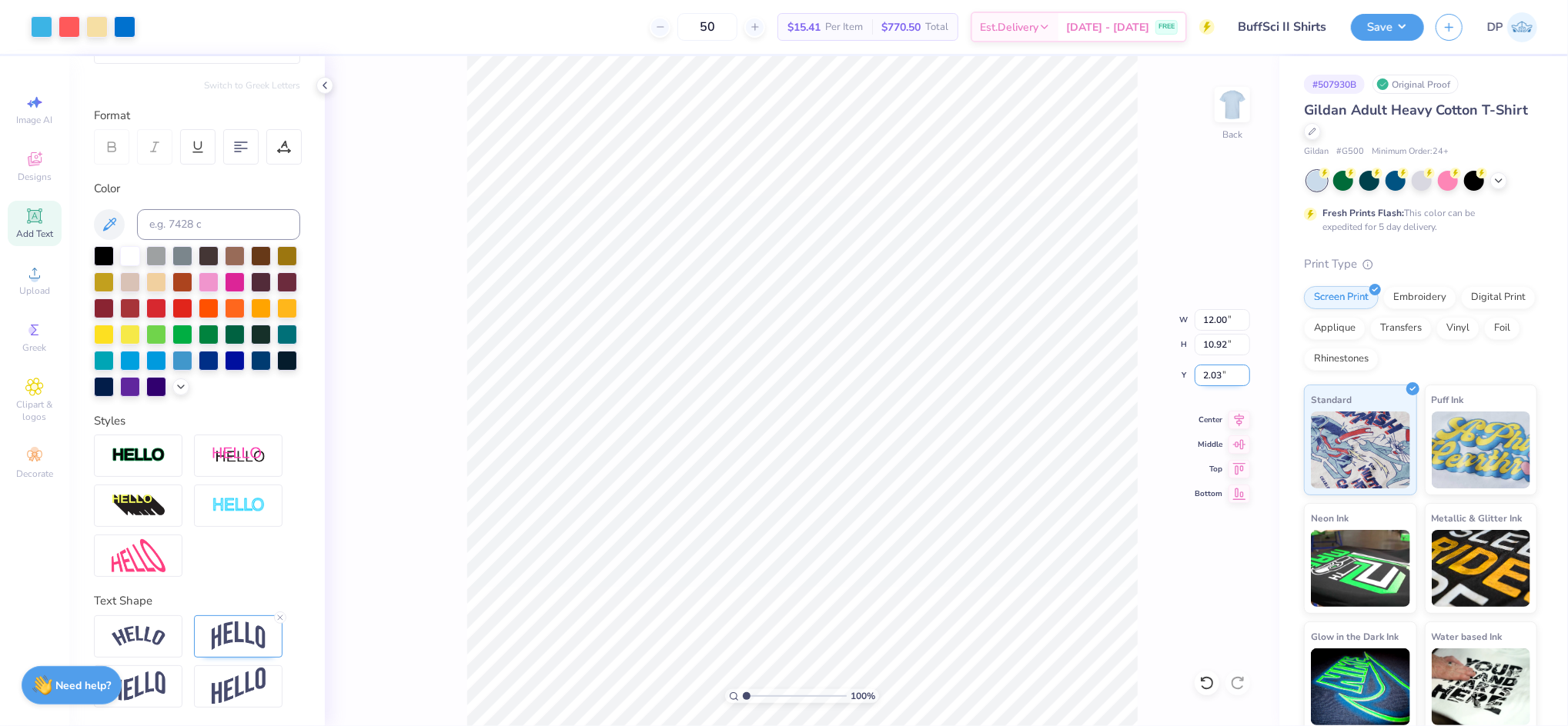
click at [1210, 382] on input "2.03" at bounding box center [1222, 375] width 55 height 21
click at [1388, 22] on button "Save" at bounding box center [1387, 24] width 73 height 27
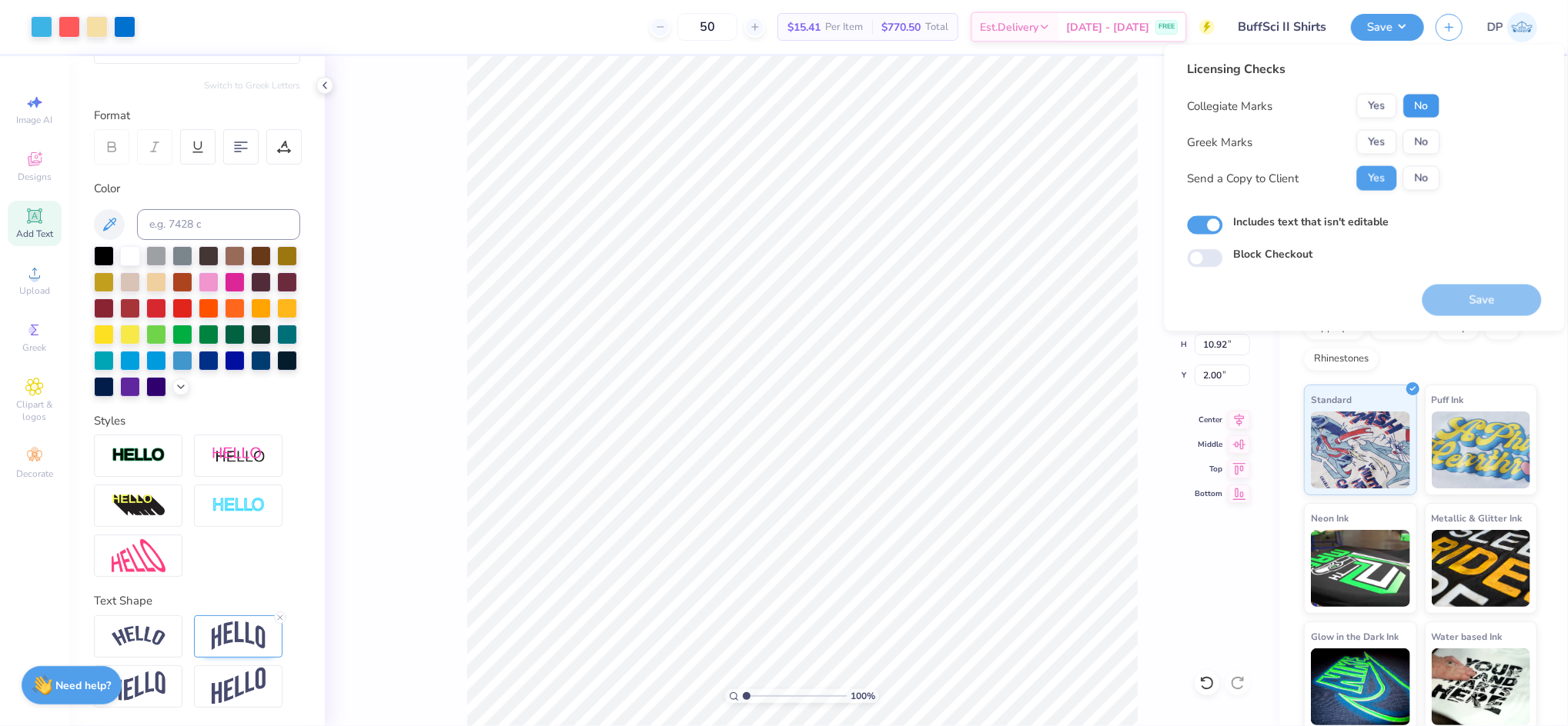
click at [1435, 103] on button "No" at bounding box center [1422, 106] width 37 height 25
click at [1422, 130] on button "No" at bounding box center [1422, 142] width 37 height 25
click at [1470, 306] on button "Save" at bounding box center [1482, 300] width 119 height 32
